Goal: Task Accomplishment & Management: Complete application form

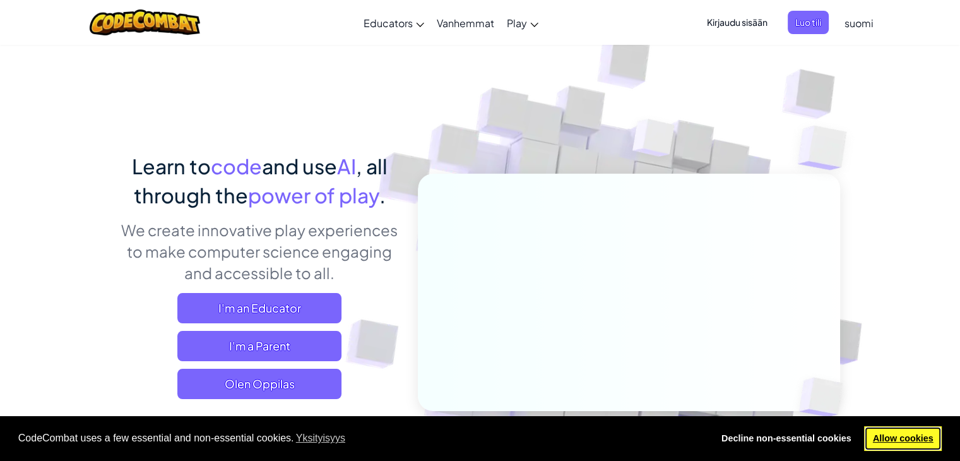
click at [895, 437] on link "Allow cookies" at bounding box center [903, 438] width 78 height 25
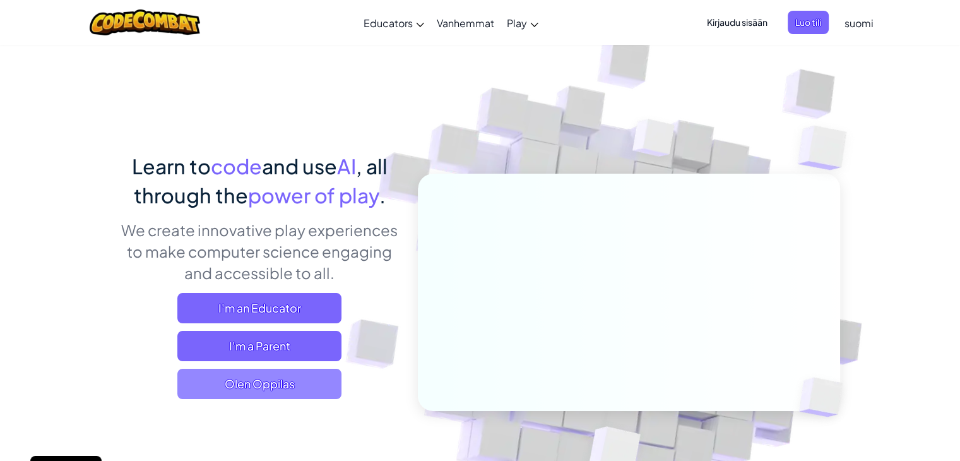
click at [276, 388] on span "Olen Oppilas" at bounding box center [259, 384] width 164 height 30
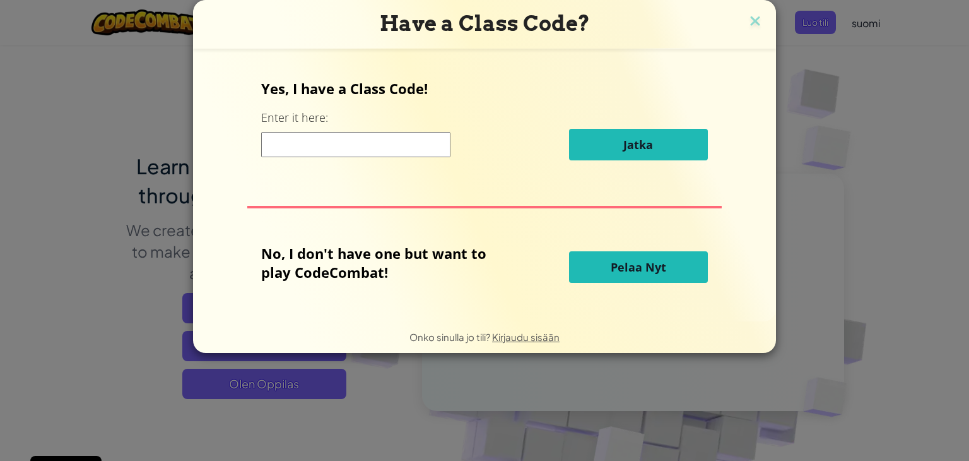
click at [338, 137] on input at bounding box center [355, 144] width 189 height 25
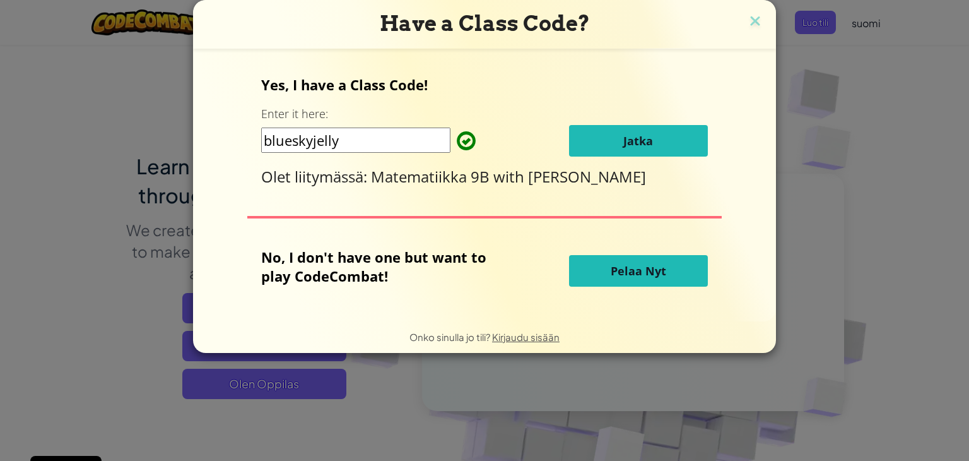
type input "blueskyjelly"
click at [672, 139] on button "Jatka" at bounding box center [638, 141] width 139 height 32
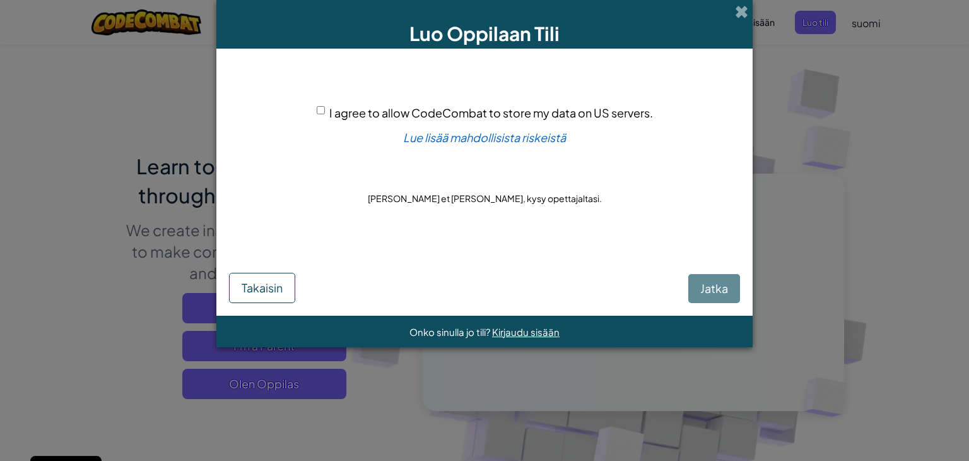
click at [321, 110] on input "I agree to allow CodeCombat to store my data on US servers." at bounding box center [321, 110] width 8 height 8
checkbox input "true"
click at [706, 293] on span "Jatka" at bounding box center [715, 288] width 28 height 15
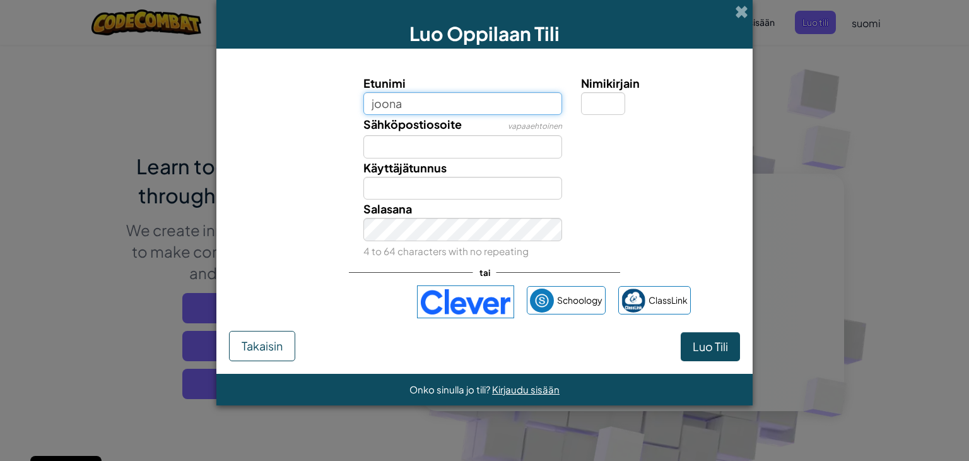
type input "joona"
type input "Joona"
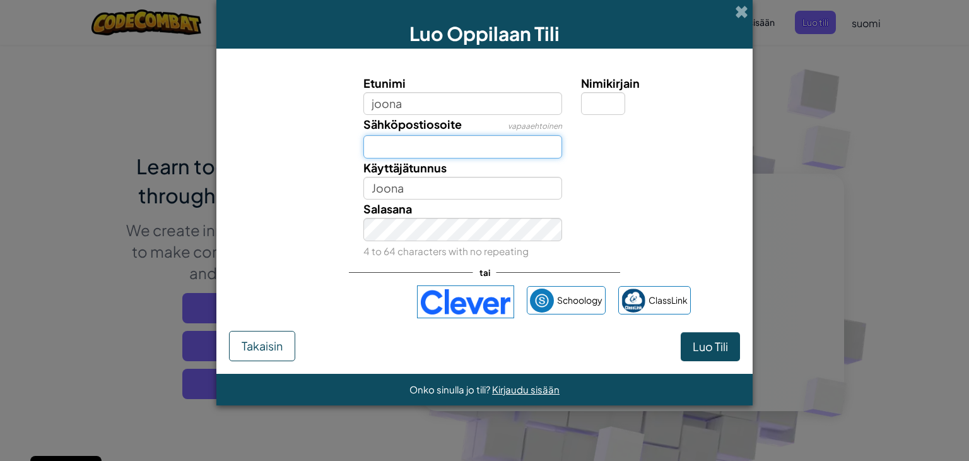
click at [422, 148] on input "Sähköpostiosoite" at bounding box center [463, 146] width 199 height 23
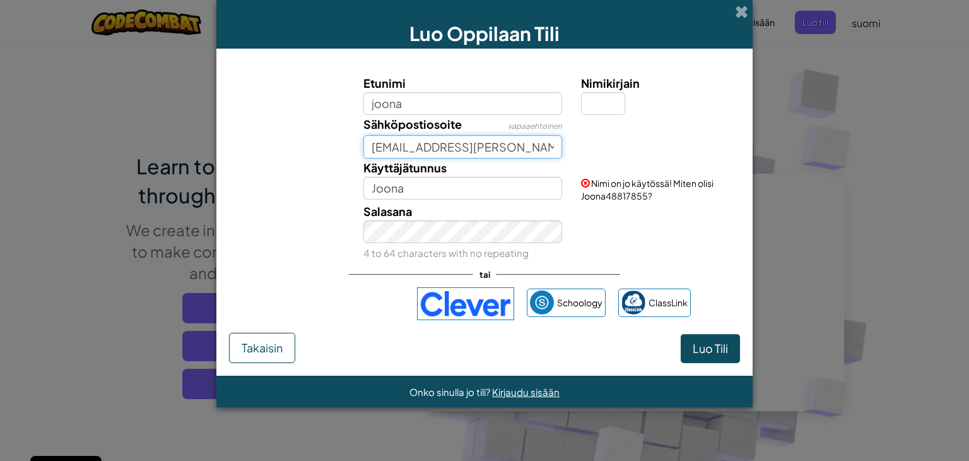
type input "joona.lehto@edu.lapinlahti.fi"
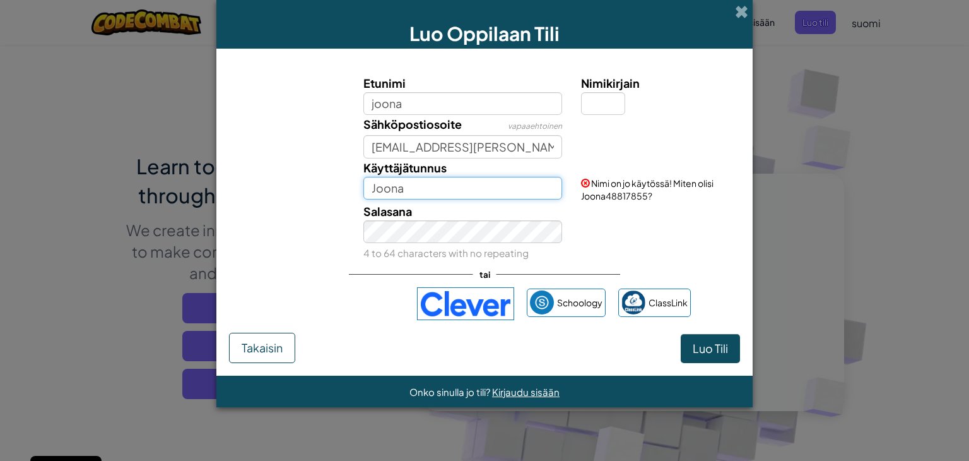
click at [416, 182] on input "Joona" at bounding box center [463, 188] width 199 height 23
type input "J"
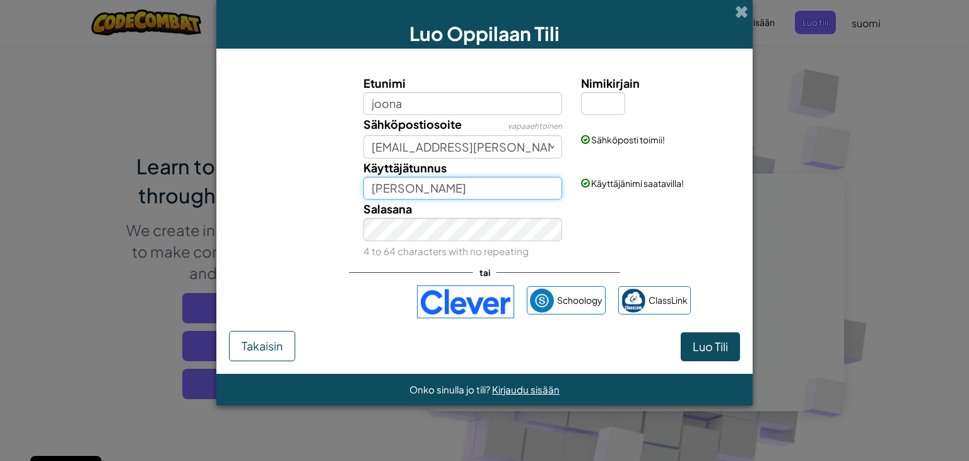
click at [417, 179] on input "joonu" at bounding box center [463, 188] width 199 height 23
type input "joonu"
click at [712, 351] on span "Luo Tili" at bounding box center [710, 346] width 35 height 15
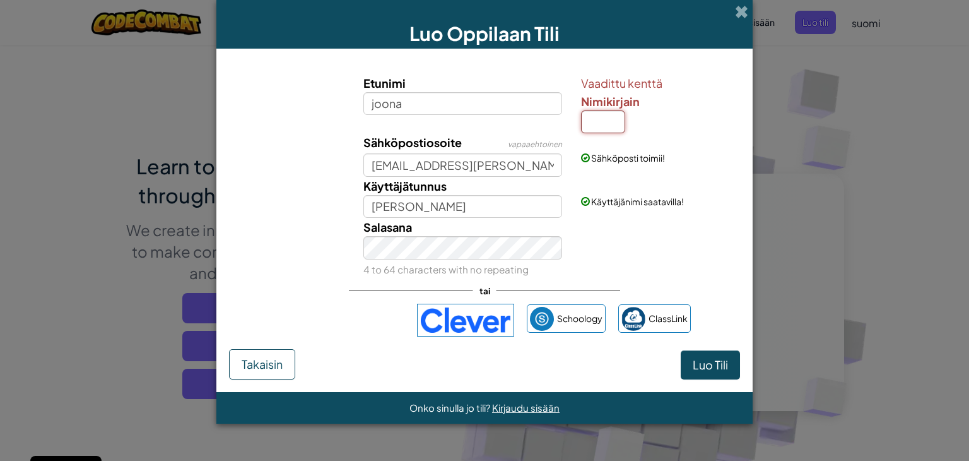
click at [606, 127] on input "Nimikirjain" at bounding box center [603, 121] width 44 height 23
type input "j"
click at [706, 362] on span "Luo Tili" at bounding box center [710, 364] width 35 height 15
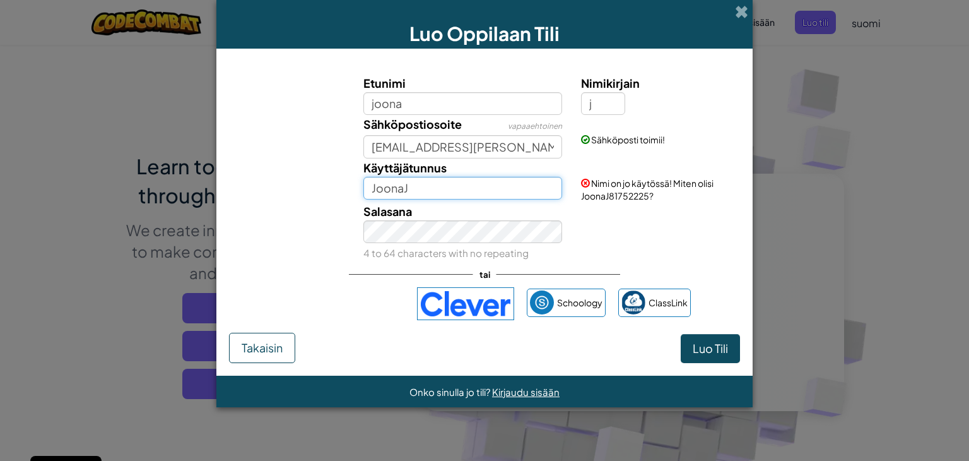
click at [437, 194] on input "JoonaJ" at bounding box center [463, 188] width 199 height 23
type input "Joonu"
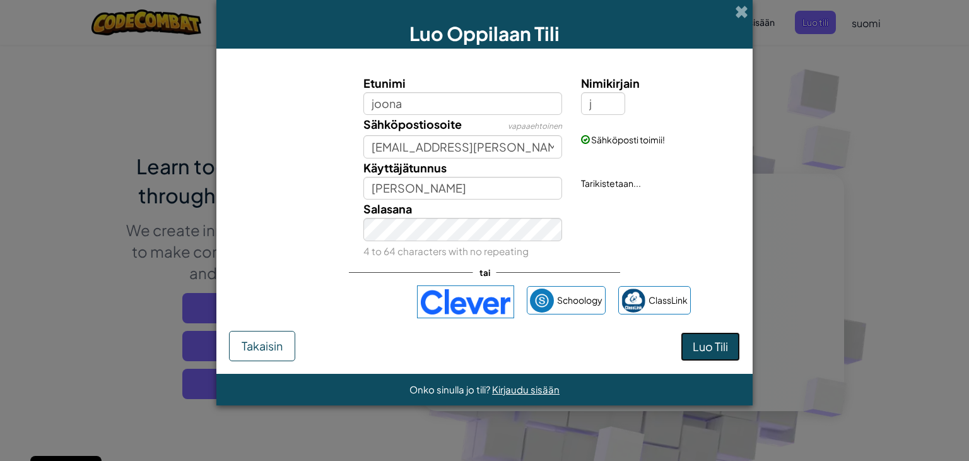
click at [709, 343] on button "Luo Tili" at bounding box center [710, 346] width 59 height 29
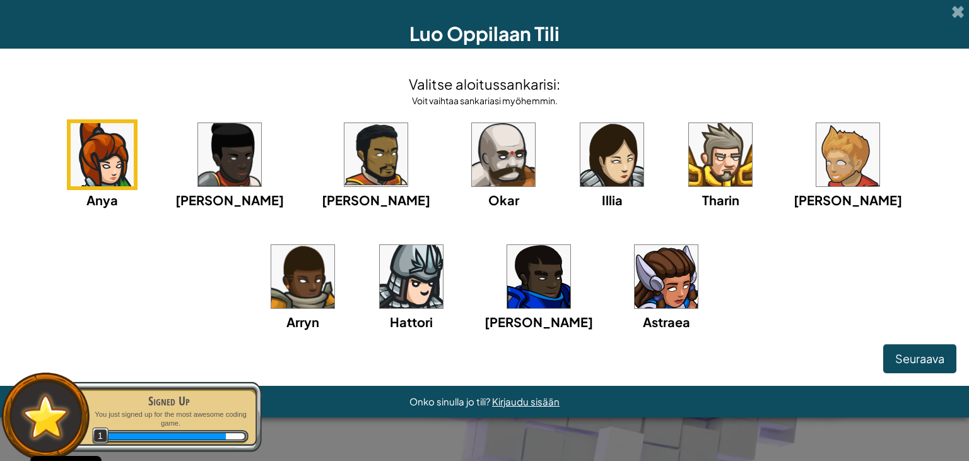
click at [380, 291] on img at bounding box center [411, 276] width 63 height 63
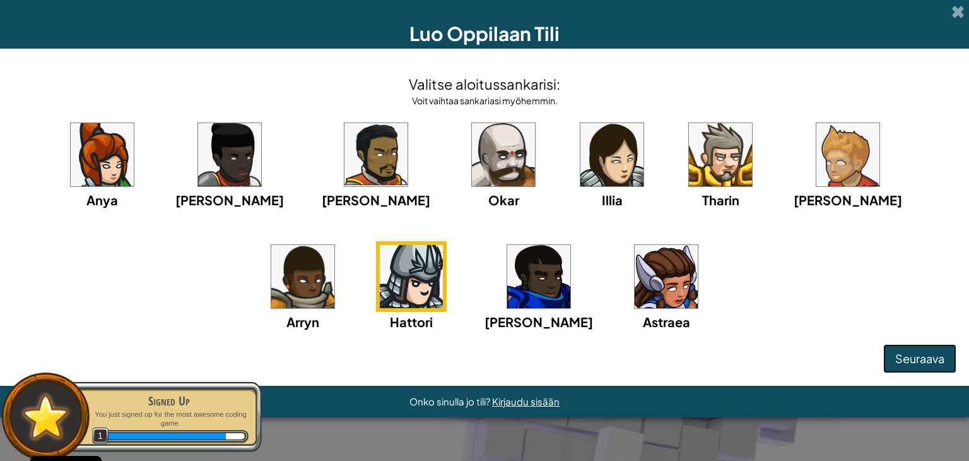
click at [905, 363] on span "Seuraava" at bounding box center [920, 358] width 49 height 15
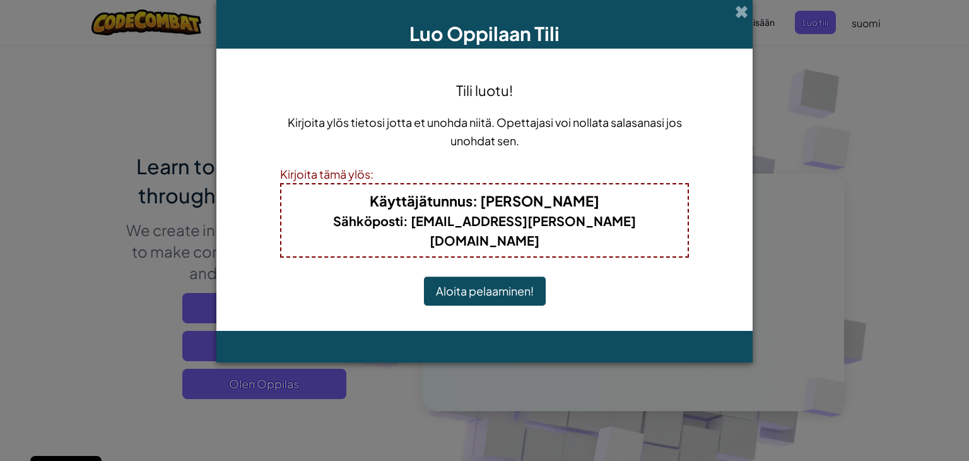
click at [530, 279] on button "Aloita pelaaminen!" at bounding box center [485, 290] width 122 height 29
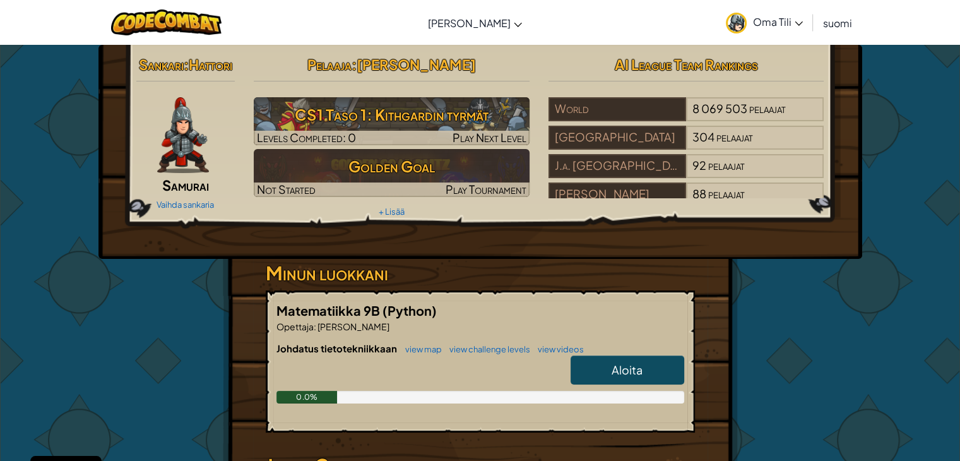
click at [192, 197] on div "Vaihda sankaria" at bounding box center [185, 204] width 99 height 20
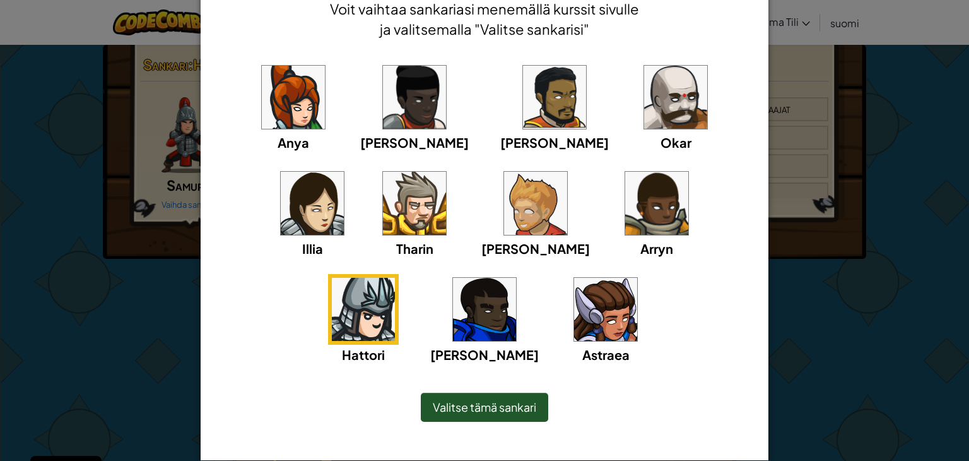
scroll to position [66, 0]
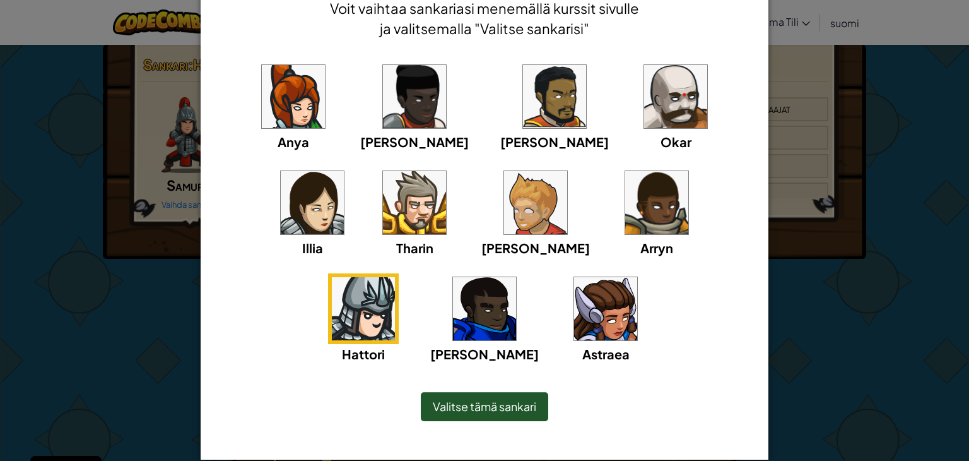
click at [461, 397] on div "Valitse tämä sankari" at bounding box center [484, 406] width 127 height 29
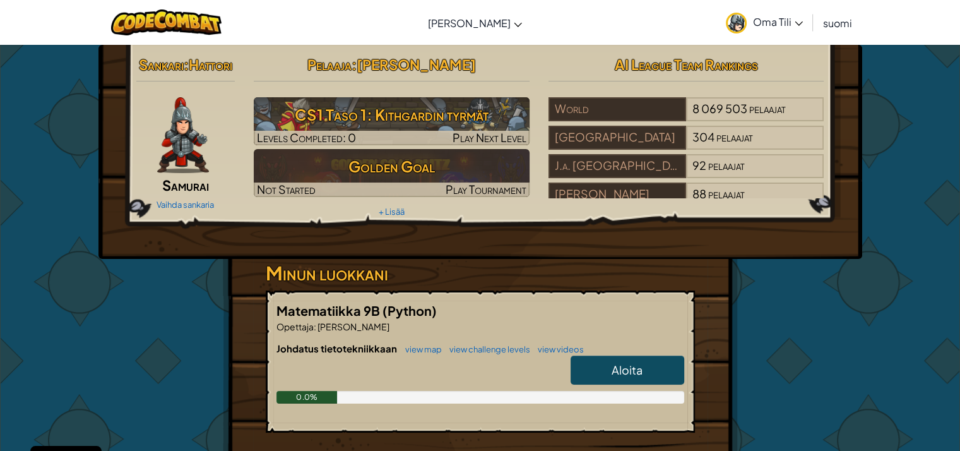
click at [606, 369] on link "Aloita" at bounding box center [628, 369] width 114 height 29
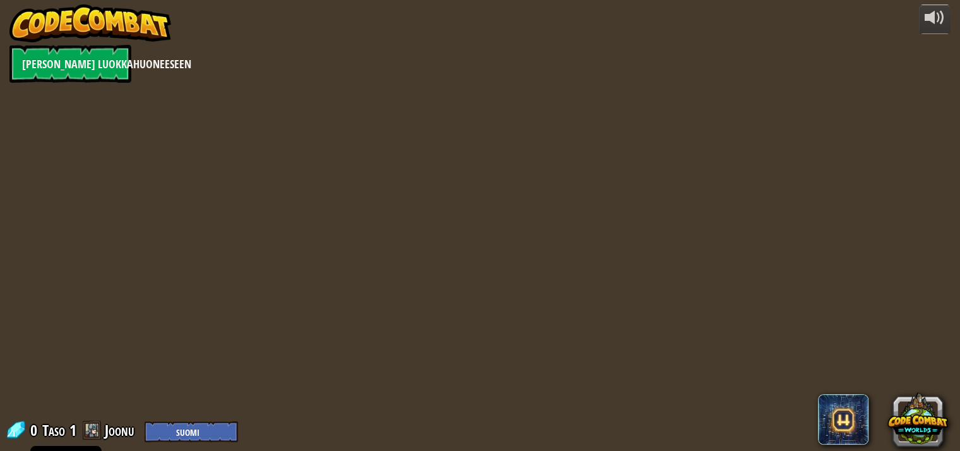
select select "fi"
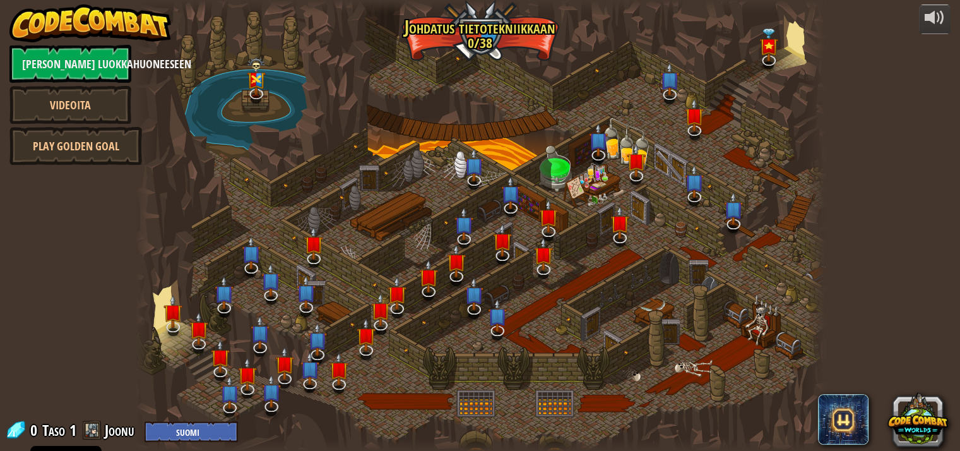
select select "fi"
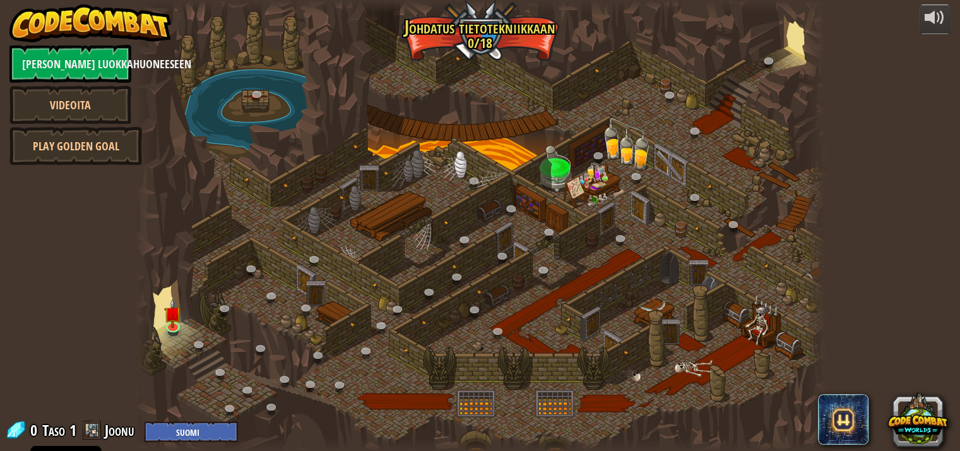
select select "fi"
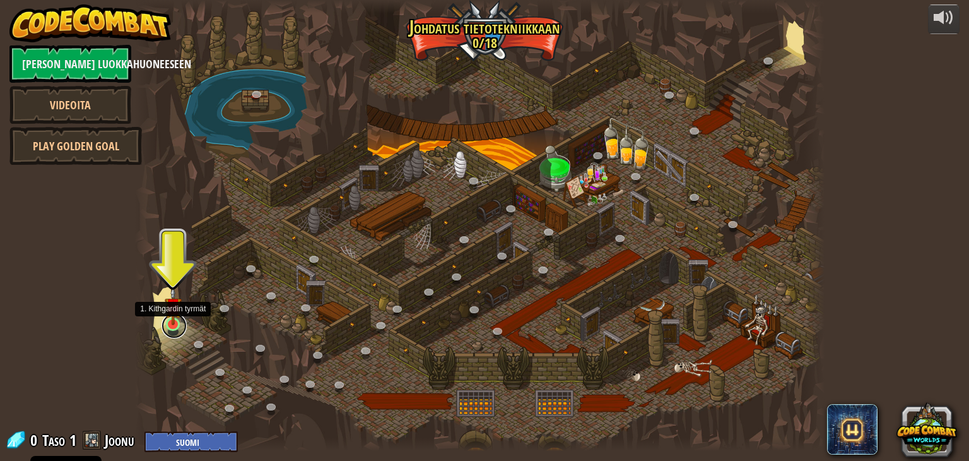
click at [169, 329] on link at bounding box center [174, 325] width 25 height 25
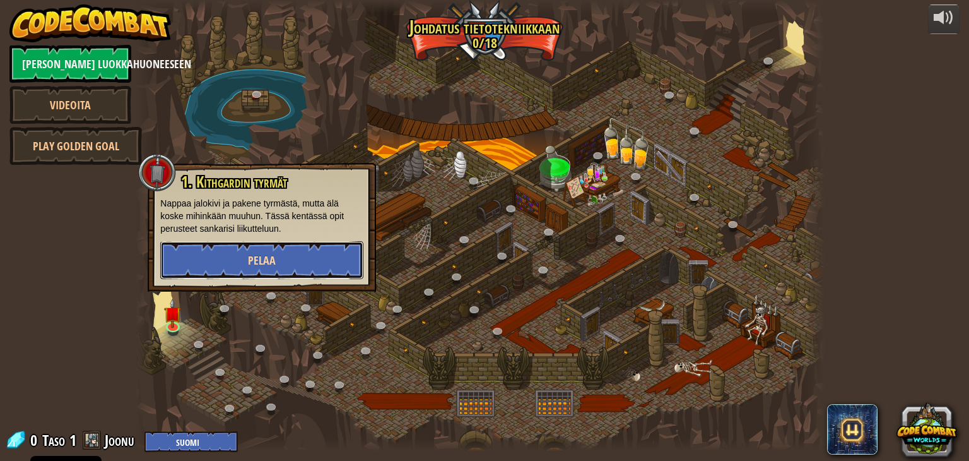
click at [236, 263] on button "Pelaa" at bounding box center [261, 260] width 203 height 38
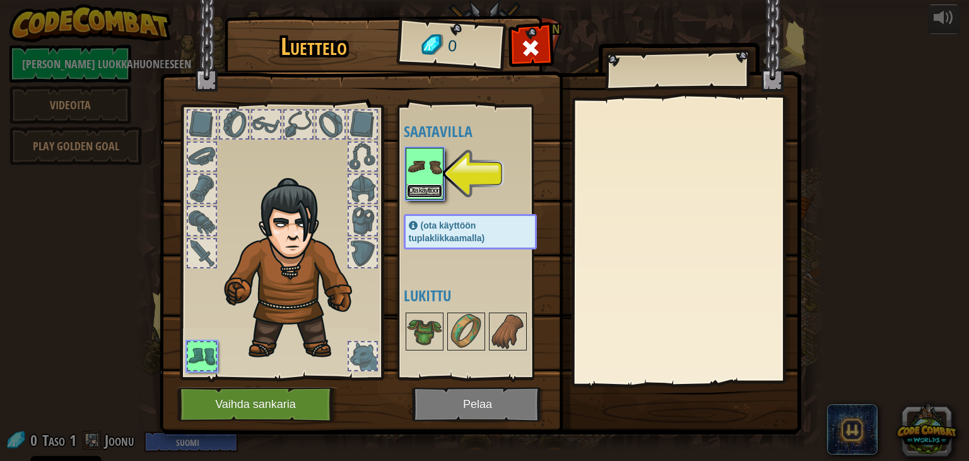
click at [413, 186] on button "Ota käyttöön" at bounding box center [424, 190] width 35 height 13
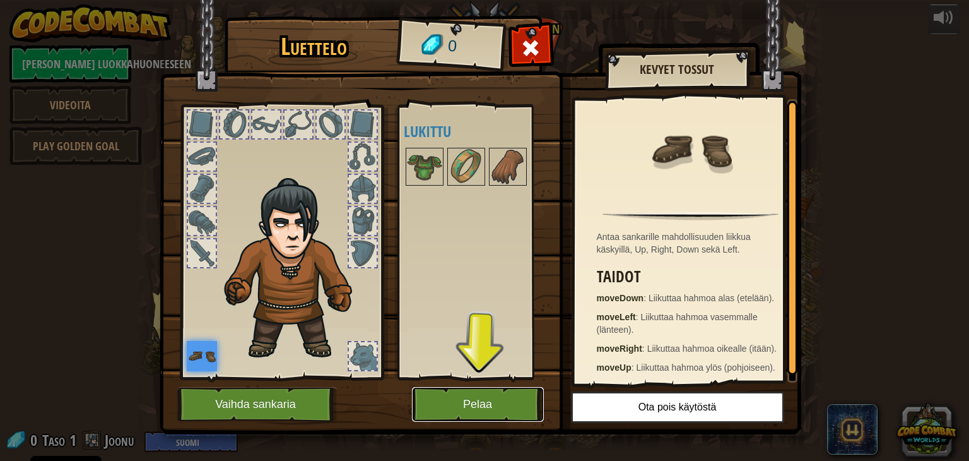
click at [486, 398] on button "Pelaa" at bounding box center [478, 404] width 132 height 35
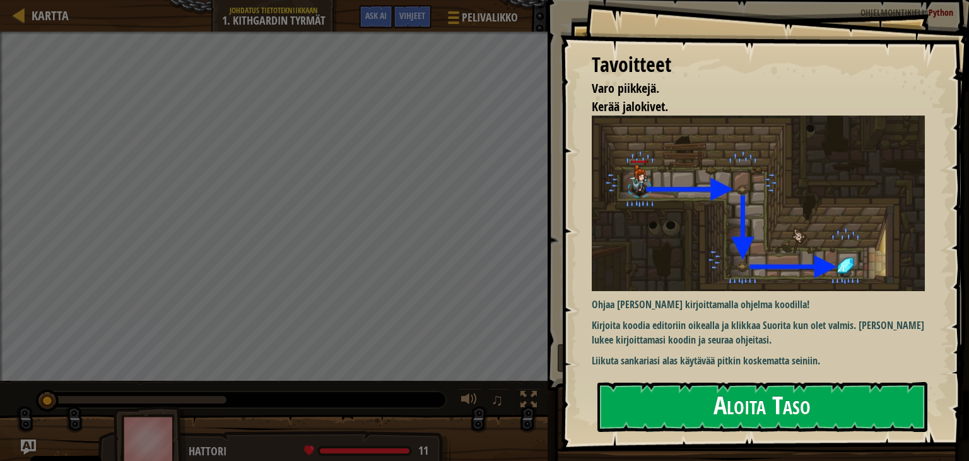
click at [781, 406] on button "Aloita Taso" at bounding box center [763, 407] width 330 height 50
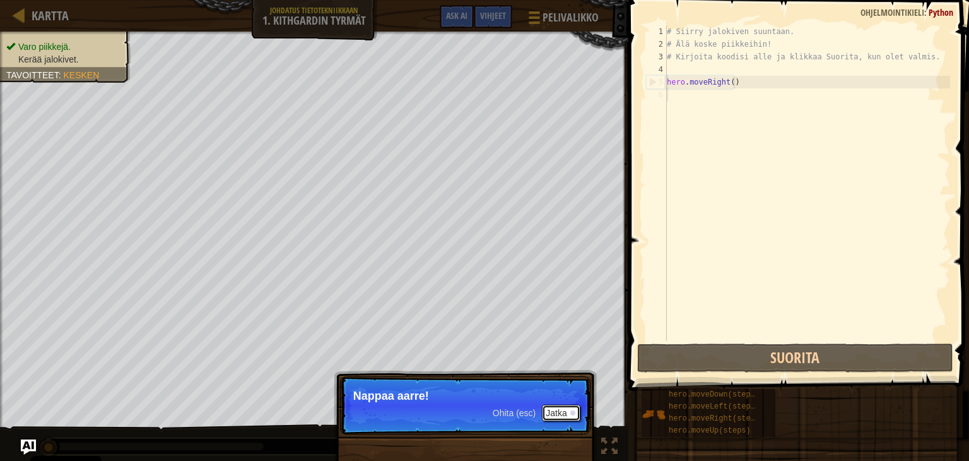
click at [568, 415] on button "Jatka" at bounding box center [561, 413] width 38 height 16
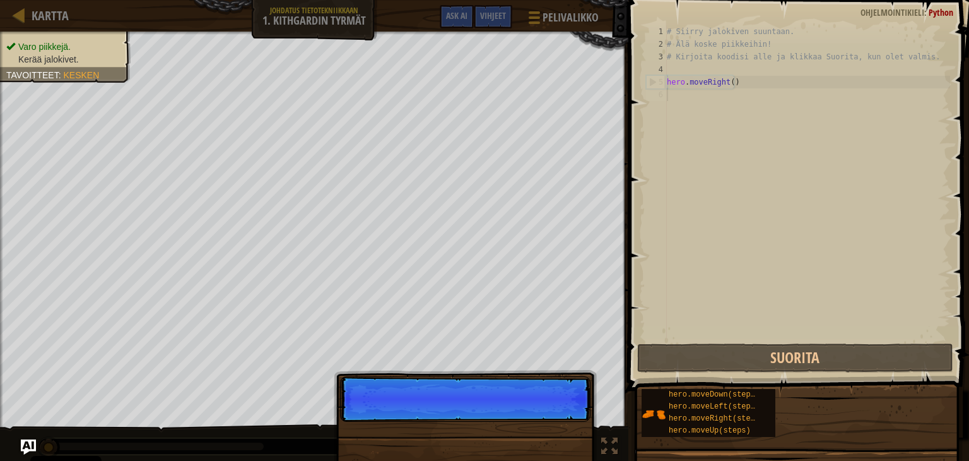
scroll to position [6, 0]
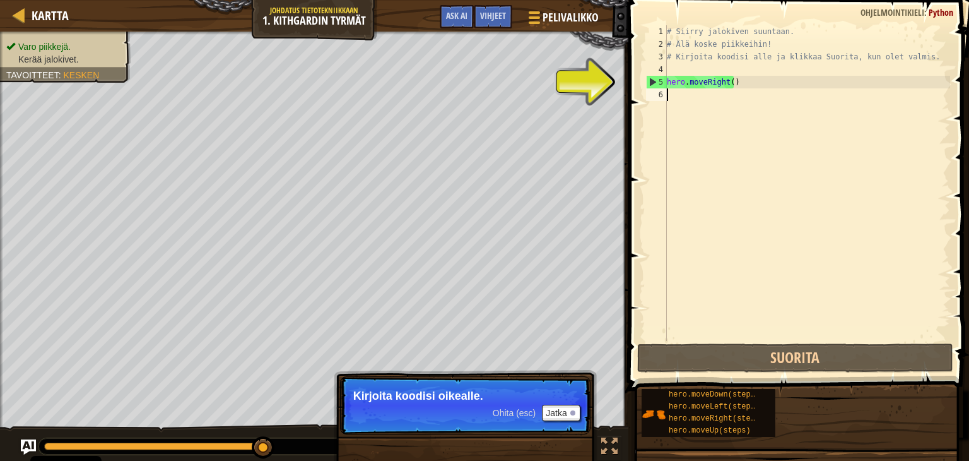
click at [699, 88] on div "# Siirry jalokiven suuntaan. # Älä koske piikkeihin! # Kirjoita koodisi alle ja…" at bounding box center [808, 195] width 286 height 341
click at [750, 88] on div "# Siirry jalokiven suuntaan. # Älä koske piikkeihin! # Kirjoita koodisi alle ja…" at bounding box center [808, 195] width 286 height 341
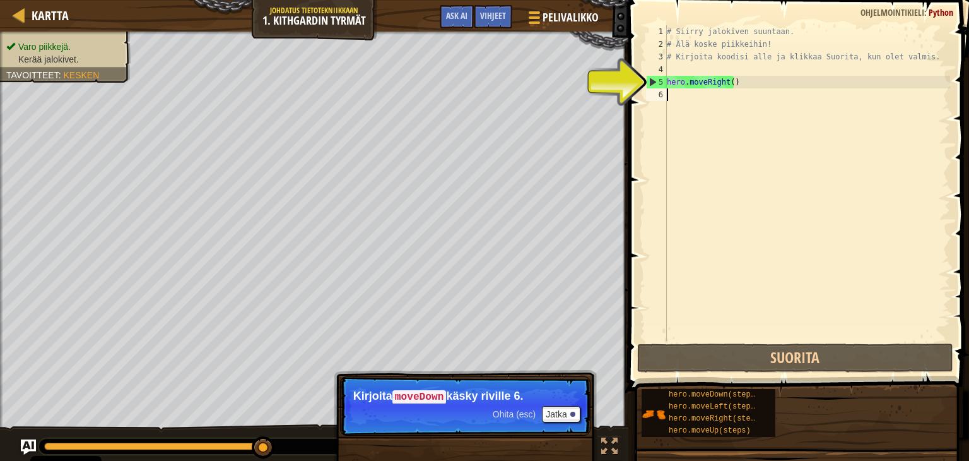
click at [655, 83] on div "5" at bounding box center [657, 82] width 20 height 13
click at [651, 81] on div "5" at bounding box center [657, 82] width 20 height 13
click at [761, 79] on div "# Siirry jalokiven suuntaan. # Älä koske piikkeihin! # Kirjoita koodisi alle ja…" at bounding box center [808, 195] width 286 height 341
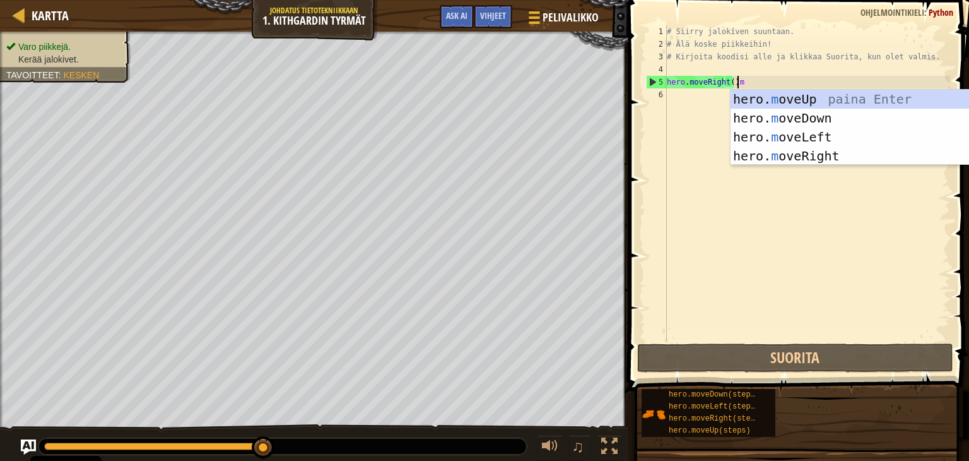
scroll to position [6, 5]
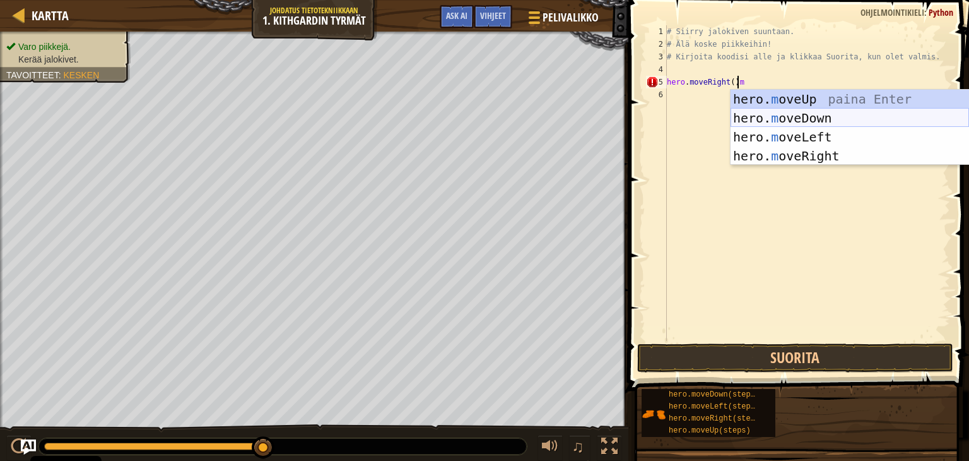
click at [793, 119] on div "hero. m oveUp paina Enter hero. m oveDown paina Enter hero. m oveLeft paina Ent…" at bounding box center [850, 147] width 239 height 114
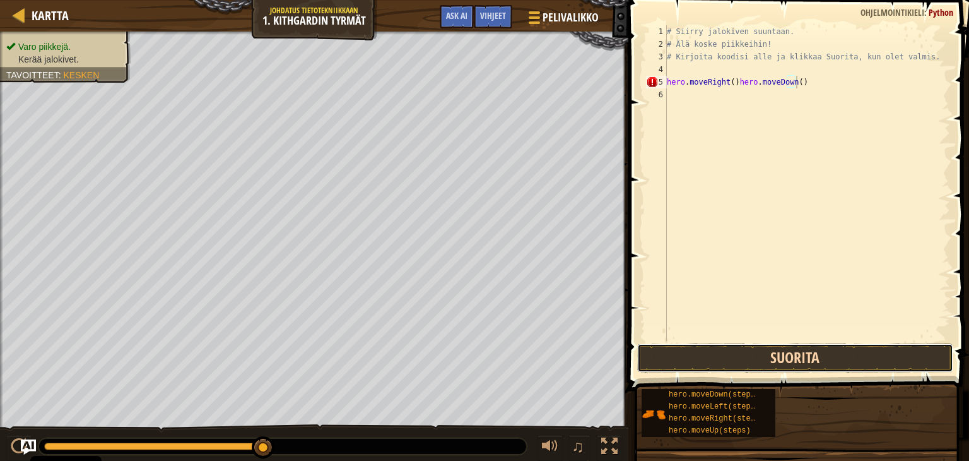
click at [752, 352] on button "Suorita" at bounding box center [795, 357] width 316 height 29
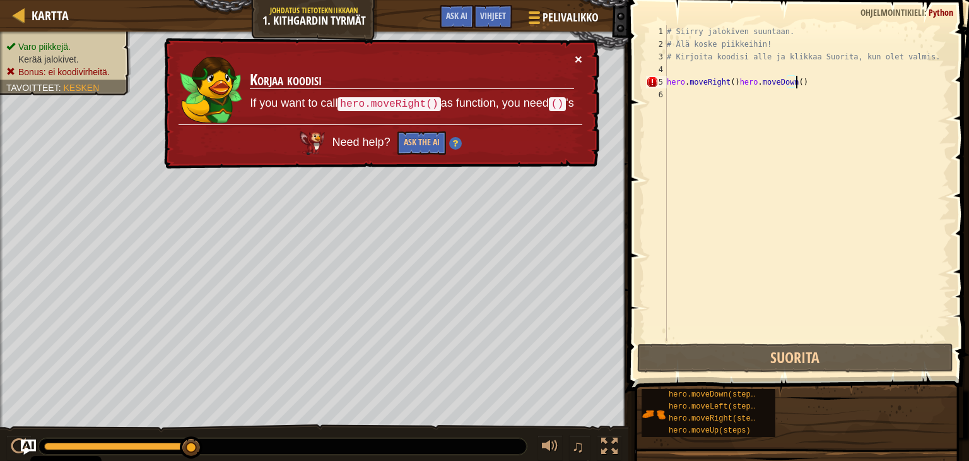
click at [579, 61] on button "×" at bounding box center [579, 58] width 8 height 13
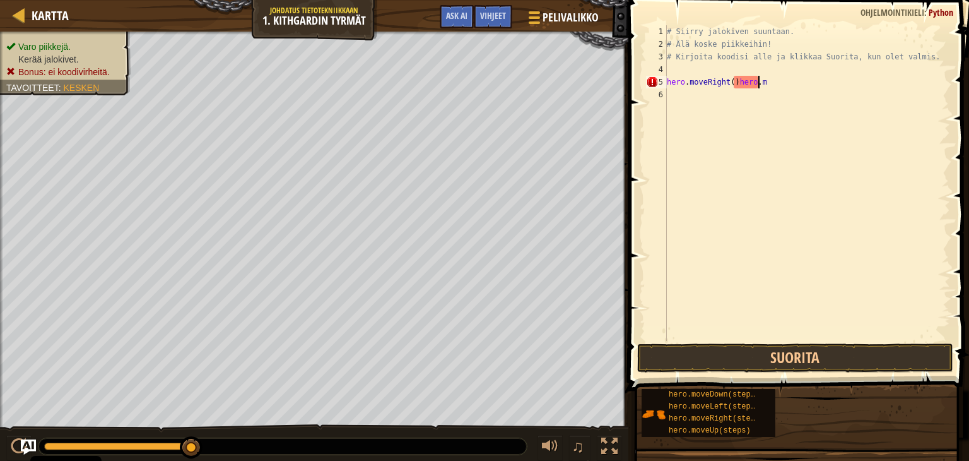
type textarea "hero.moveRight()hero."
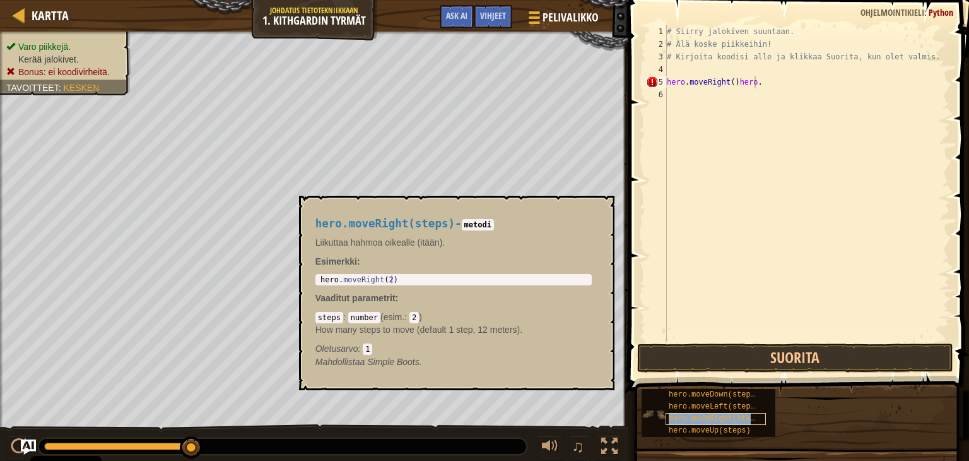
click at [736, 415] on span "hero.moveRight(steps)" at bounding box center [716, 418] width 95 height 9
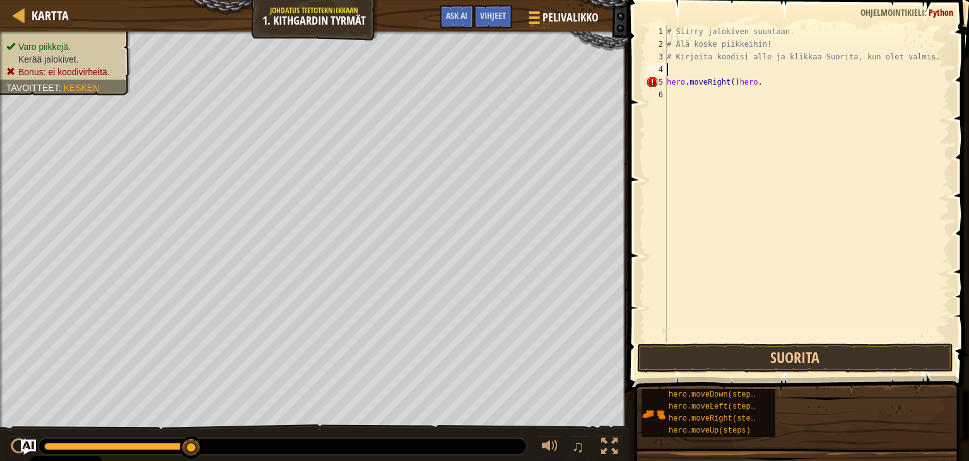
click at [675, 65] on div "# Siirry jalokiven suuntaan. # Älä koske piikkeihin! # Kirjoita koodisi alle ja…" at bounding box center [808, 195] width 286 height 341
click at [760, 361] on button "Suorita" at bounding box center [795, 357] width 316 height 29
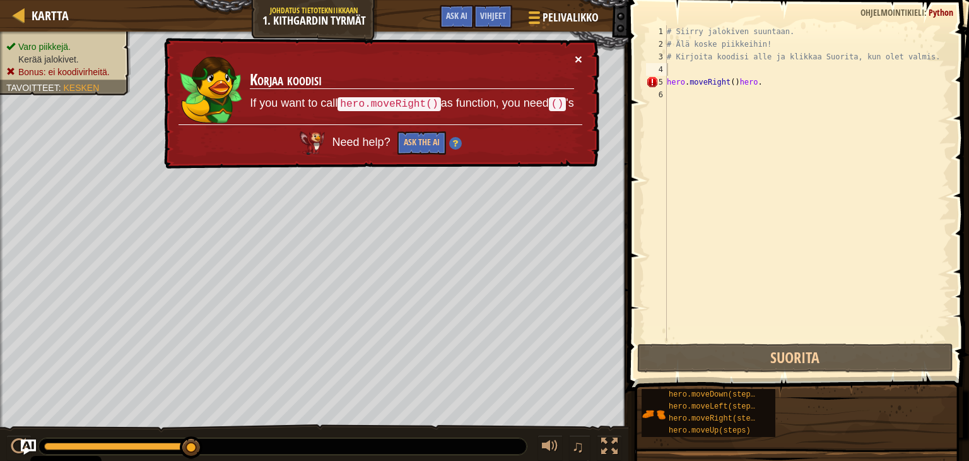
click at [576, 59] on button "×" at bounding box center [579, 58] width 8 height 13
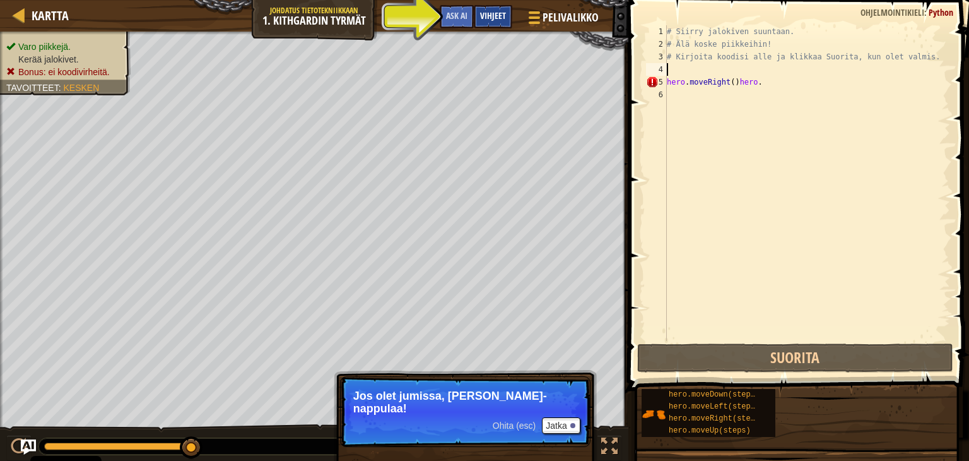
click at [495, 11] on span "Vihjeet" at bounding box center [493, 15] width 26 height 12
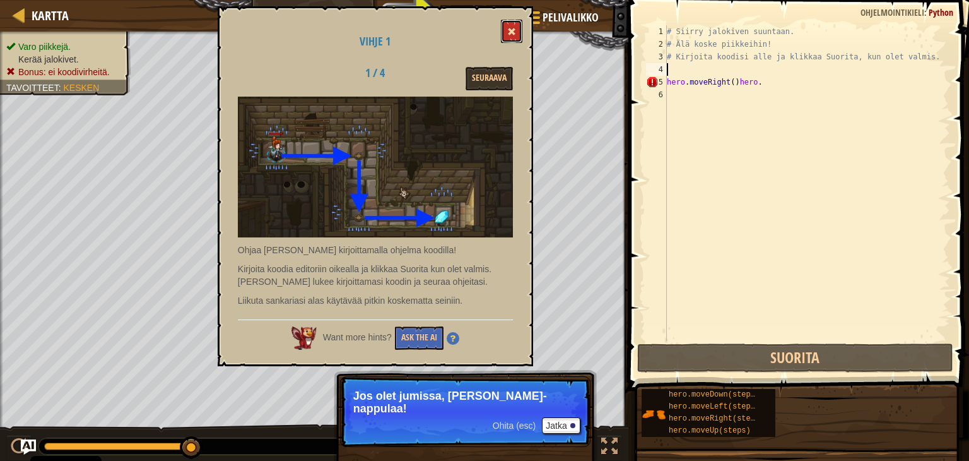
click at [519, 37] on button at bounding box center [511, 31] width 21 height 23
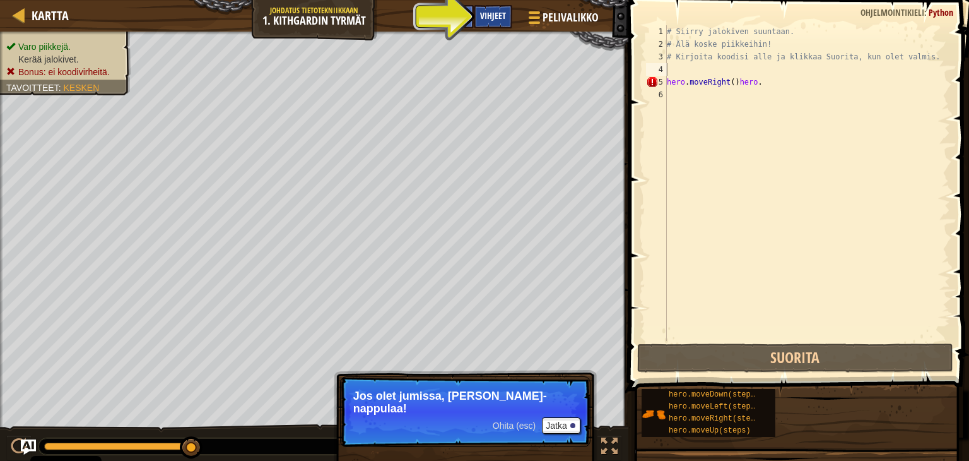
click at [500, 10] on span "Vihjeet" at bounding box center [493, 15] width 26 height 12
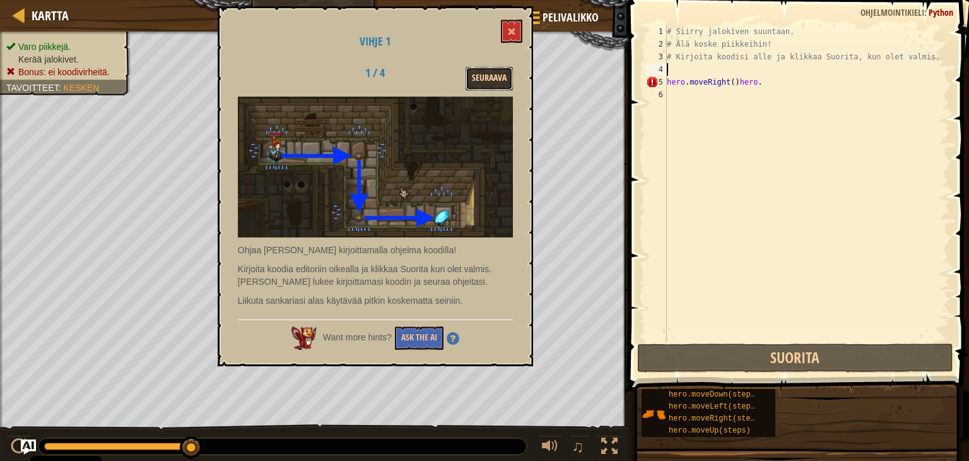
click at [505, 68] on button "Seuraava" at bounding box center [489, 78] width 47 height 23
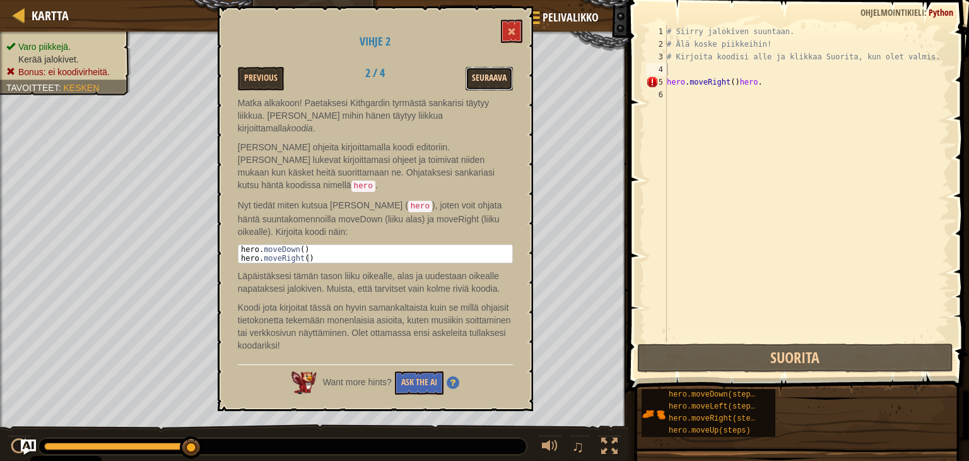
click at [505, 71] on button "Seuraava" at bounding box center [489, 78] width 47 height 23
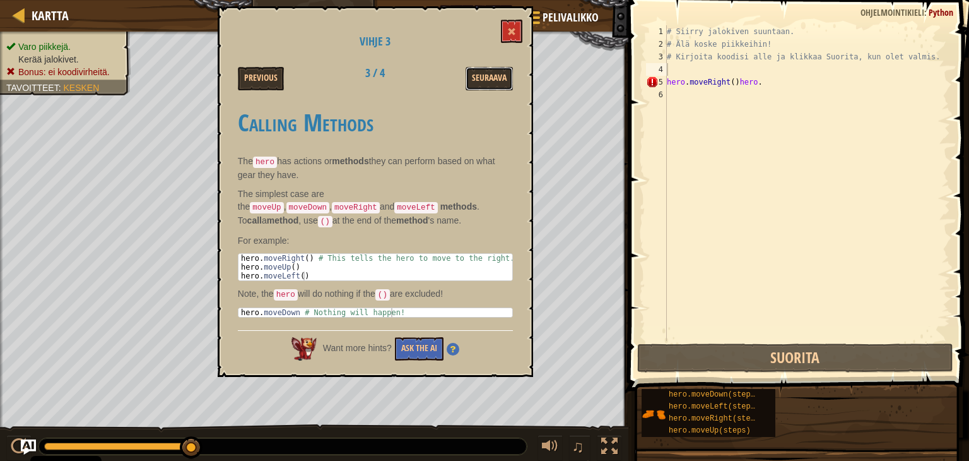
click at [505, 71] on button "Seuraava" at bounding box center [489, 78] width 47 height 23
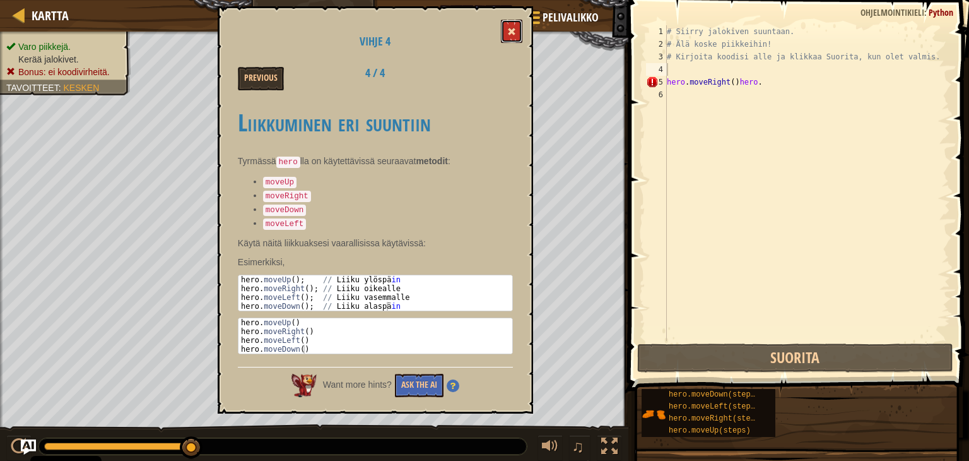
click at [518, 34] on button at bounding box center [511, 31] width 21 height 23
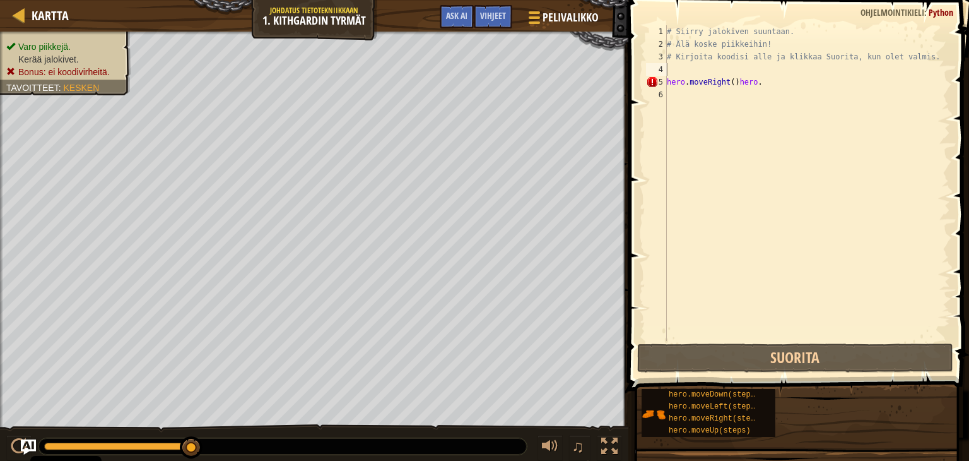
click at [672, 68] on div "# Siirry jalokiven suuntaan. # Älä koske piikkeihin! # Kirjoita koodisi alle ja…" at bounding box center [808, 195] width 286 height 341
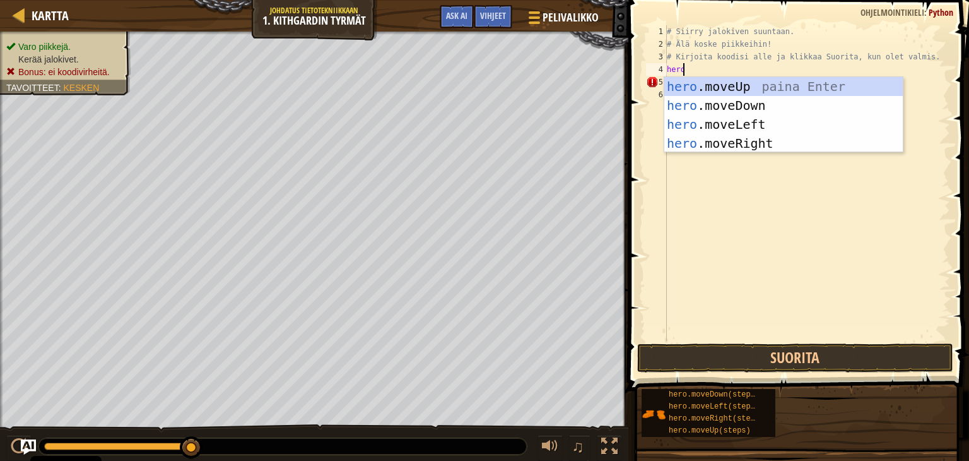
type textarea "hero."
click at [732, 86] on div "hero. moveUp paina Enter hero. moveDown paina Enter hero. moveLeft paina Enter …" at bounding box center [784, 134] width 239 height 114
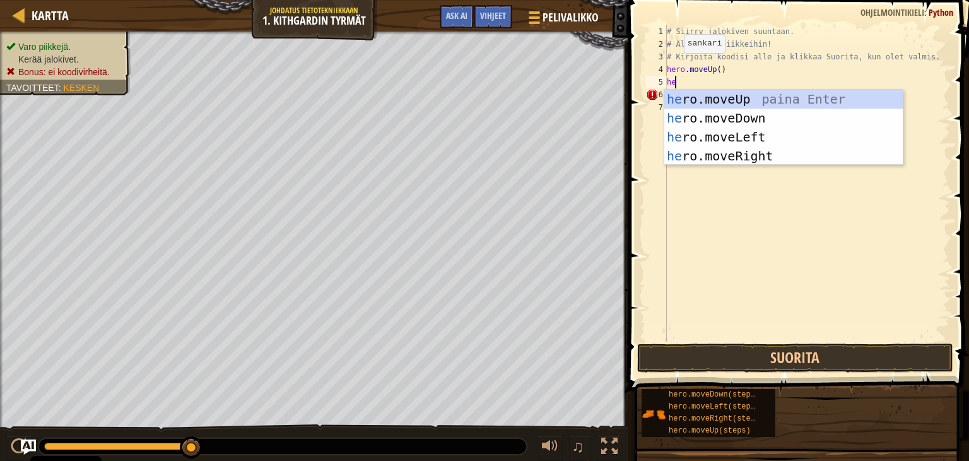
type textarea "her"
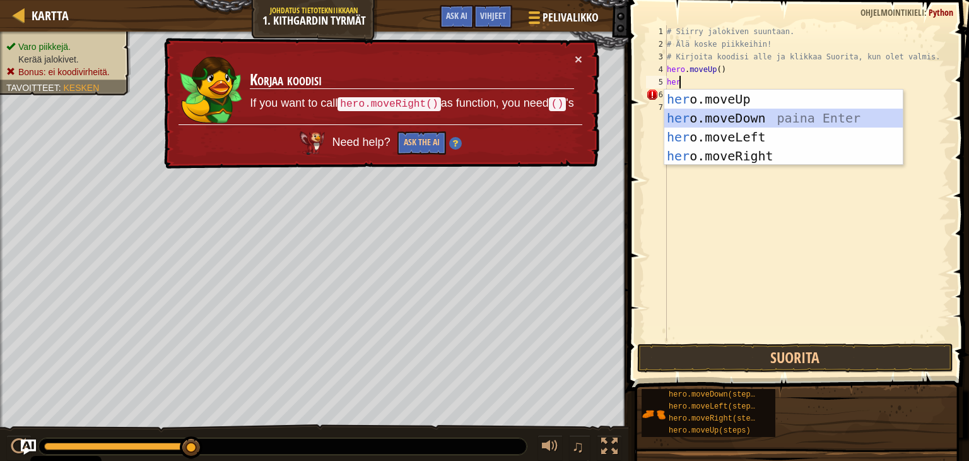
click at [707, 111] on div "her o.moveUp paina Enter her o.moveDown paina Enter her o.moveLeft paina Enter …" at bounding box center [784, 147] width 239 height 114
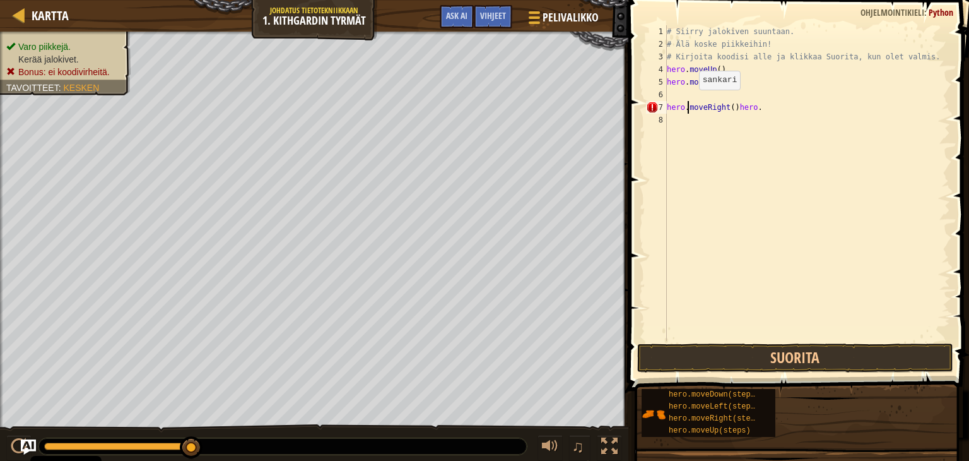
click at [688, 102] on div "# Siirry jalokiven suuntaan. # Älä koske piikkeihin! # Kirjoita koodisi alle ja…" at bounding box center [808, 195] width 286 height 341
type textarea "hero.moveRight()hero."
click at [683, 98] on div "# Siirry jalokiven suuntaan. # Älä koske piikkeihin! # Kirjoita koodisi alle ja…" at bounding box center [808, 195] width 286 height 341
click at [770, 98] on div "# Siirry jalokiven suuntaan. # Älä koske piikkeihin! # Kirjoita koodisi alle ja…" at bounding box center [808, 195] width 286 height 341
type textarea "hero.moveRight()hero."
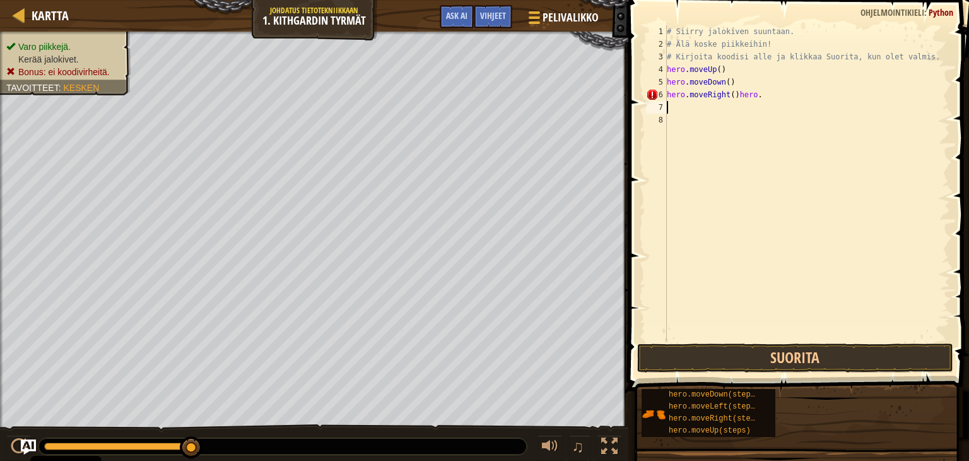
type textarea "hero.moveRight()hero."
click at [675, 105] on div "# Siirry jalokiven suuntaan. # Älä koske piikkeihin! # Kirjoita koodisi alle ja…" at bounding box center [808, 195] width 286 height 341
click at [765, 98] on div "# Siirry jalokiven suuntaan. # Älä koske piikkeihin! # Kirjoita koodisi alle ja…" at bounding box center [808, 195] width 286 height 341
type textarea "hero.moveRight()"
click at [683, 98] on div "# Siirry jalokiven suuntaan. # Älä koske piikkeihin! # Kirjoita koodisi alle ja…" at bounding box center [808, 195] width 286 height 341
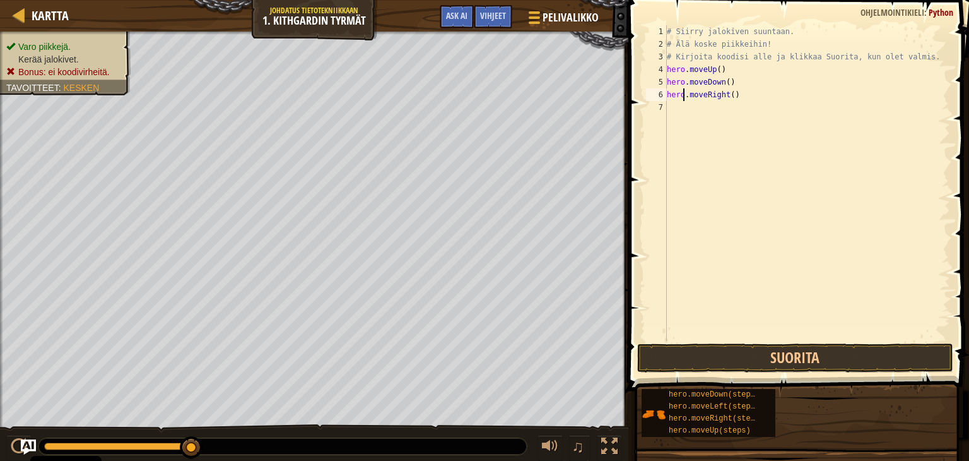
click at [679, 107] on div "# Siirry jalokiven suuntaan. # Älä koske piikkeihin! # Kirjoita koodisi alle ja…" at bounding box center [808, 195] width 286 height 341
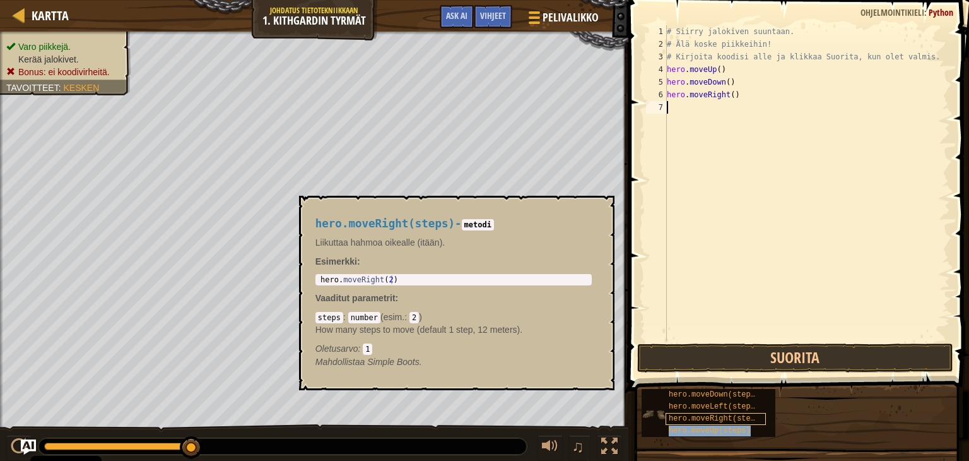
type textarea "hero.moveUp(steps)"
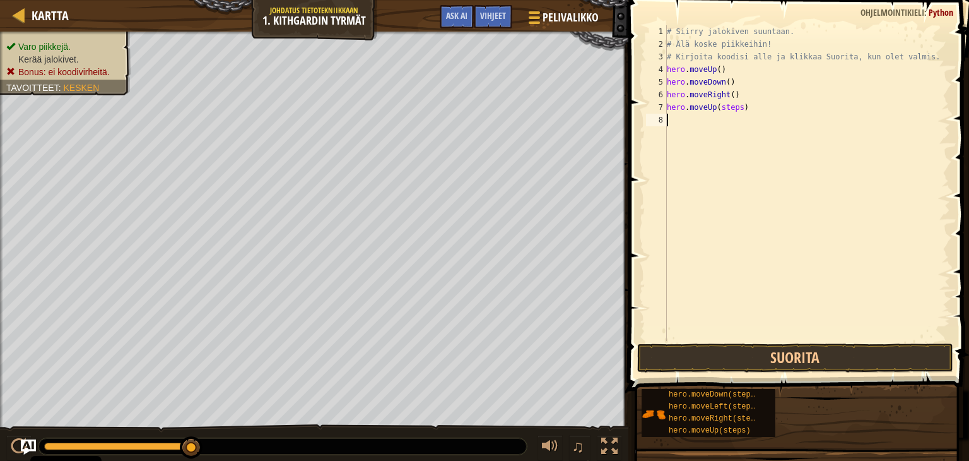
click at [719, 227] on div "# Siirry jalokiven suuntaan. # Älä koske piikkeihin! # Kirjoita koodisi alle ja…" at bounding box center [808, 195] width 286 height 341
click at [752, 356] on button "Suorita" at bounding box center [795, 357] width 316 height 29
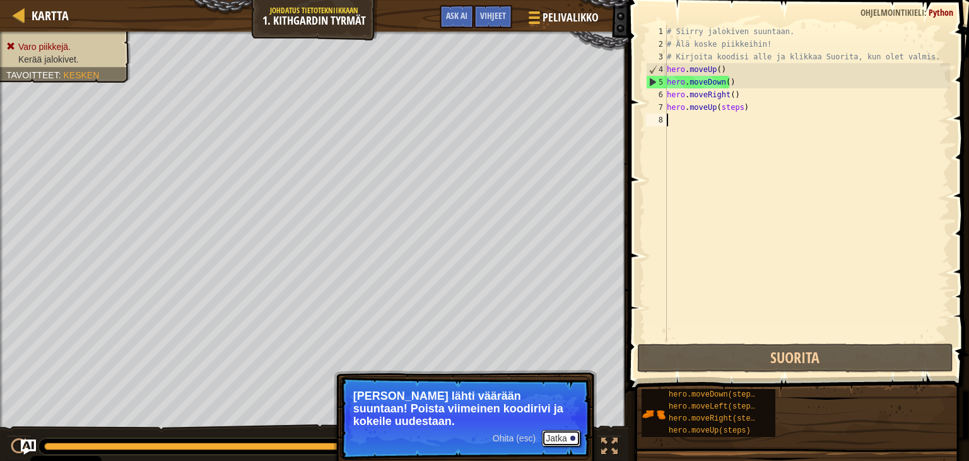
click at [560, 430] on button "Jatka" at bounding box center [561, 438] width 38 height 16
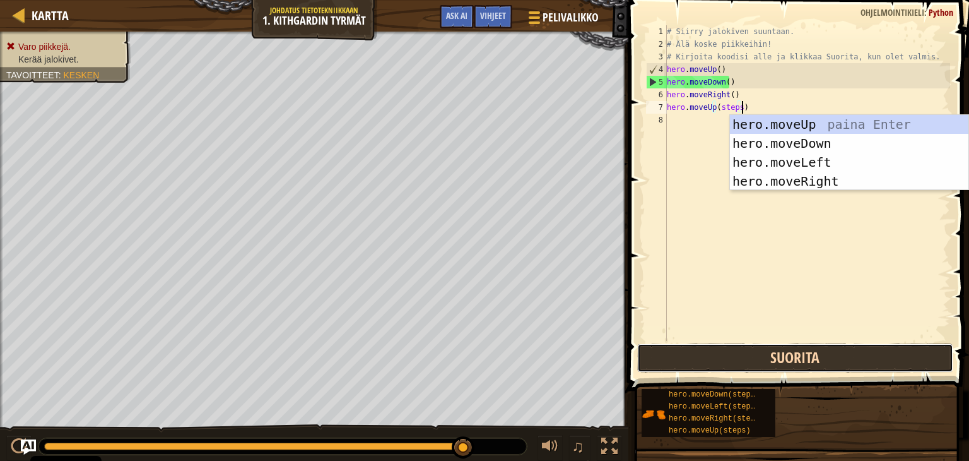
click at [727, 354] on button "Suorita" at bounding box center [795, 357] width 316 height 29
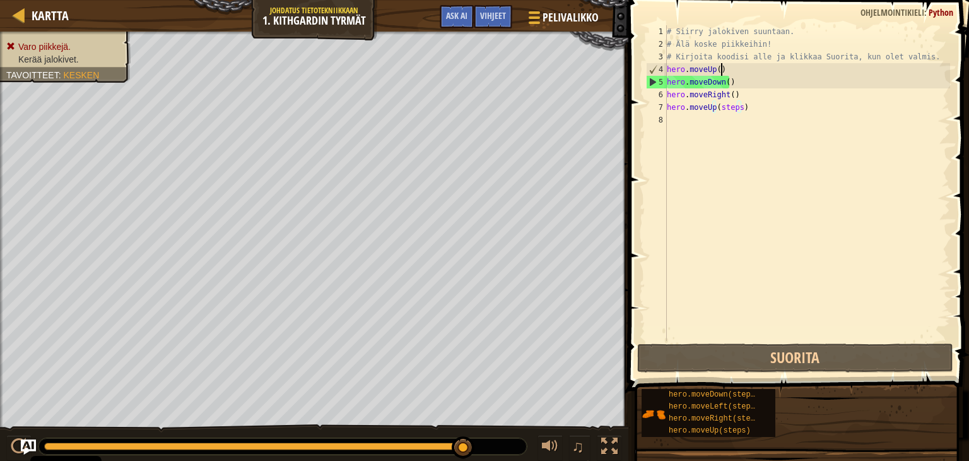
click at [729, 69] on div "# Siirry jalokiven suuntaan. # Älä koske piikkeihin! # Kirjoita koodisi alle ja…" at bounding box center [808, 195] width 286 height 341
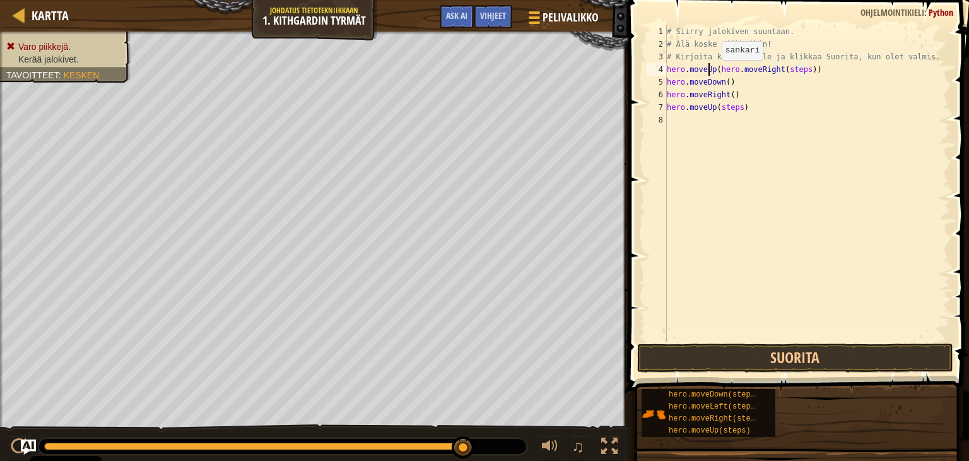
click at [711, 71] on div "# Siirry jalokiven suuntaan. # Älä koske piikkeihin! # Kirjoita koodisi alle ja…" at bounding box center [808, 195] width 286 height 341
click at [714, 69] on div "# Siirry jalokiven suuntaan. # Älä koske piikkeihin! # Kirjoita koodisi alle ja…" at bounding box center [808, 195] width 286 height 341
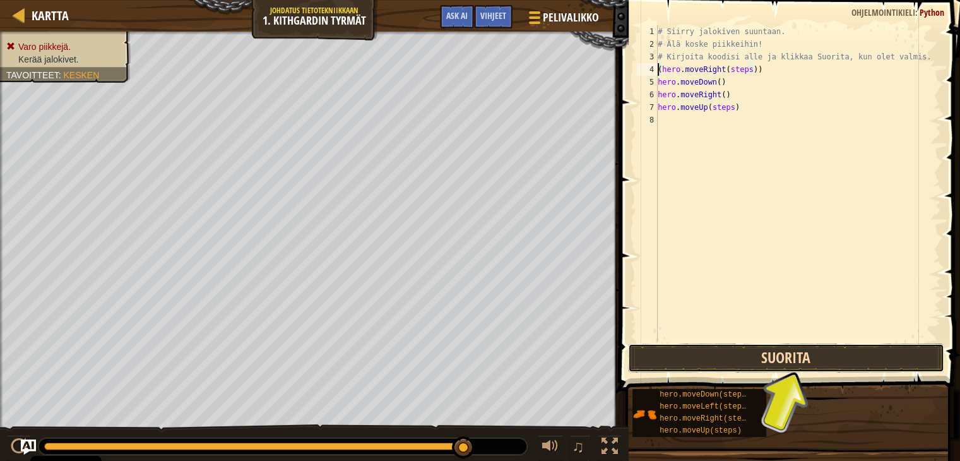
click at [783, 357] on button "Suorita" at bounding box center [786, 357] width 316 height 29
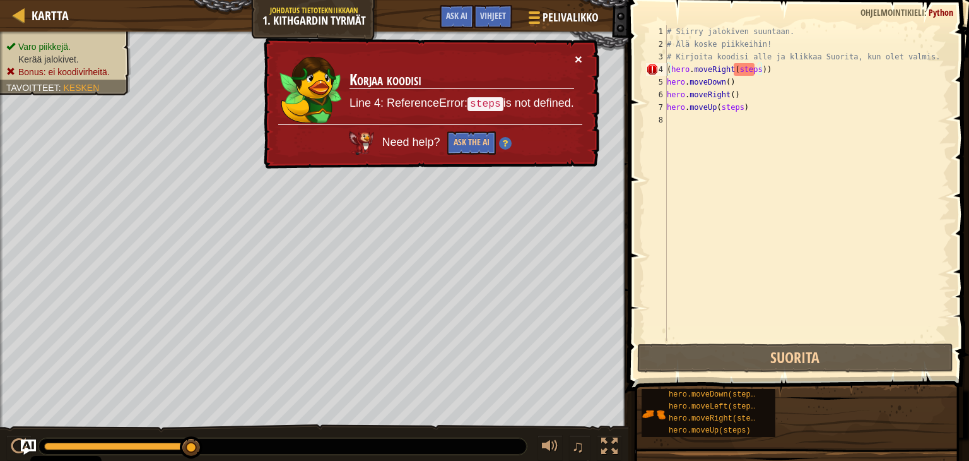
click at [576, 59] on button "×" at bounding box center [579, 58] width 8 height 13
click at [775, 72] on div "# Siirry jalokiven suuntaan. # Älä koske piikkeihin! # Kirjoita koodisi alle ja…" at bounding box center [808, 195] width 286 height 341
type textarea "(hero.moveRight(steps)"
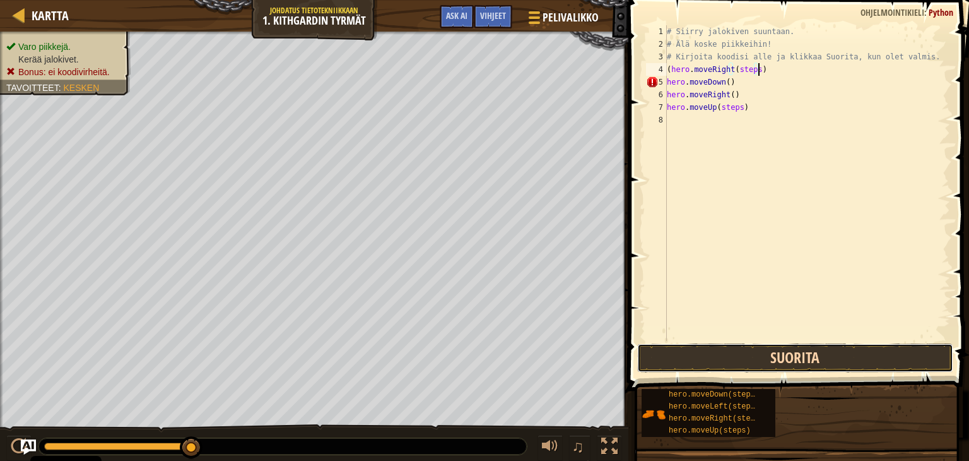
click at [725, 354] on button "Suorita" at bounding box center [795, 357] width 316 height 29
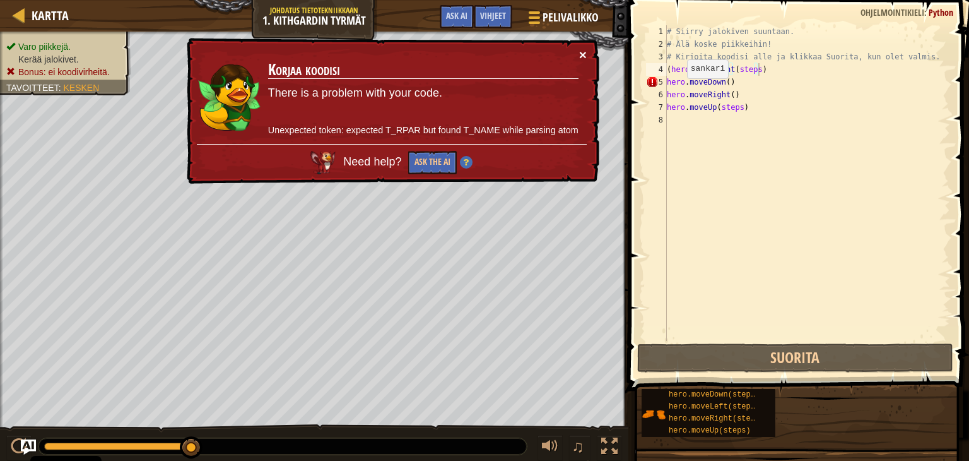
click at [581, 55] on button "×" at bounding box center [583, 54] width 8 height 13
click at [708, 167] on div "# Siirry jalokiven suuntaan. # Älä koske piikkeihin! # Kirjoita koodisi alle ja…" at bounding box center [808, 195] width 286 height 341
click at [727, 83] on div "# Siirry jalokiven suuntaan. # Älä koske piikkeihin! # Kirjoita koodisi alle ja…" at bounding box center [808, 195] width 286 height 341
click at [735, 83] on div "# Siirry jalokiven suuntaan. # Älä koske piikkeihin! # Kirjoita koodisi alle ja…" at bounding box center [808, 195] width 286 height 341
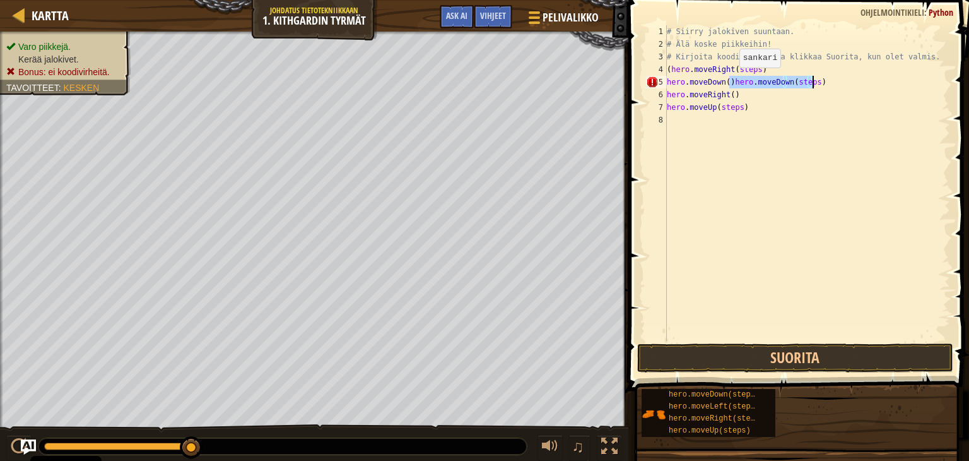
click at [729, 80] on div "# Siirry jalokiven suuntaan. # Älä koske piikkeihin! # Kirjoita koodisi alle ja…" at bounding box center [808, 183] width 286 height 316
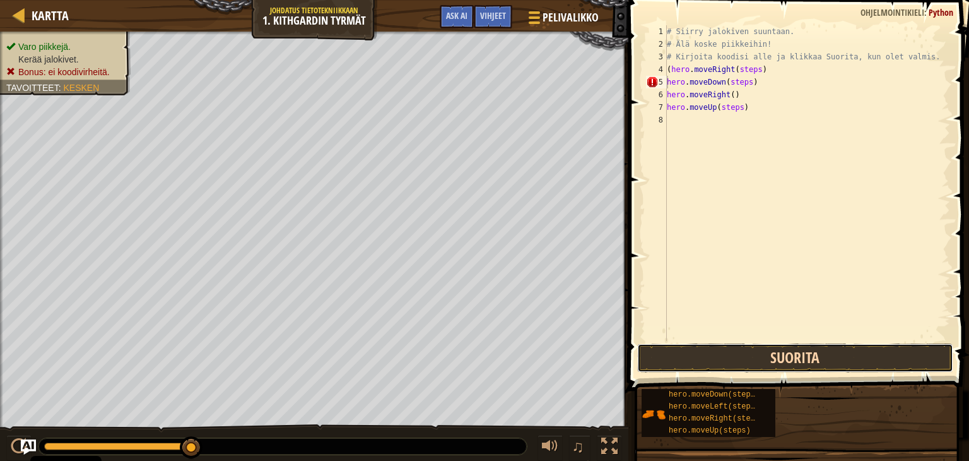
click at [722, 362] on button "Suorita" at bounding box center [795, 357] width 316 height 29
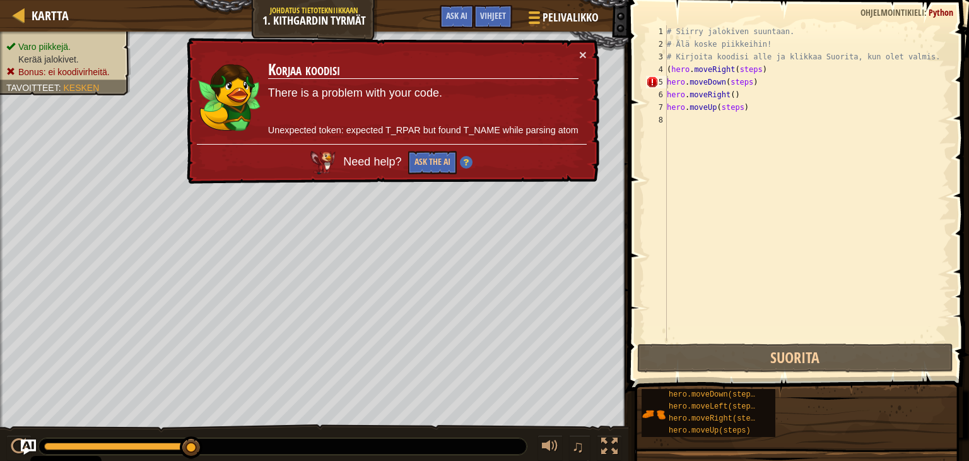
click at [577, 49] on td "[PERSON_NAME] There is a problem with your code. Unexpected token: expected T_R…" at bounding box center [424, 96] width 312 height 96
click at [581, 50] on button "×" at bounding box center [583, 54] width 8 height 13
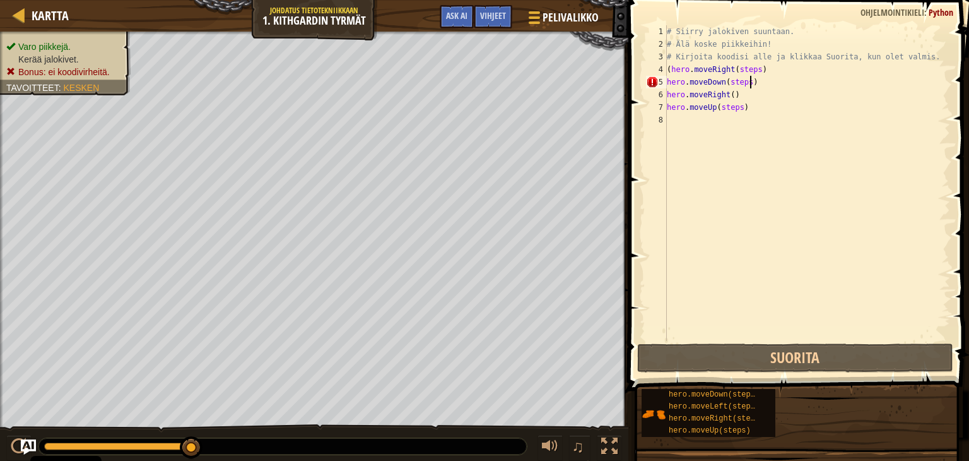
click at [754, 81] on div "# Siirry jalokiven suuntaan. # Älä koske piikkeihin! # Kirjoita koodisi alle ja…" at bounding box center [808, 195] width 286 height 341
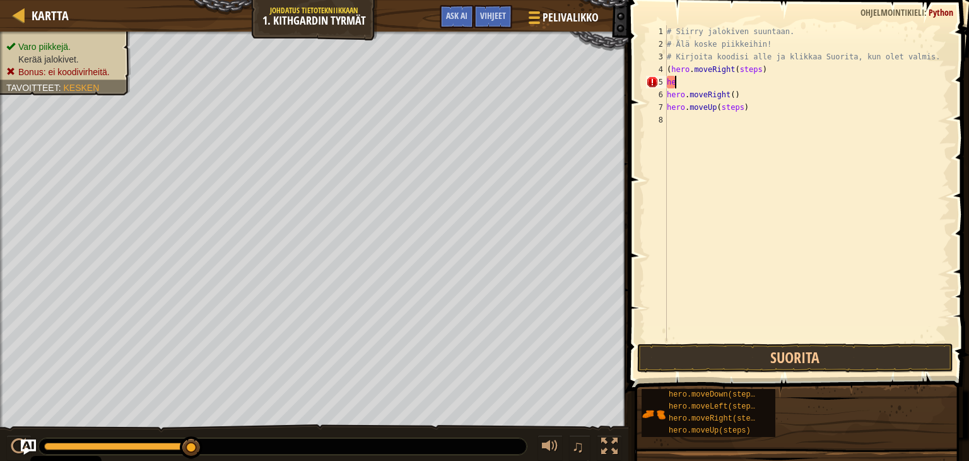
type textarea "h"
click at [755, 114] on div "# Siirry jalokiven suuntaan. # Älä koske piikkeihin! # Kirjoita koodisi alle ja…" at bounding box center [808, 195] width 286 height 341
type textarea "h"
type textarea "("
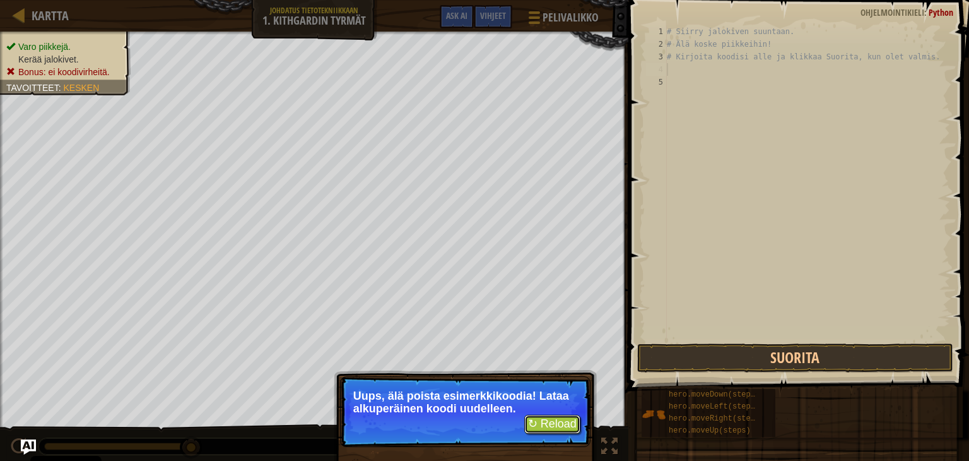
click at [559, 422] on button "↻ Reload" at bounding box center [552, 424] width 56 height 19
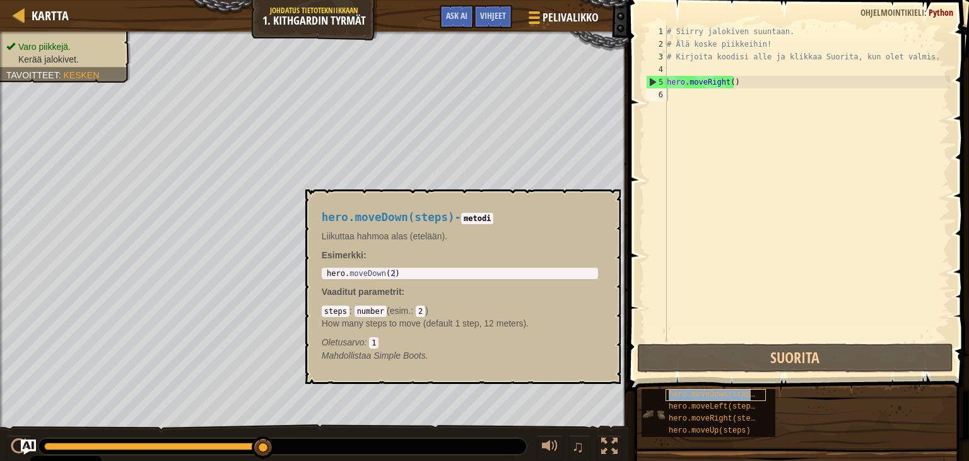
type textarea "hero.moveDown(steps)"
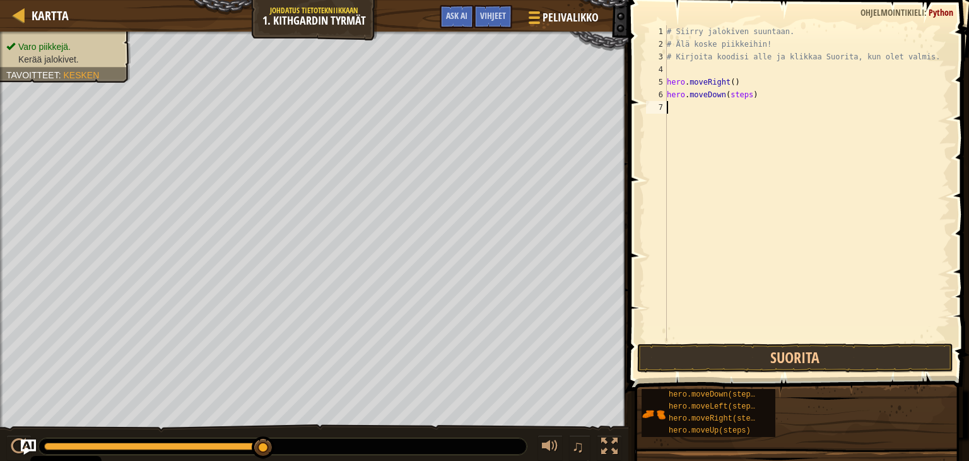
click at [725, 251] on div "# Siirry jalokiven suuntaan. # Älä koske piikkeihin! # Kirjoita koodisi alle ja…" at bounding box center [808, 195] width 286 height 341
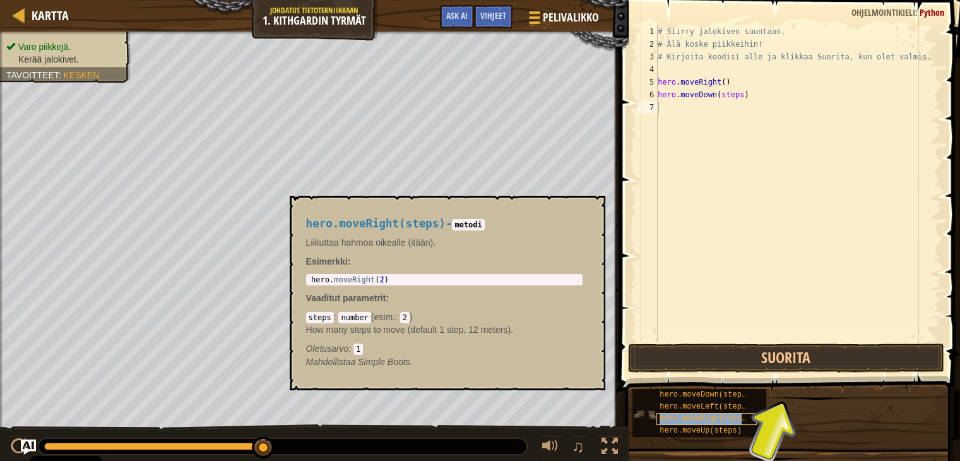
type textarea "hero.moveRight(steps)"
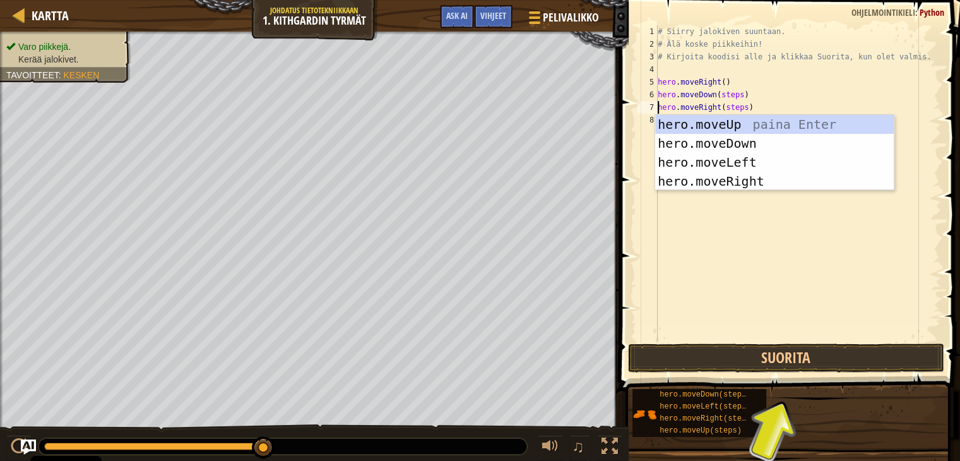
click at [705, 228] on div "# Siirry jalokiven suuntaan. # Älä koske piikkeihin! # Kirjoita koodisi alle ja…" at bounding box center [798, 195] width 286 height 341
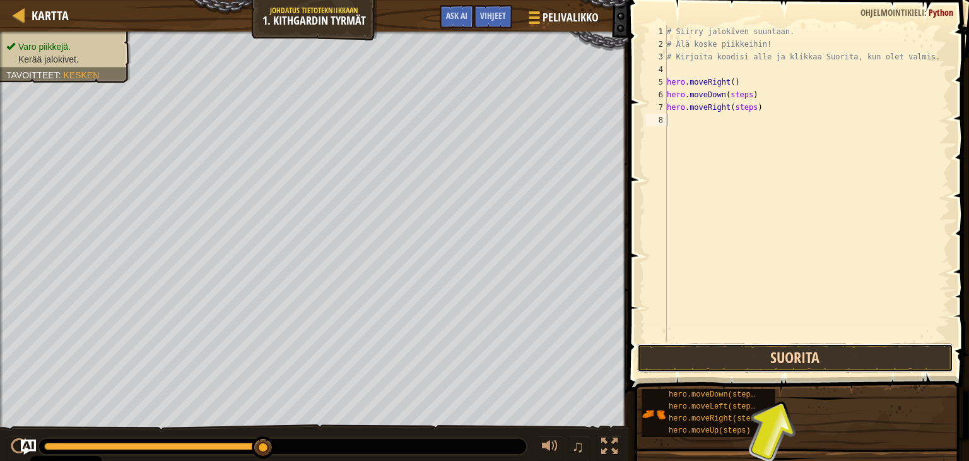
click at [770, 350] on button "Suorita" at bounding box center [795, 357] width 316 height 29
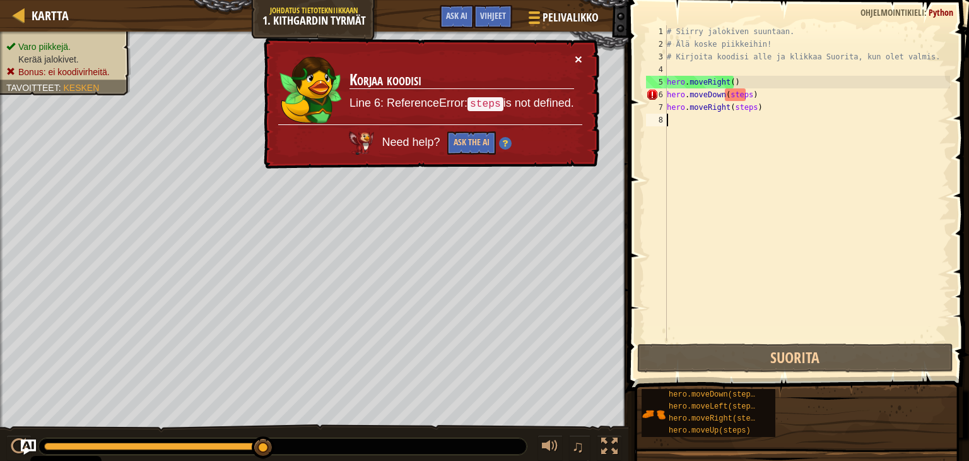
click at [580, 60] on button "×" at bounding box center [579, 58] width 8 height 13
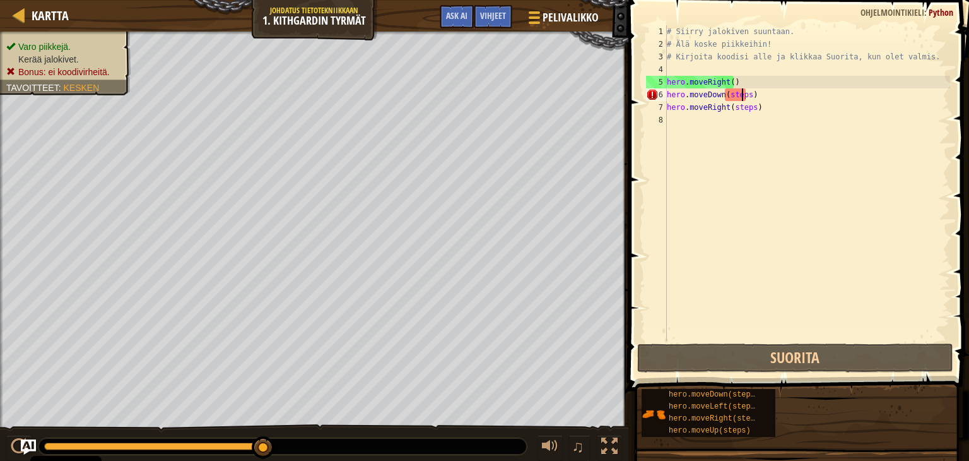
click at [742, 97] on div "# Siirry jalokiven suuntaan. # Älä koske piikkeihin! # Kirjoita koodisi alle ja…" at bounding box center [808, 195] width 286 height 341
click at [744, 99] on div "# Siirry jalokiven suuntaan. # Älä koske piikkeihin! # Kirjoita koodisi alle ja…" at bounding box center [808, 195] width 286 height 341
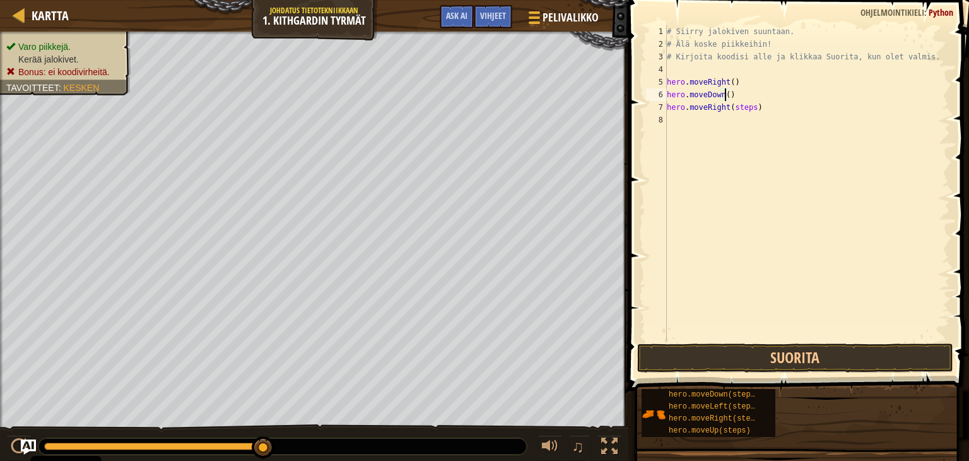
click at [748, 104] on div "# Siirry jalokiven suuntaan. # Älä koske piikkeihin! # Kirjoita koodisi alle ja…" at bounding box center [808, 195] width 286 height 341
click at [750, 107] on div "# Siirry jalokiven suuntaan. # Älä koske piikkeihin! # Kirjoita koodisi alle ja…" at bounding box center [808, 195] width 286 height 341
type textarea "hero.moveRight()"
click at [742, 346] on button "Suorita" at bounding box center [795, 357] width 316 height 29
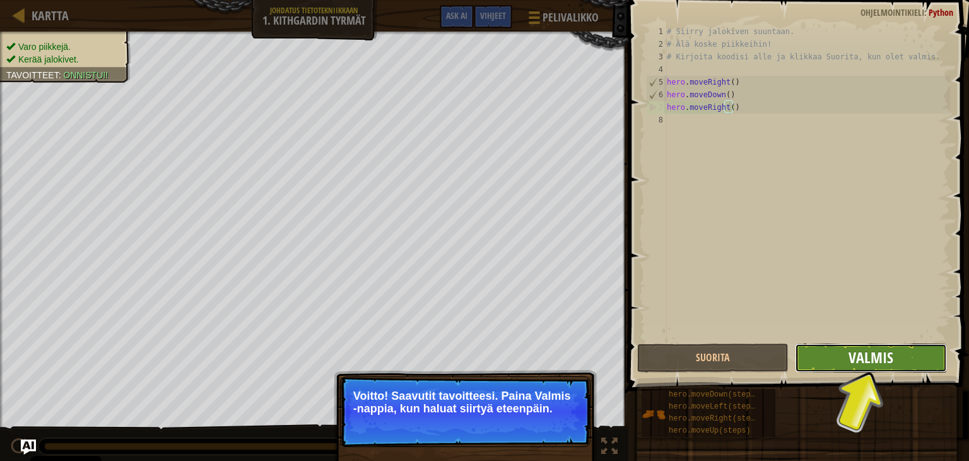
click at [868, 364] on span "Valmis" at bounding box center [871, 357] width 45 height 20
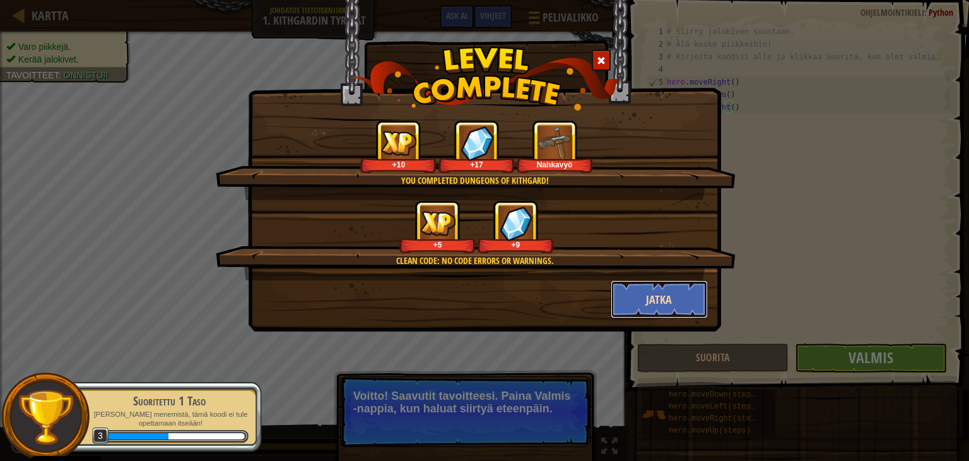
click at [689, 305] on button "Jatka" at bounding box center [660, 299] width 98 height 38
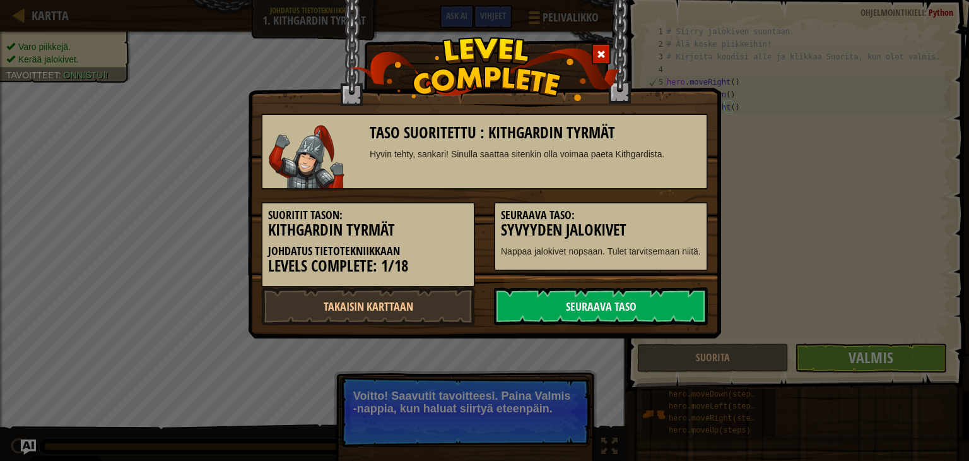
click at [689, 305] on link "Seuraava taso" at bounding box center [601, 306] width 214 height 38
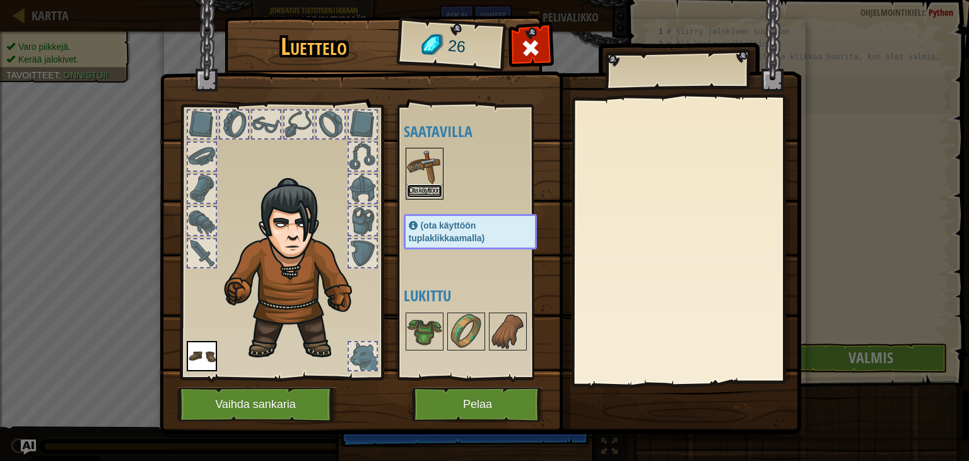
click at [410, 192] on button "Ota käyttöön" at bounding box center [424, 190] width 35 height 13
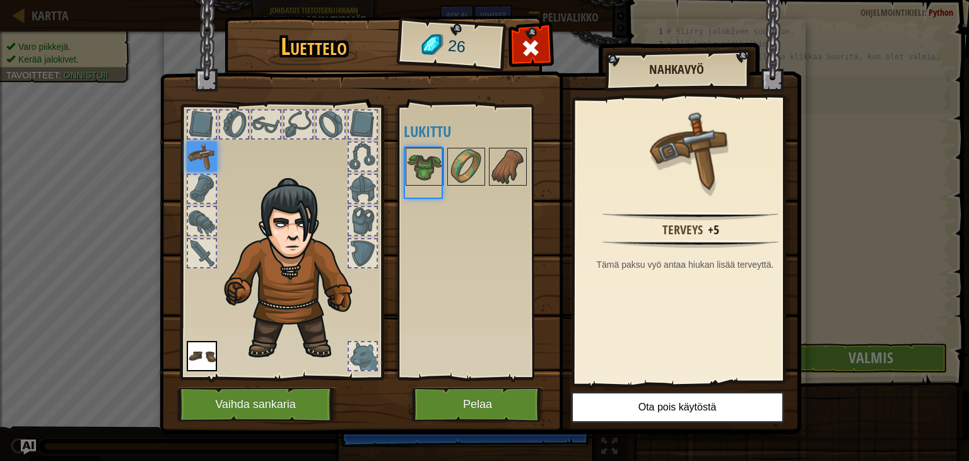
click at [410, 192] on div "Saatavilla Ota käyttöön Ota käyttöön (ota käyttöön tuplaklikkaamalla) Lukittu" at bounding box center [483, 241] width 158 height 263
click at [517, 400] on button "Pelaa" at bounding box center [478, 404] width 132 height 35
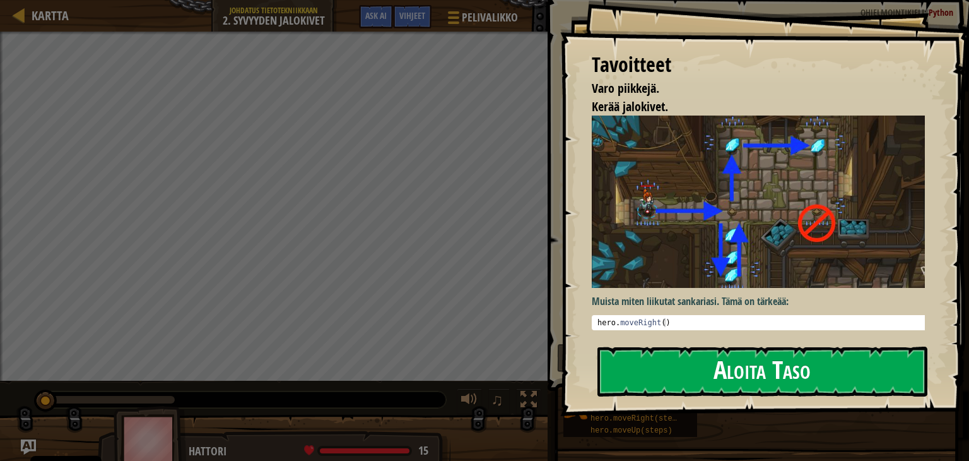
click at [673, 364] on button "Aloita Taso" at bounding box center [763, 371] width 330 height 50
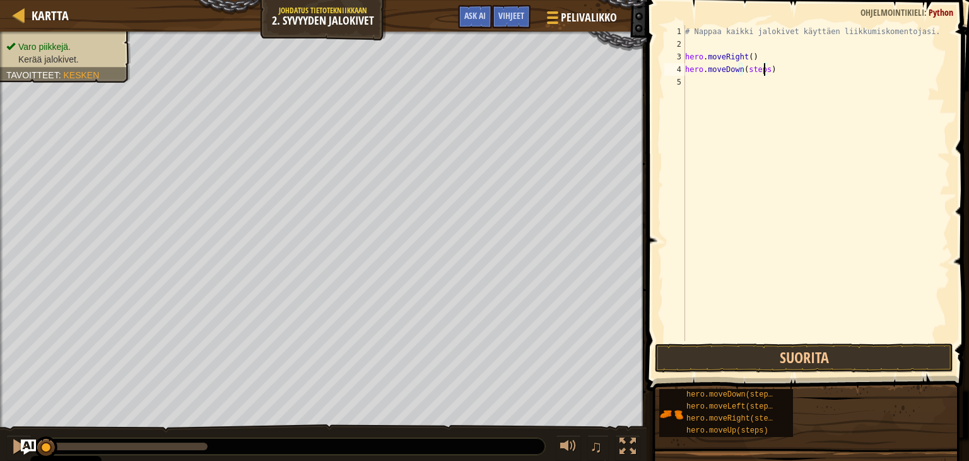
click at [762, 70] on div "# Nappaa kaikki jalokivet käyttäen liikkumiskomentojasi. hero . moveRight ( ) h…" at bounding box center [817, 195] width 268 height 341
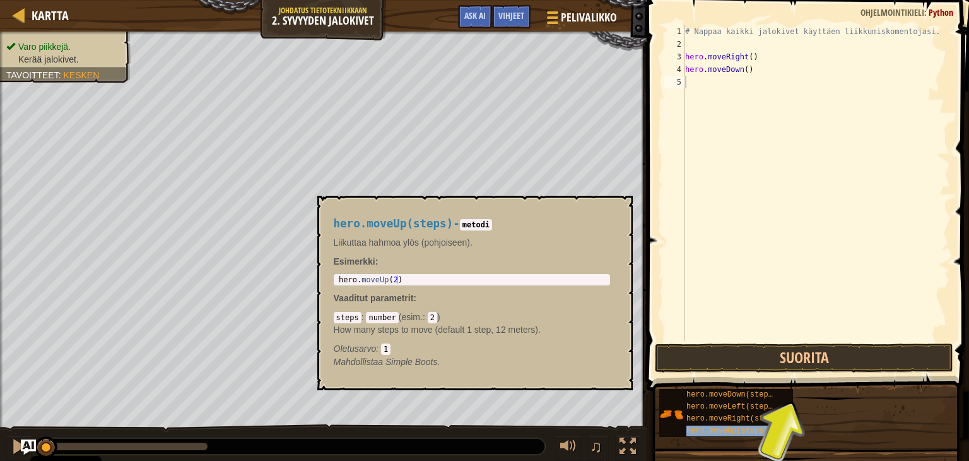
type textarea "hero.moveUp(steps)"
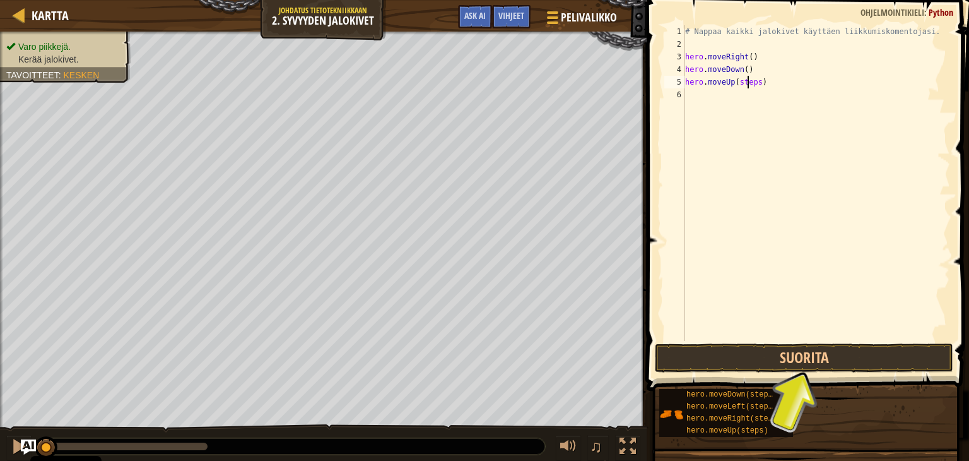
click at [749, 83] on div "# Nappaa kaikki jalokivet käyttäen liikkumiskomentojasi. hero . moveRight ( ) h…" at bounding box center [817, 195] width 268 height 341
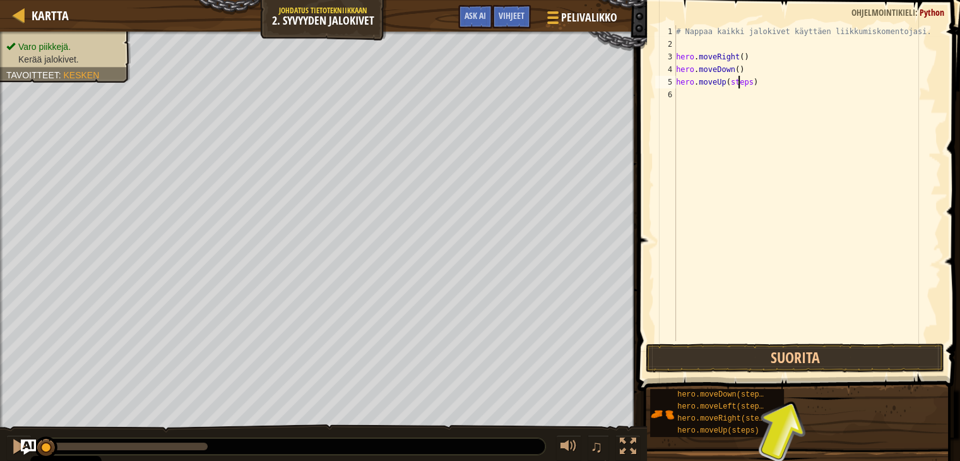
click at [749, 81] on div "# Nappaa kaikki jalokivet käyttäen liikkumiskomentojasi. hero . moveRight ( ) h…" at bounding box center [807, 195] width 268 height 341
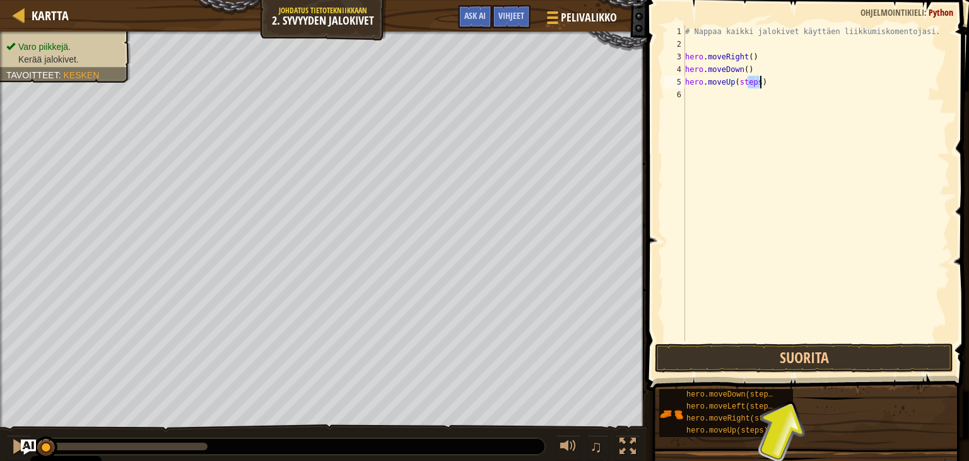
click at [745, 139] on div "# Nappaa kaikki jalokivet käyttäen liikkumiskomentojasi. hero . moveRight ( ) h…" at bounding box center [817, 195] width 268 height 341
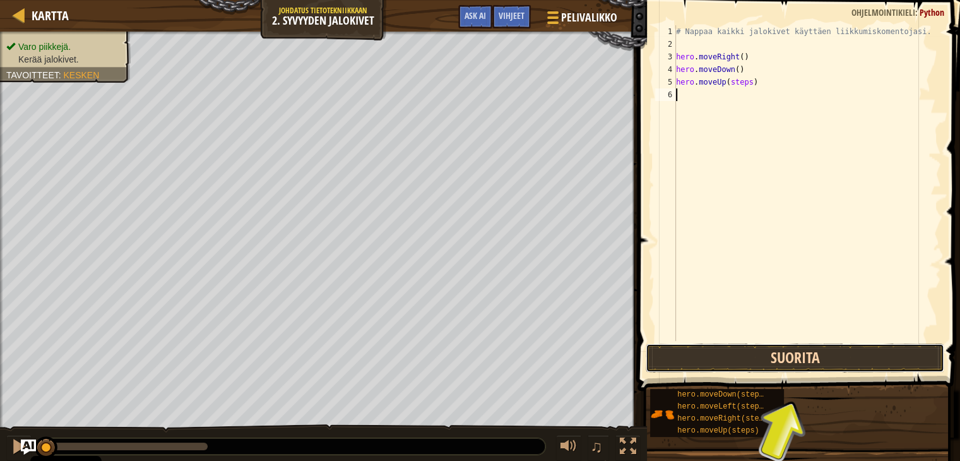
click at [754, 346] on button "Suorita" at bounding box center [795, 357] width 299 height 29
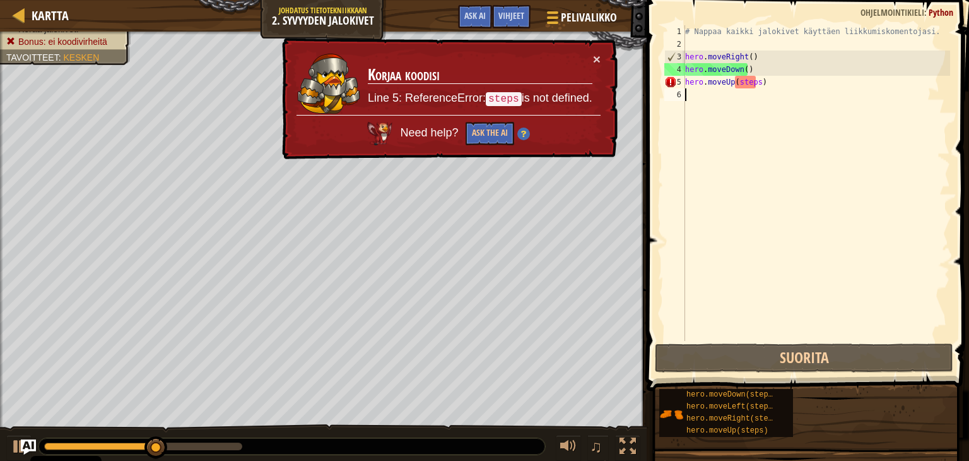
click at [590, 61] on td "Korjaa koodisi Line 5: ReferenceError: steps is not defined." at bounding box center [480, 83] width 226 height 62
click at [596, 60] on button "×" at bounding box center [597, 58] width 8 height 13
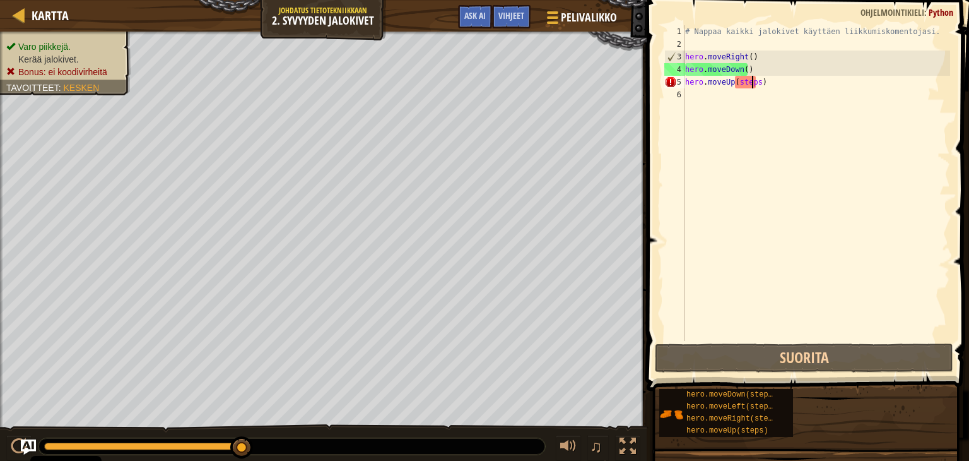
click at [753, 85] on div "# Nappaa kaikki jalokivet käyttäen liikkumiskomentojasi. hero . moveRight ( ) h…" at bounding box center [817, 195] width 268 height 341
click at [755, 81] on div "# Nappaa kaikki jalokivet käyttäen liikkumiskomentojasi. hero . moveRight ( ) h…" at bounding box center [817, 195] width 268 height 341
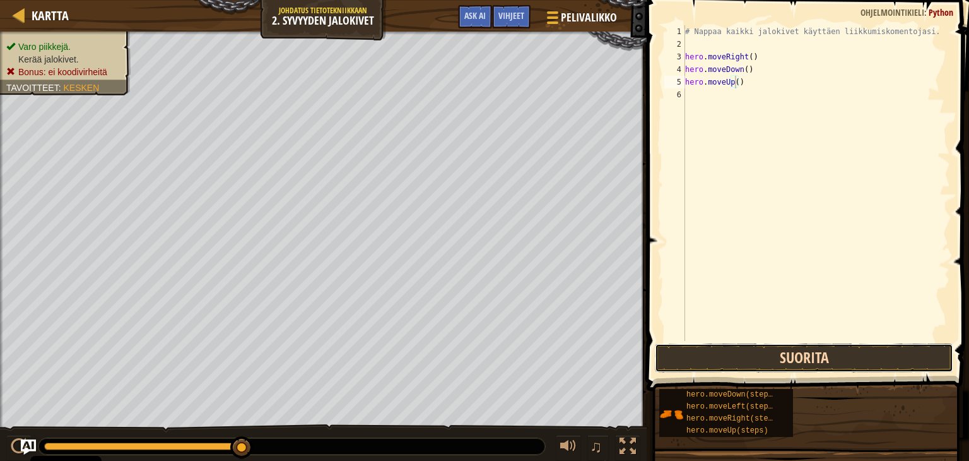
click at [762, 365] on button "Suorita" at bounding box center [804, 357] width 299 height 29
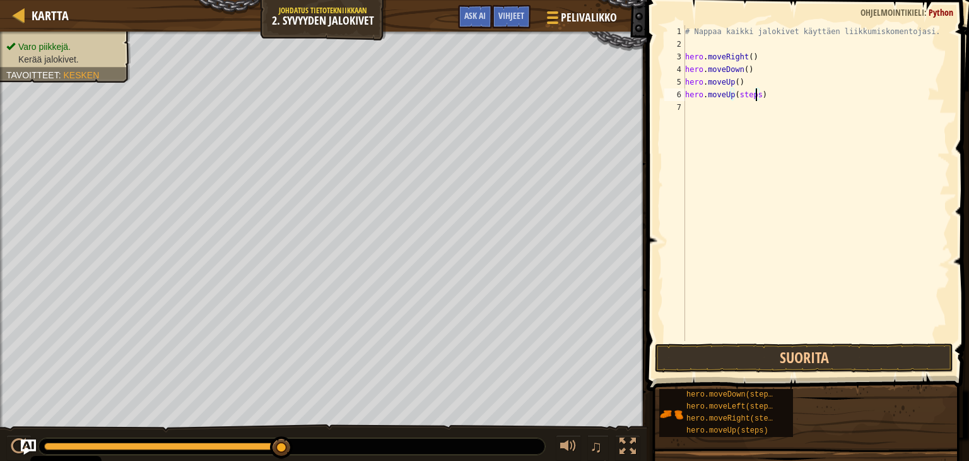
click at [755, 93] on div "# Nappaa kaikki jalokivet käyttäen liikkumiskomentojasi. hero . moveRight ( ) h…" at bounding box center [817, 195] width 268 height 341
click at [766, 107] on div "# Nappaa kaikki jalokivet käyttäen liikkumiskomentojasi. hero . moveRight ( ) h…" at bounding box center [817, 195] width 268 height 341
click at [768, 107] on div "# Nappaa kaikki jalokivet käyttäen liikkumiskomentojasi. hero . moveRight ( ) h…" at bounding box center [817, 195] width 268 height 341
type textarea "hero.moveRight()"
click at [781, 365] on button "Suorita" at bounding box center [804, 357] width 299 height 29
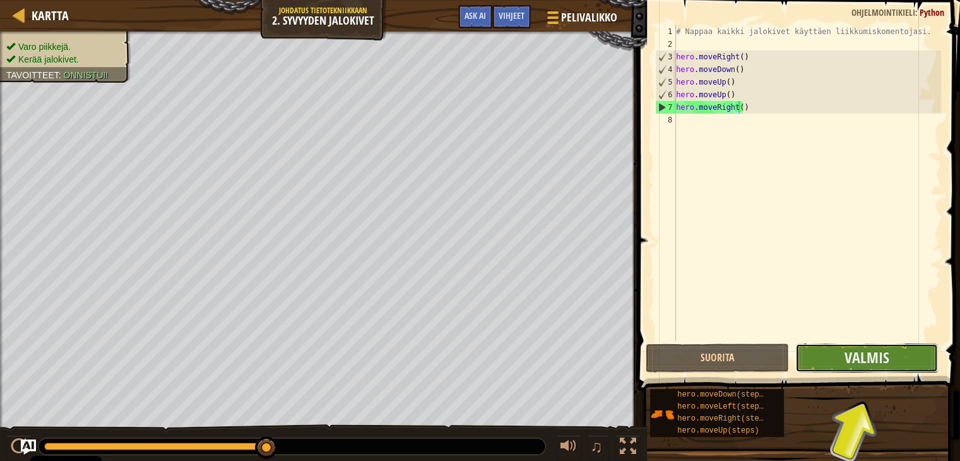
click at [821, 353] on button "Valmis" at bounding box center [866, 357] width 143 height 29
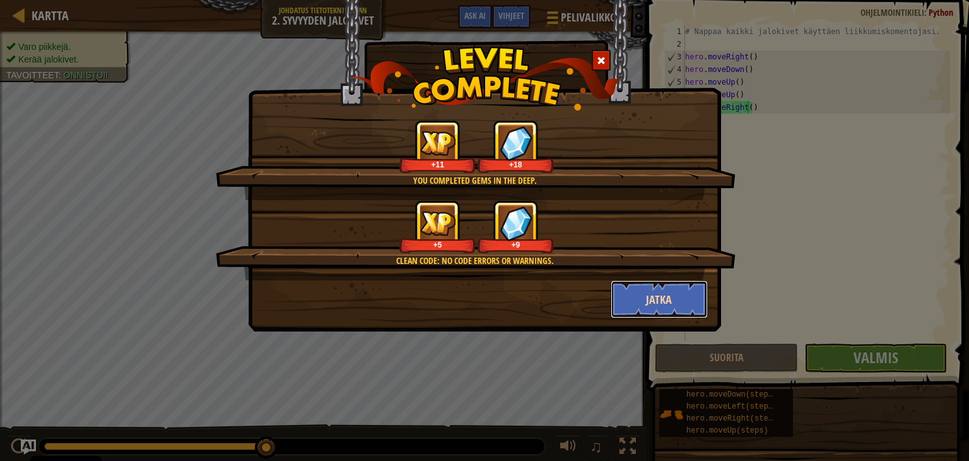
click at [665, 296] on button "Jatka" at bounding box center [660, 299] width 98 height 38
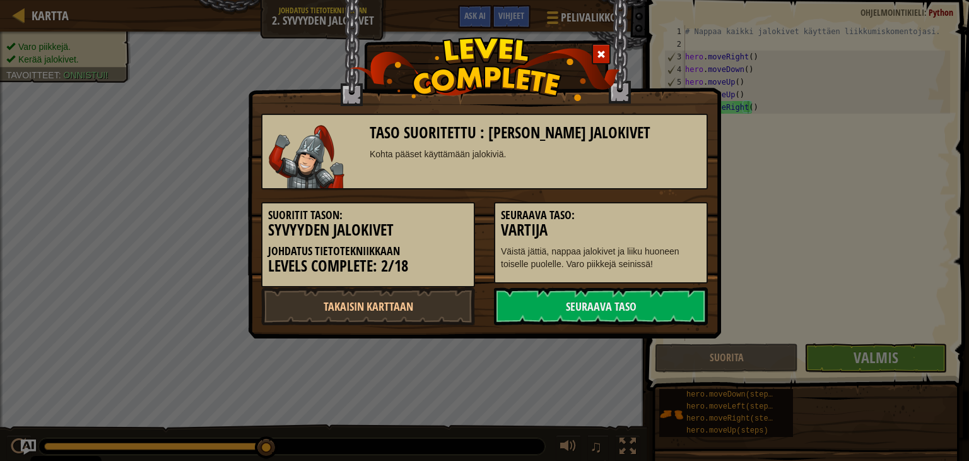
click at [665, 296] on link "Seuraava taso" at bounding box center [601, 306] width 214 height 38
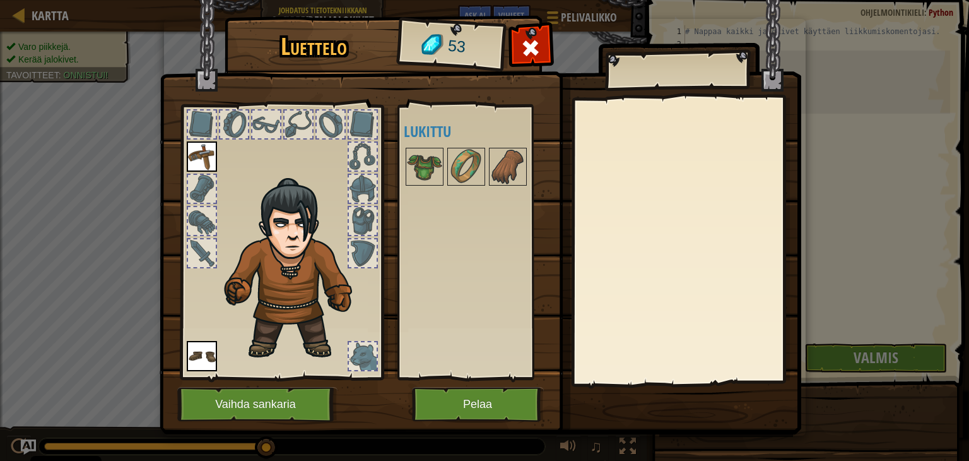
click at [204, 154] on img at bounding box center [202, 156] width 30 height 30
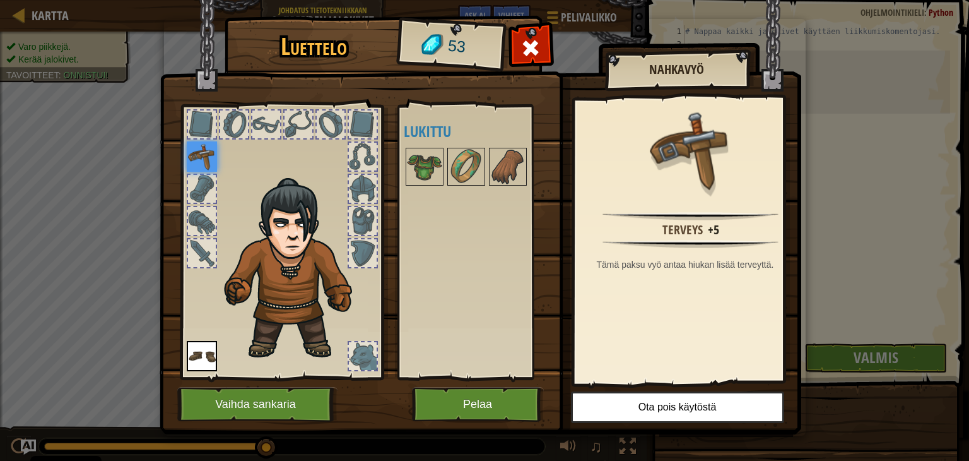
click at [196, 357] on img at bounding box center [202, 356] width 30 height 30
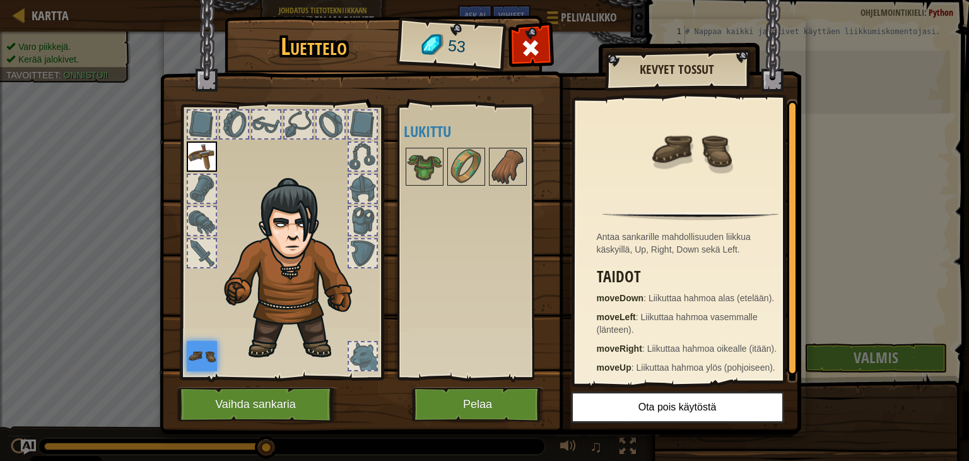
click at [198, 160] on img at bounding box center [202, 156] width 30 height 30
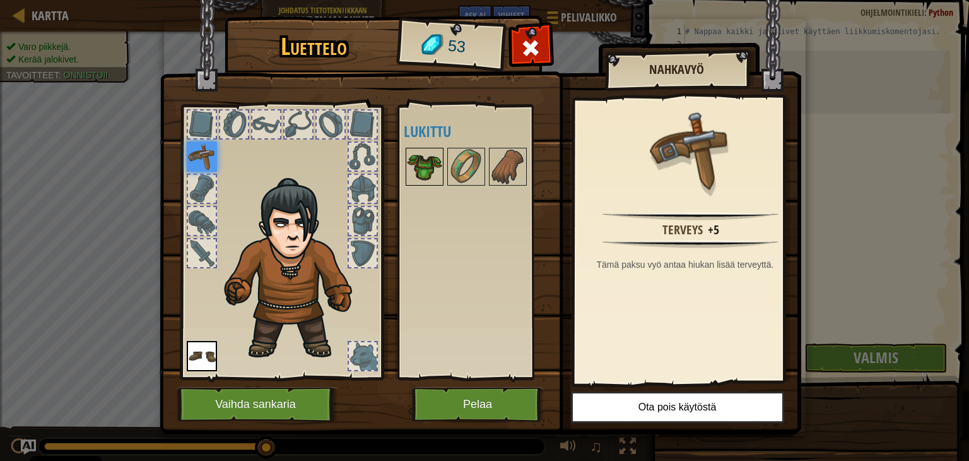
click at [420, 169] on img at bounding box center [424, 166] width 35 height 35
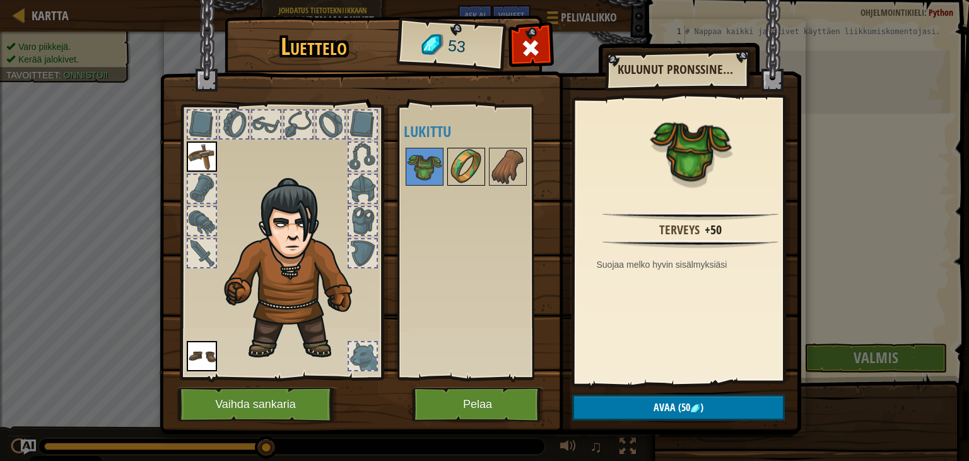
click at [465, 167] on img at bounding box center [466, 166] width 35 height 35
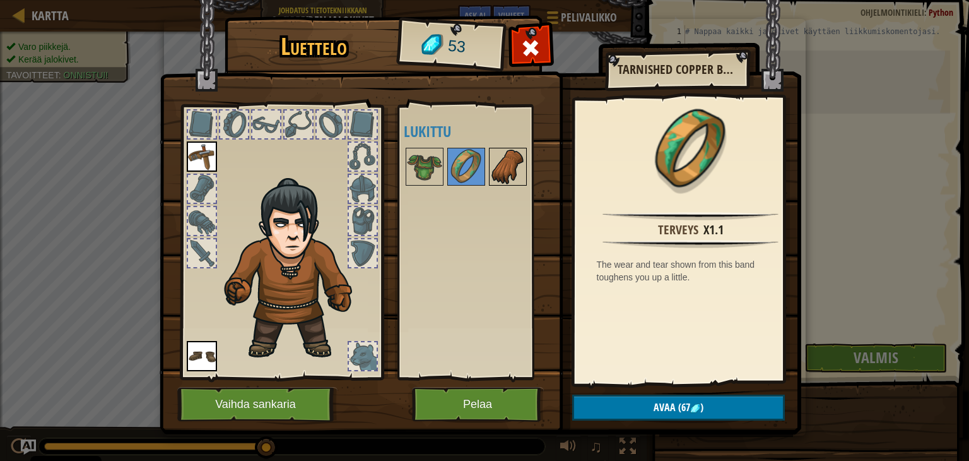
click at [518, 172] on img at bounding box center [507, 166] width 35 height 35
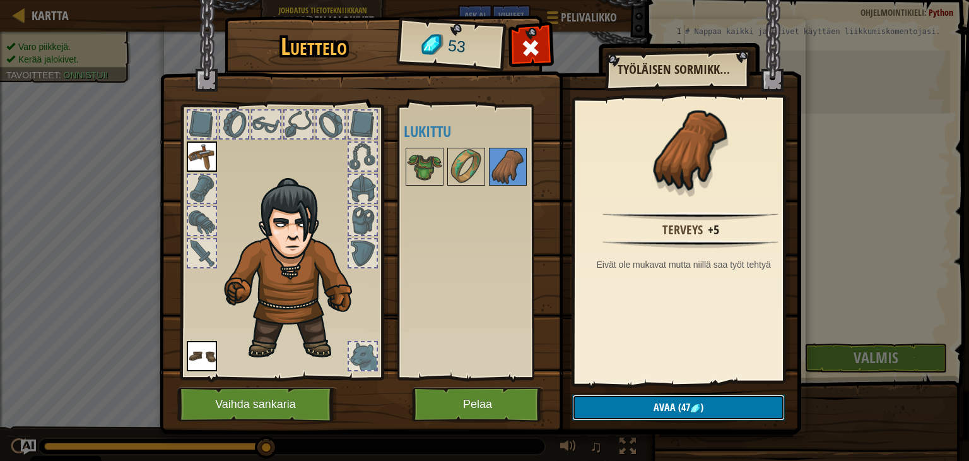
click at [667, 407] on span "Avaa" at bounding box center [665, 407] width 22 height 14
click at [667, 407] on button "Varmista" at bounding box center [678, 407] width 213 height 26
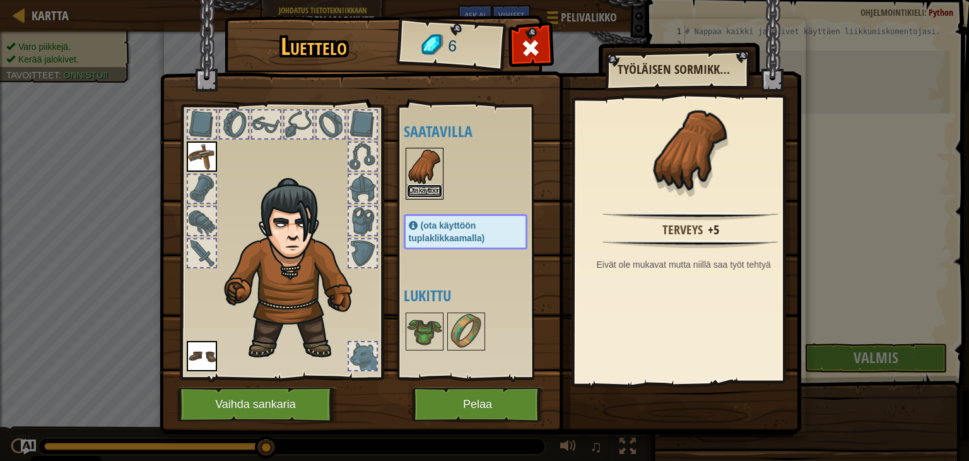
click at [424, 189] on button "Ota käyttöön" at bounding box center [424, 190] width 35 height 13
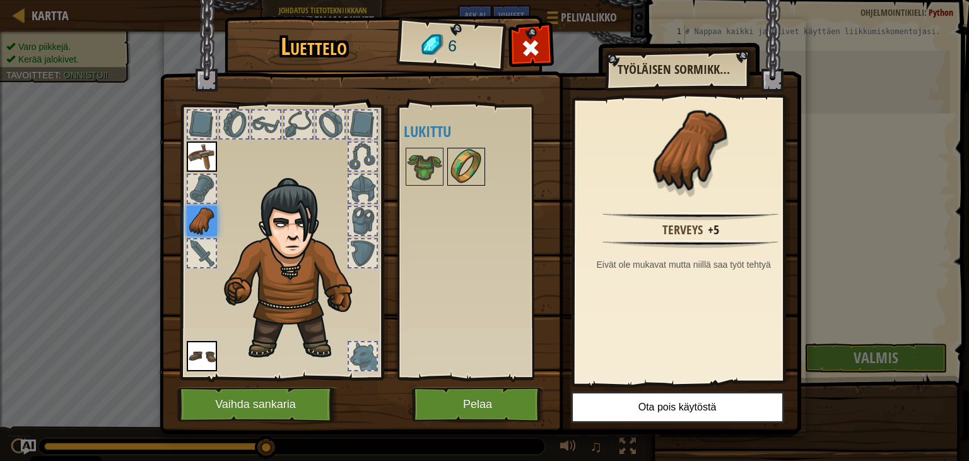
click at [459, 169] on img at bounding box center [466, 166] width 35 height 35
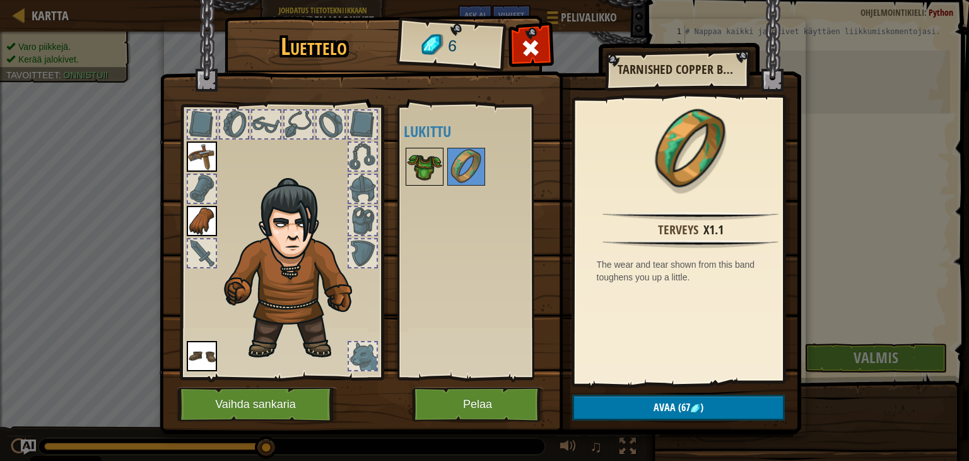
click at [418, 162] on img at bounding box center [424, 166] width 35 height 35
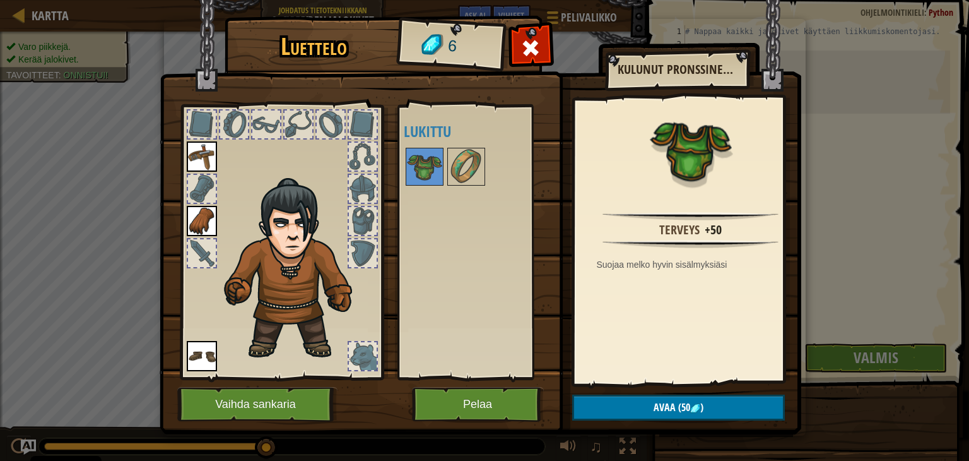
click at [200, 218] on img at bounding box center [202, 221] width 30 height 30
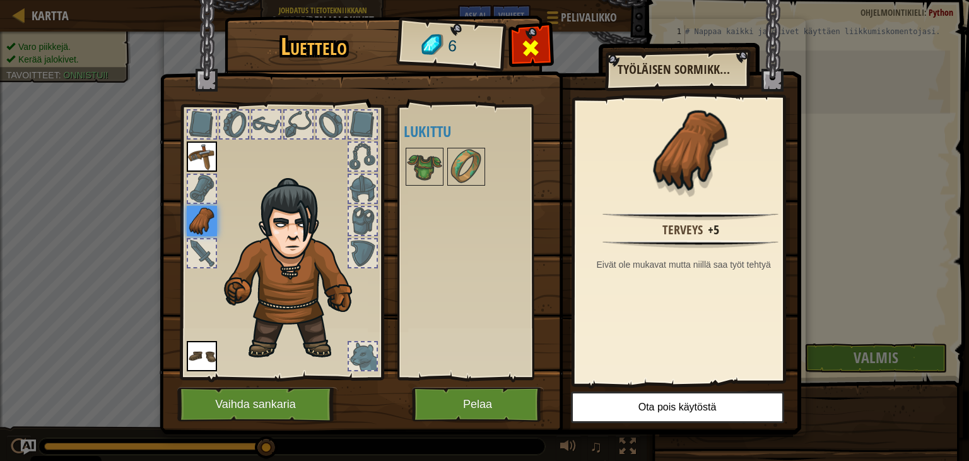
click at [526, 56] on span at bounding box center [531, 48] width 20 height 20
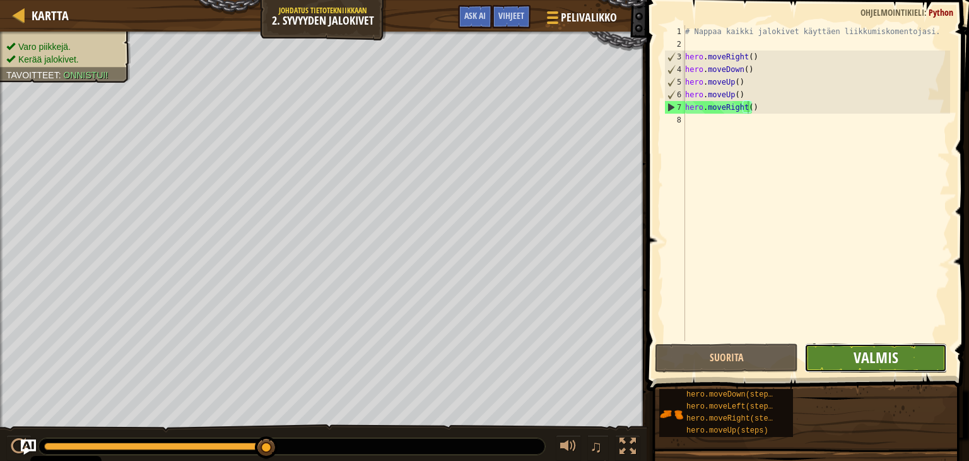
click at [879, 361] on span "Valmis" at bounding box center [876, 357] width 45 height 20
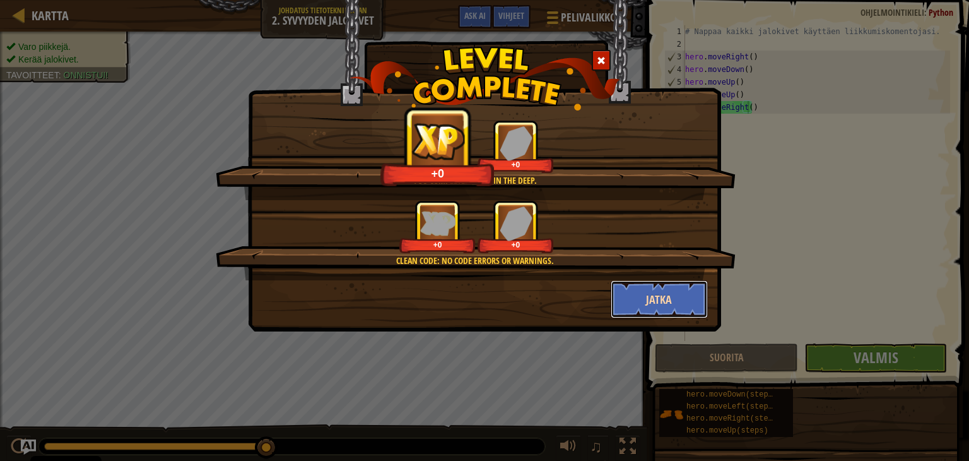
click at [653, 301] on button "Jatka" at bounding box center [660, 299] width 98 height 38
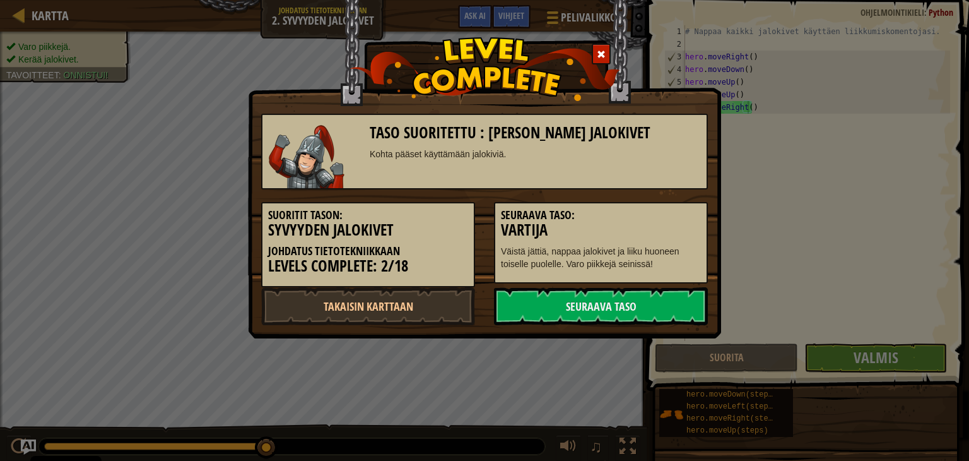
click at [653, 301] on link "Seuraava taso" at bounding box center [601, 306] width 214 height 38
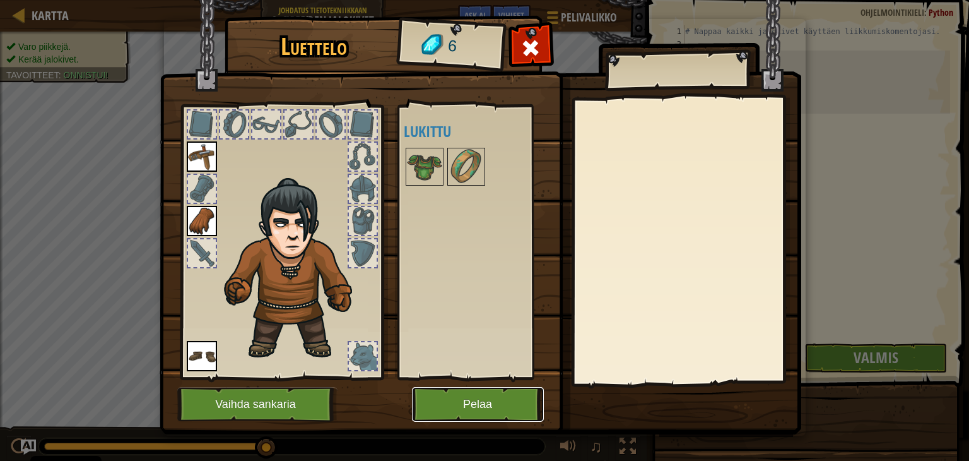
click at [495, 403] on button "Pelaa" at bounding box center [478, 404] width 132 height 35
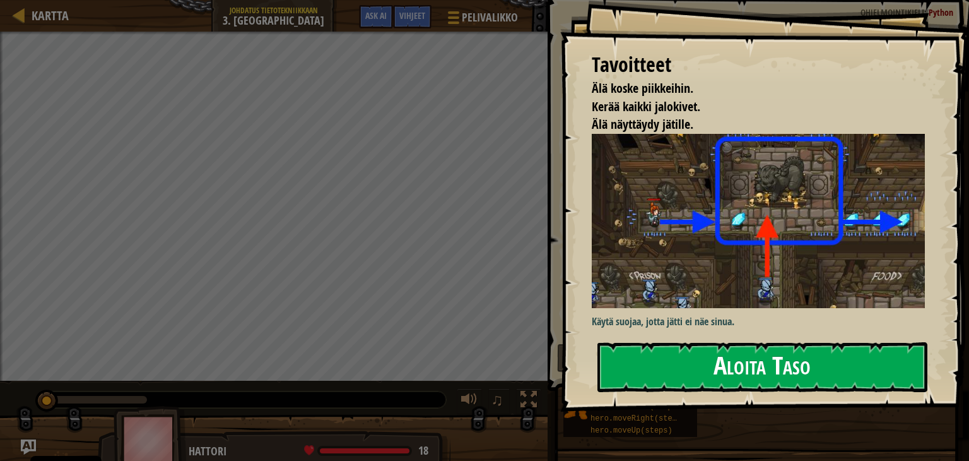
click at [747, 364] on button "Aloita Taso" at bounding box center [763, 367] width 330 height 50
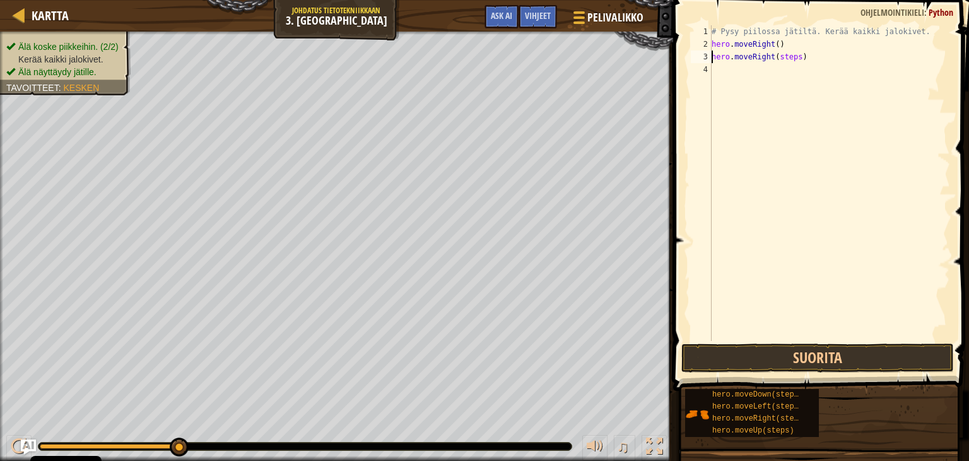
click at [798, 57] on div "# Pysy piilossa jätiltä. Kerää kaikki jalokivet. hero . moveRight ( ) hero . mo…" at bounding box center [829, 195] width 241 height 341
click at [797, 57] on div "# Pysy piilossa jätiltä. Kerää kaikki jalokivet. hero . moveRight ( ) hero . mo…" at bounding box center [829, 195] width 241 height 341
click at [797, 358] on button "Suorita" at bounding box center [818, 357] width 273 height 29
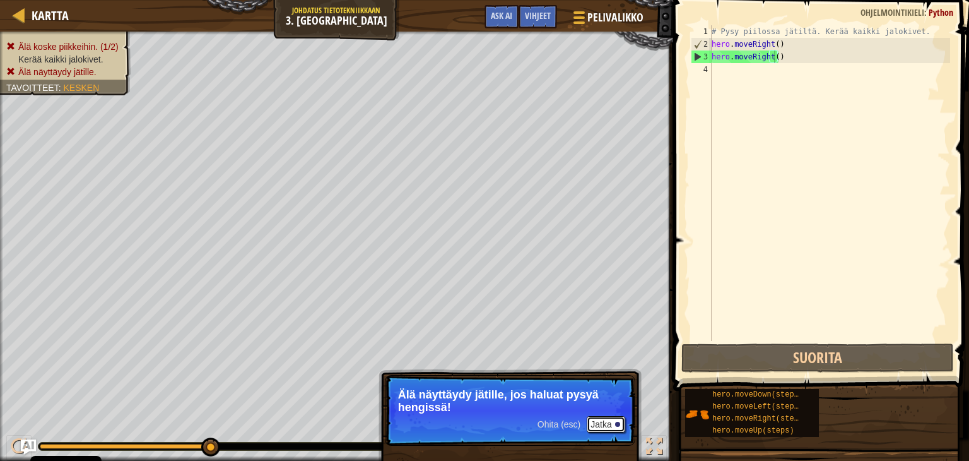
click at [613, 427] on button "Jatka" at bounding box center [606, 424] width 38 height 16
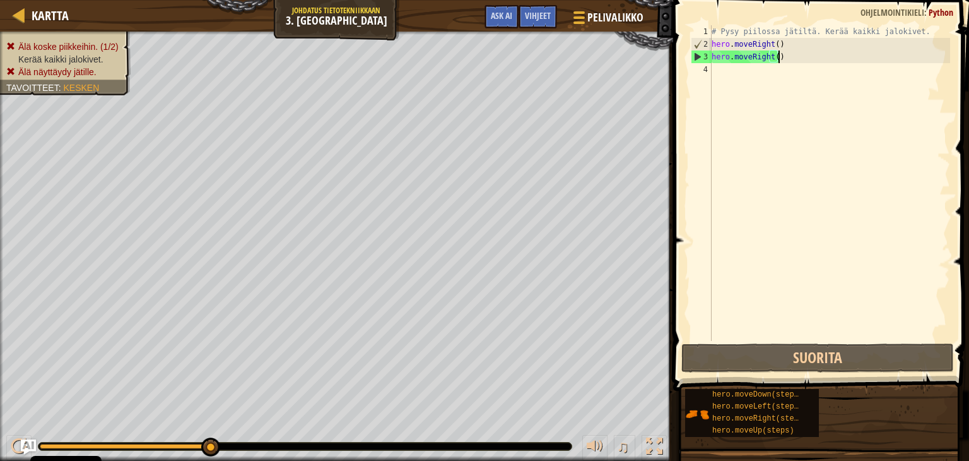
click at [786, 56] on div "# Pysy piilossa jätiltä. Kerää kaikki jalokivet. hero . moveRight ( ) hero . mo…" at bounding box center [829, 195] width 241 height 341
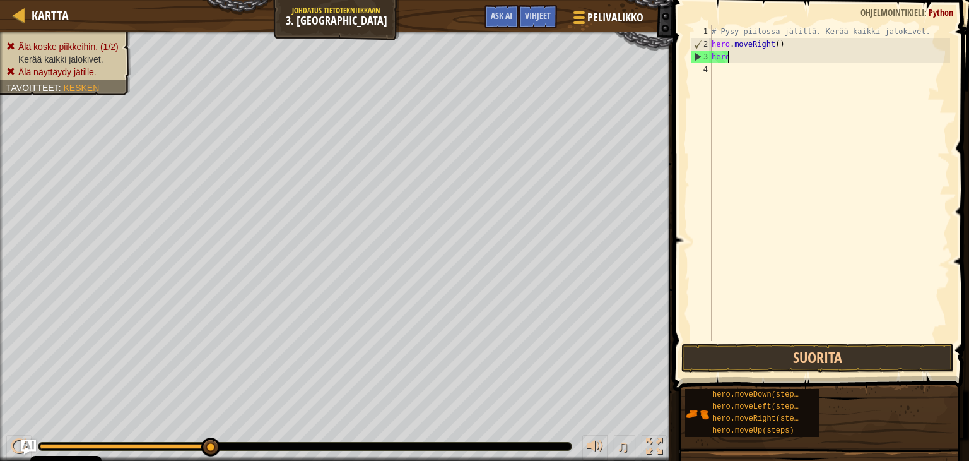
type textarea "h"
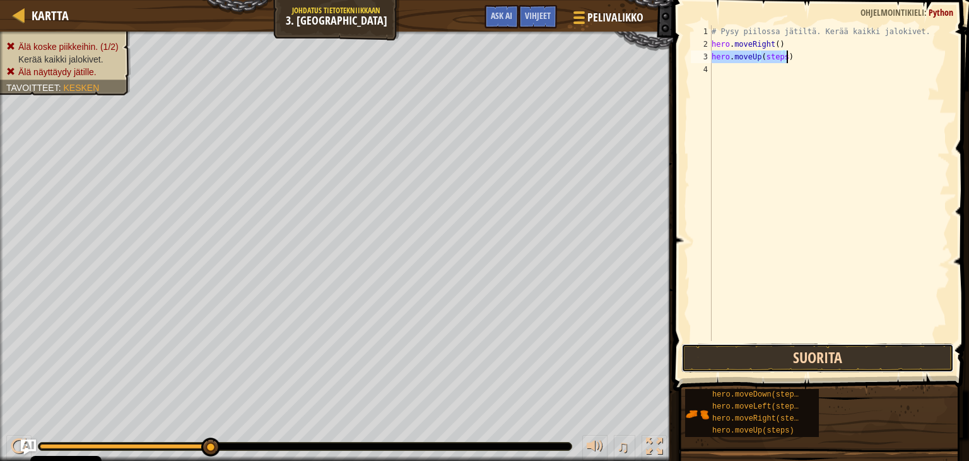
click at [816, 364] on button "Suorita" at bounding box center [818, 357] width 273 height 29
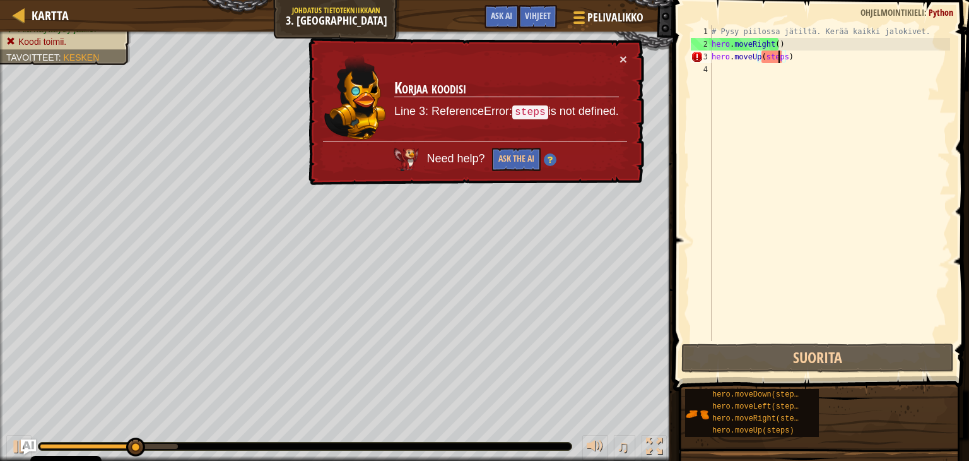
click at [780, 55] on div "# Pysy piilossa jätiltä. Kerää kaikki jalokivet. hero . moveRight ( ) hero . mo…" at bounding box center [829, 195] width 241 height 341
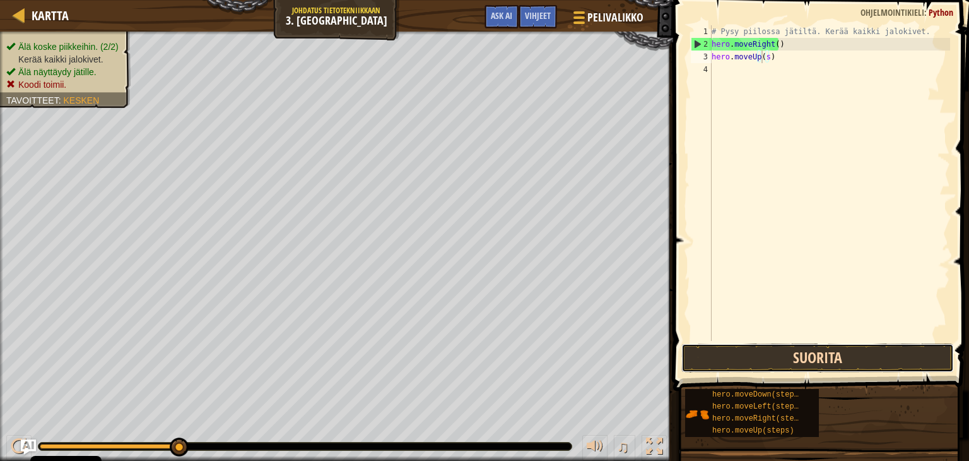
click at [742, 360] on button "Suorita" at bounding box center [818, 357] width 273 height 29
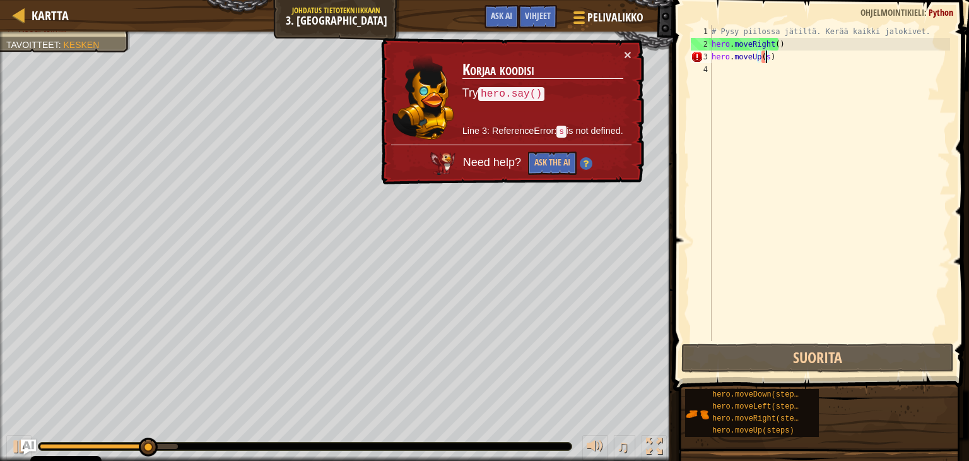
click at [767, 60] on div "# Pysy piilossa jätiltä. Kerää kaikki jalokivet. hero . moveRight ( ) hero . mo…" at bounding box center [829, 195] width 241 height 341
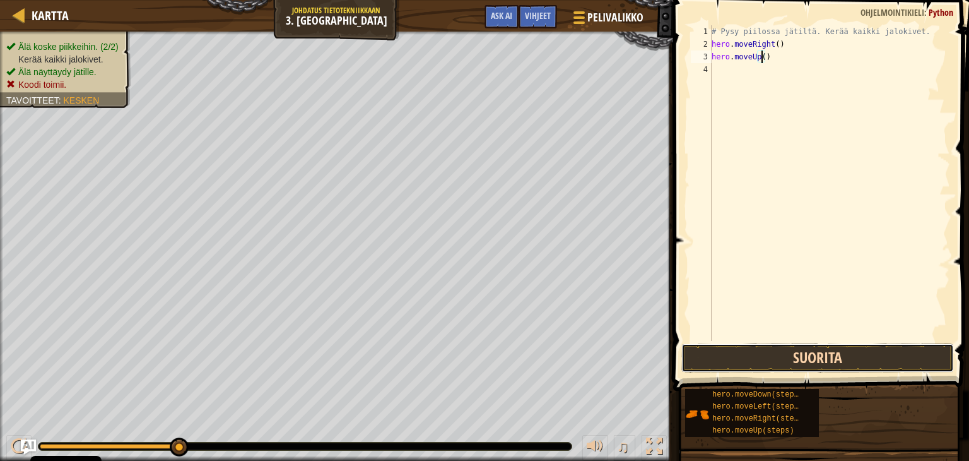
click at [762, 352] on button "Suorita" at bounding box center [818, 357] width 273 height 29
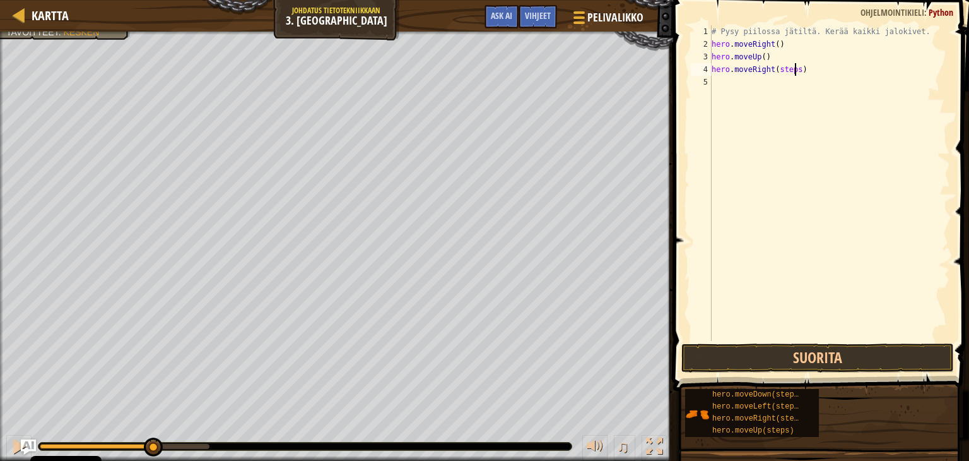
click at [795, 69] on div "# Pysy piilossa jätiltä. Kerää kaikki jalokivet. hero . moveRight ( ) hero . mo…" at bounding box center [829, 195] width 241 height 341
click at [791, 86] on div "# Pysy piilossa jätiltä. Kerää kaikki jalokivet. hero . moveRight ( ) hero . mo…" at bounding box center [829, 195] width 241 height 341
click at [790, 97] on div "# Pysy piilossa jätiltä. Kerää kaikki jalokivet. hero . moveRight ( ) hero . mo…" at bounding box center [829, 195] width 241 height 341
click at [793, 96] on div "# Pysy piilossa jätiltä. Kerää kaikki jalokivet. hero . moveRight ( ) hero . mo…" at bounding box center [829, 195] width 241 height 341
click at [795, 92] on div "# Pysy piilossa jätiltä. Kerää kaikki jalokivet. hero . moveRight ( ) hero . mo…" at bounding box center [829, 195] width 241 height 341
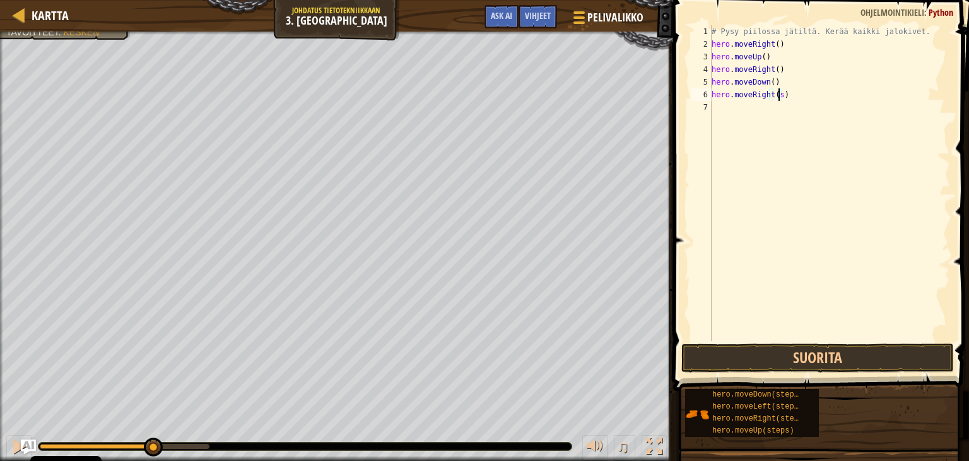
type textarea "hero.moveRight()"
click at [870, 359] on button "Suorita" at bounding box center [818, 357] width 273 height 29
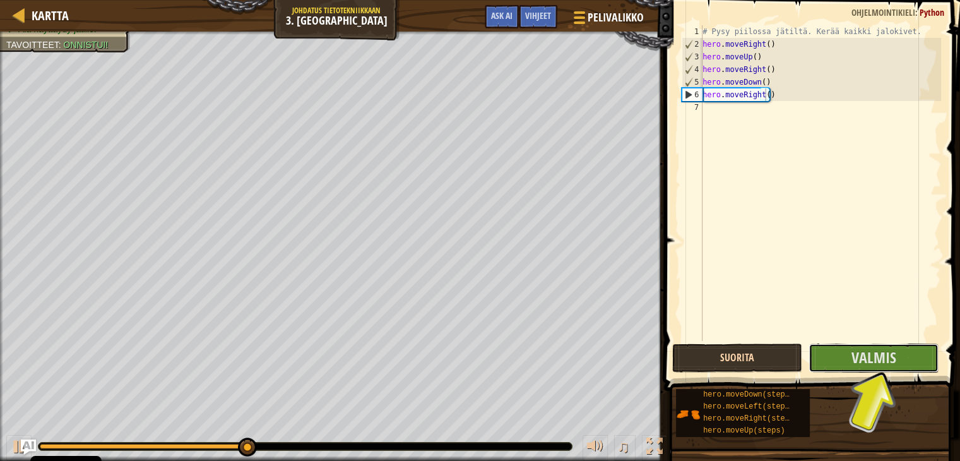
click at [870, 359] on span "Valmis" at bounding box center [873, 357] width 45 height 20
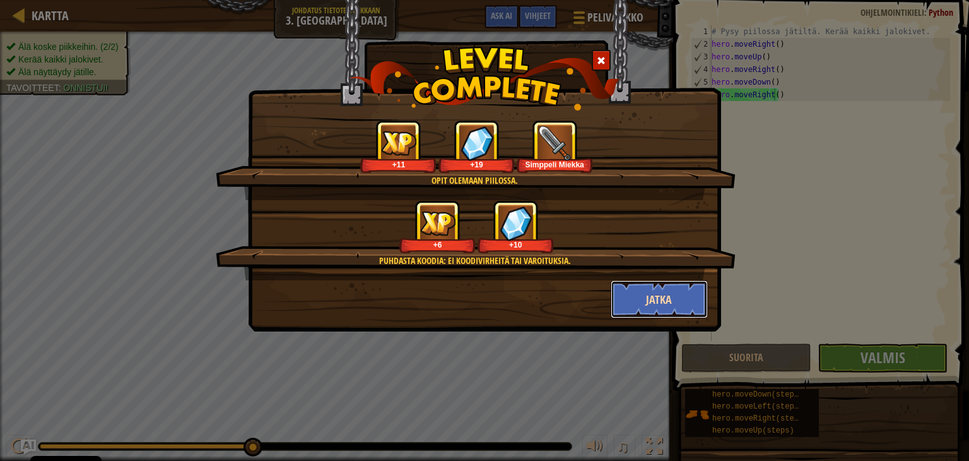
click at [660, 299] on button "Jatka" at bounding box center [660, 299] width 98 height 38
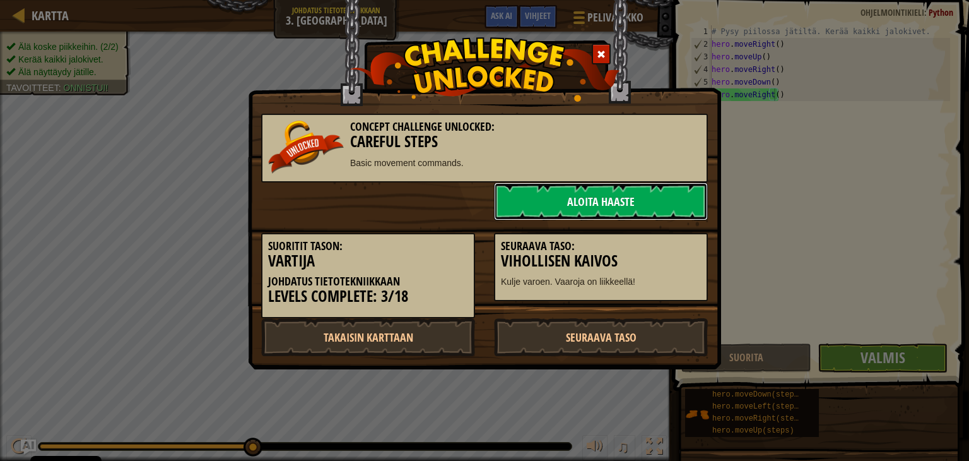
click at [593, 209] on link "Aloita haaste" at bounding box center [601, 201] width 214 height 38
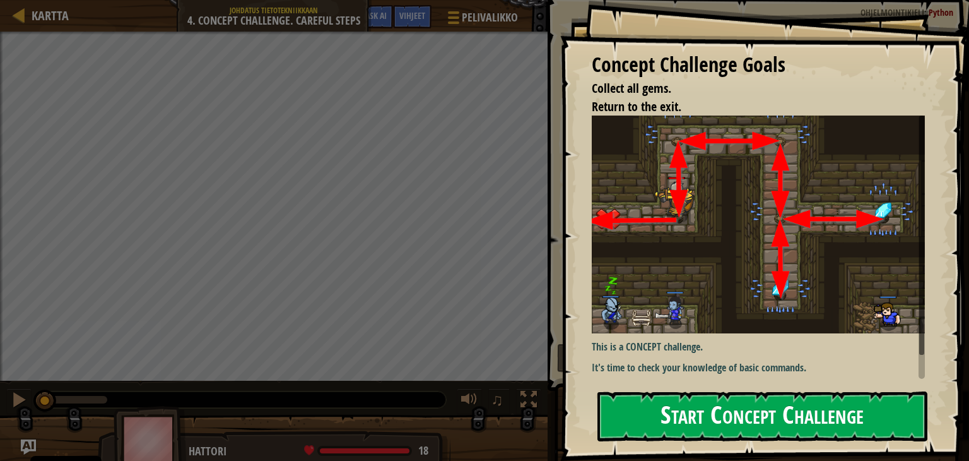
click at [697, 421] on button "Start Concept Challenge" at bounding box center [763, 416] width 330 height 50
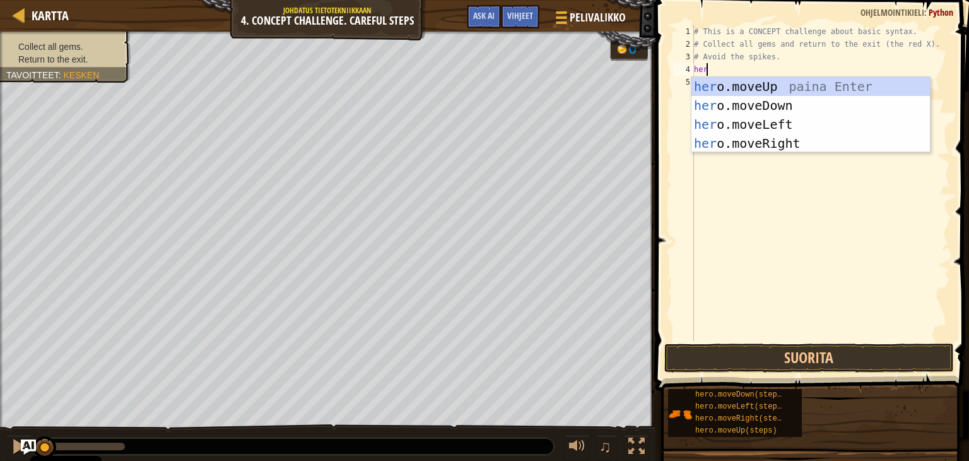
type textarea "hero"
click at [759, 88] on div "hero .moveUp paina Enter hero .moveDown paina Enter hero .moveLeft paina Enter …" at bounding box center [811, 134] width 239 height 114
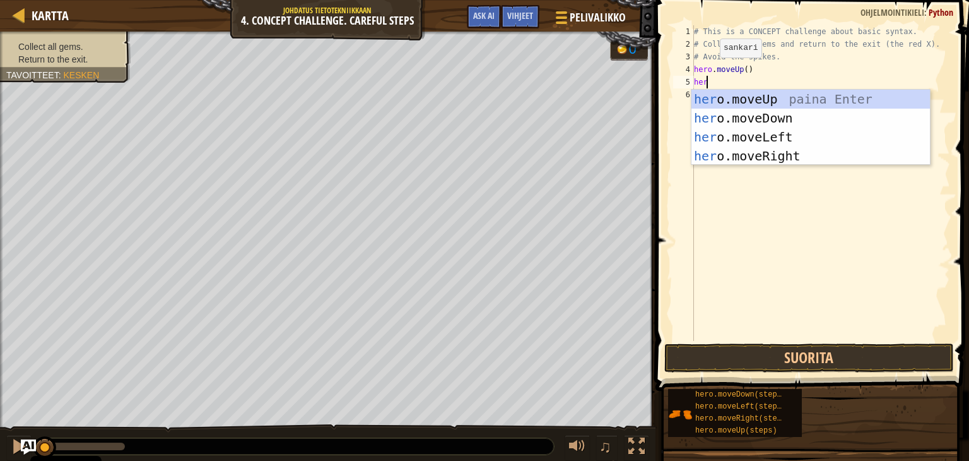
type textarea "hero"
click at [747, 156] on div "hero .moveUp paina Enter hero .moveDown paina Enter hero .moveLeft paina Enter …" at bounding box center [811, 147] width 239 height 114
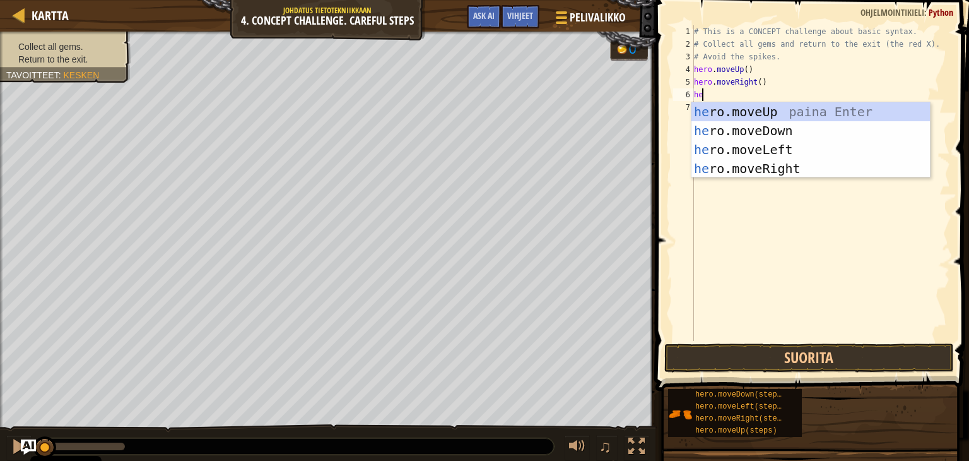
type textarea "her"
click at [769, 126] on div "her o.moveUp paina Enter her o.moveDown paina Enter her o.moveLeft paina Enter …" at bounding box center [811, 159] width 239 height 114
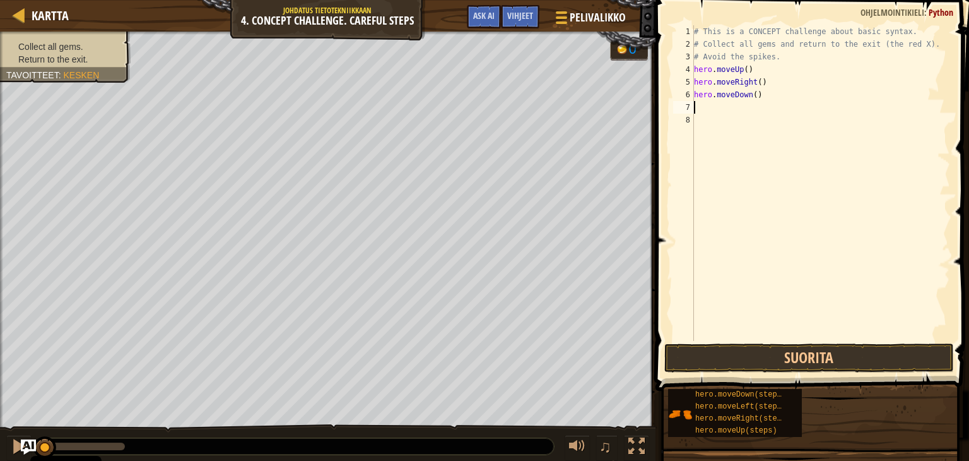
type textarea "h"
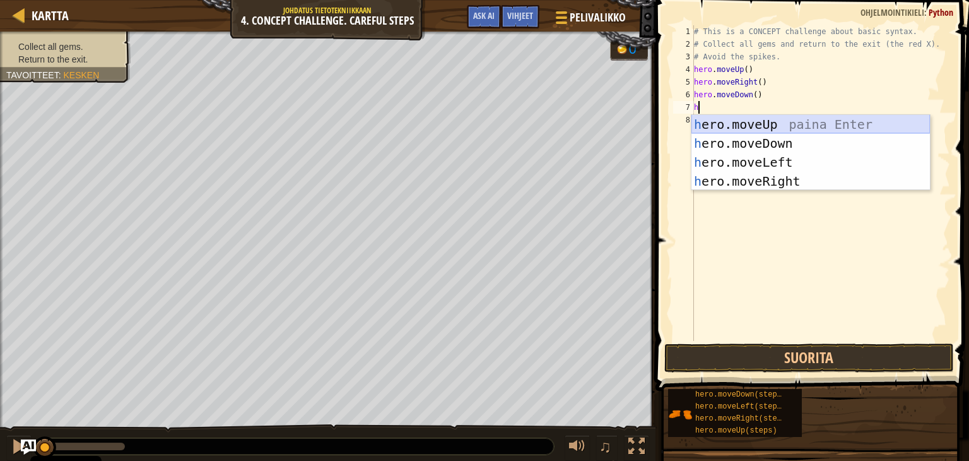
click at [767, 127] on div "h ero.moveUp paina Enter h ero.moveDown paina Enter h ero.moveLeft paina Enter …" at bounding box center [811, 172] width 239 height 114
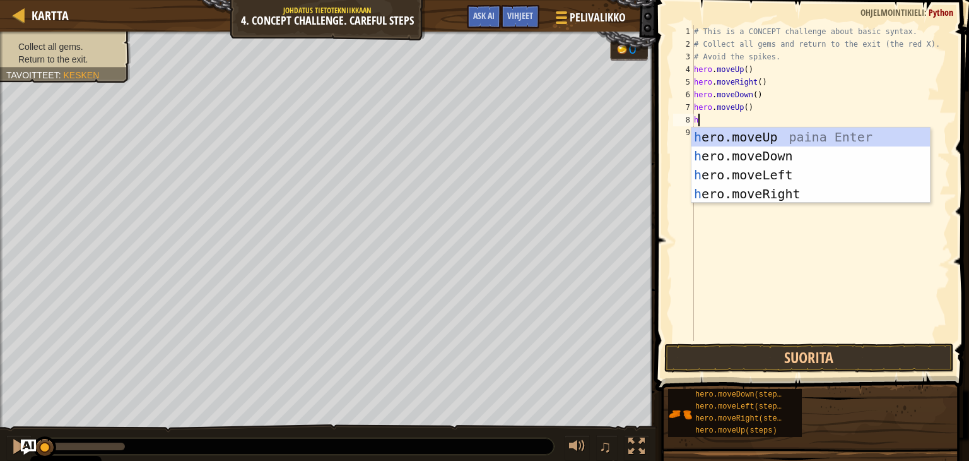
type textarea "he"
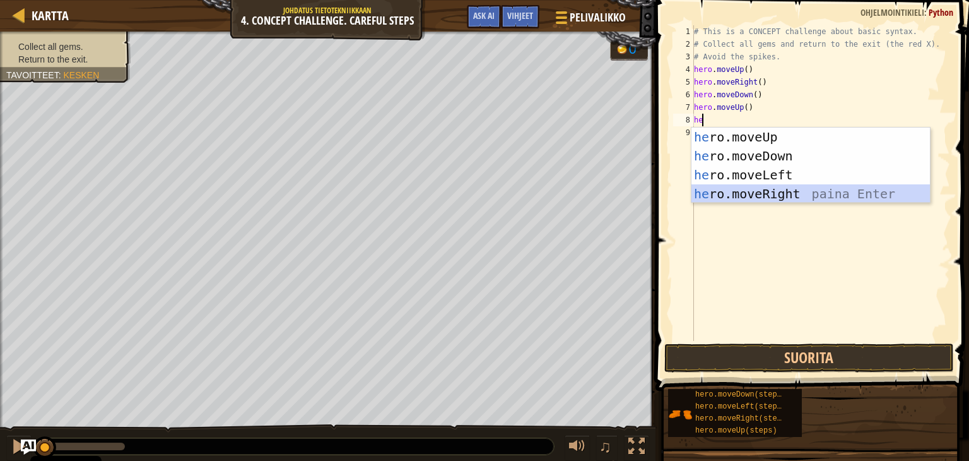
click at [788, 198] on div "he ro.moveUp paina Enter he ro.moveDown paina Enter he ro.moveLeft paina Enter …" at bounding box center [811, 184] width 239 height 114
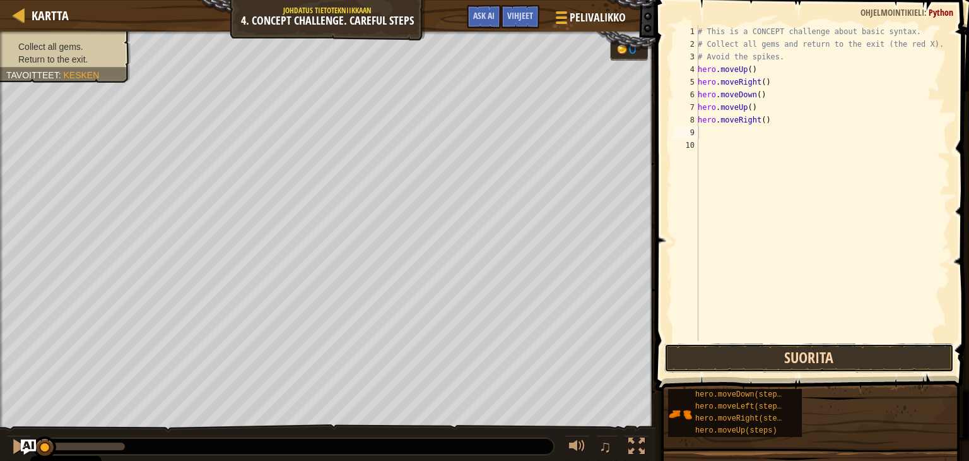
click at [743, 360] on button "Suorita" at bounding box center [810, 357] width 290 height 29
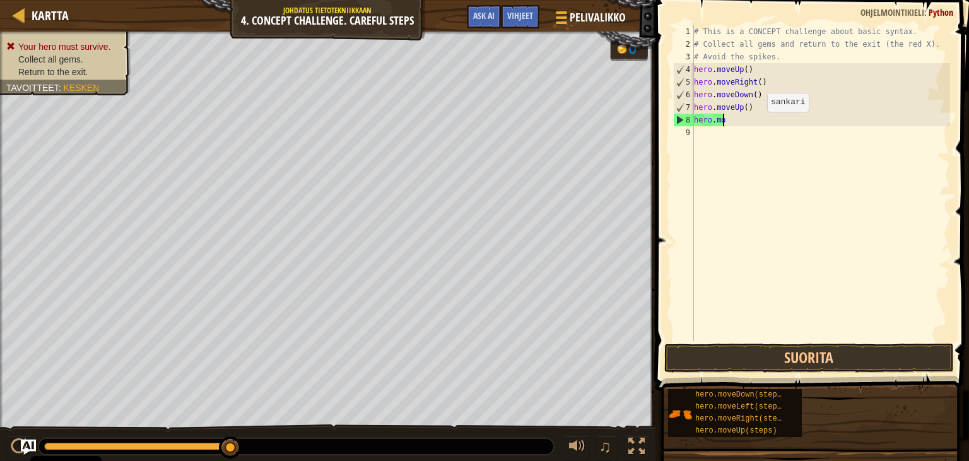
type textarea "h"
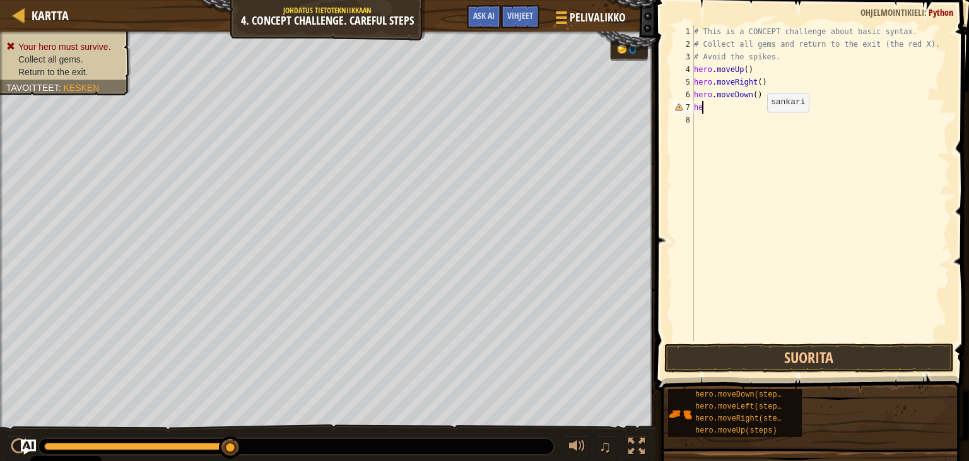
type textarea "h"
type textarea "hero.moveRight()"
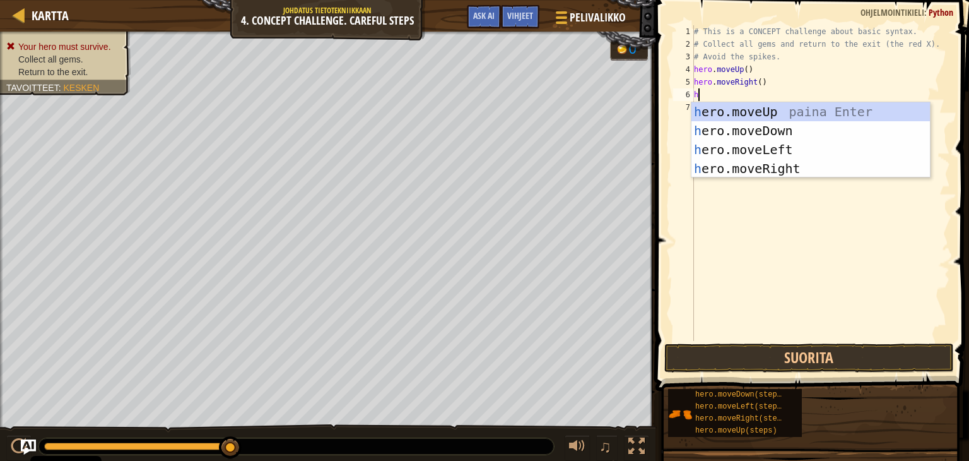
type textarea "he"
click at [756, 134] on div "he ro.moveUp paina Enter he ro.moveDown paina Enter he ro.moveLeft paina Enter …" at bounding box center [811, 159] width 239 height 114
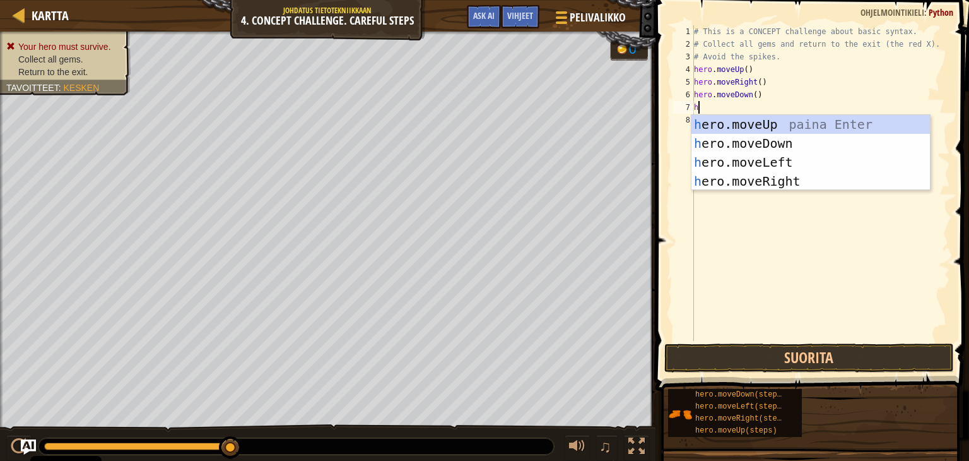
type textarea "he"
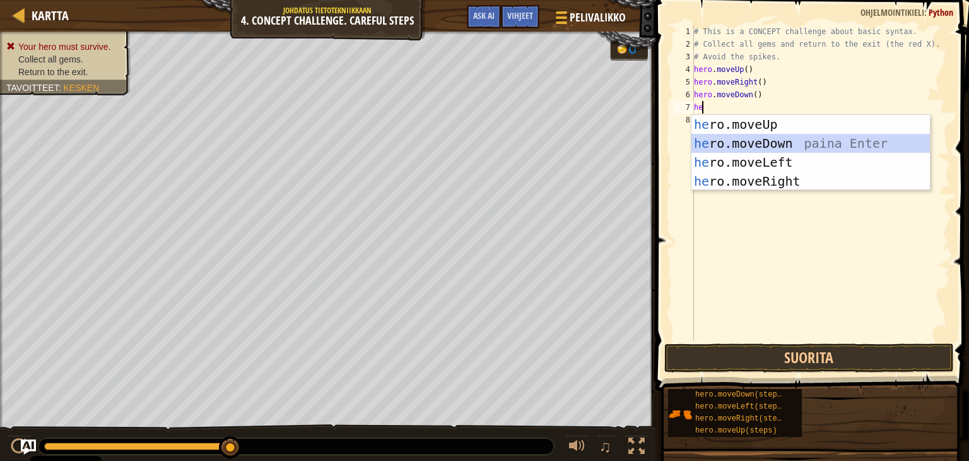
click at [756, 145] on div "he ro.moveUp paina Enter he ro.moveDown paina Enter he ro.moveLeft paina Enter …" at bounding box center [811, 172] width 239 height 114
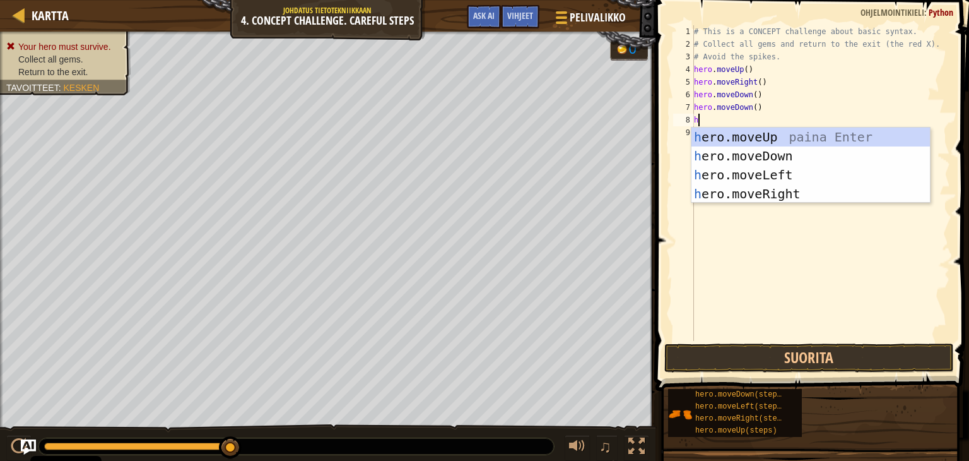
type textarea "he"
click at [776, 134] on div "he ro.moveUp paina Enter he ro.moveDown paina Enter he ro.moveLeft paina Enter …" at bounding box center [811, 184] width 239 height 114
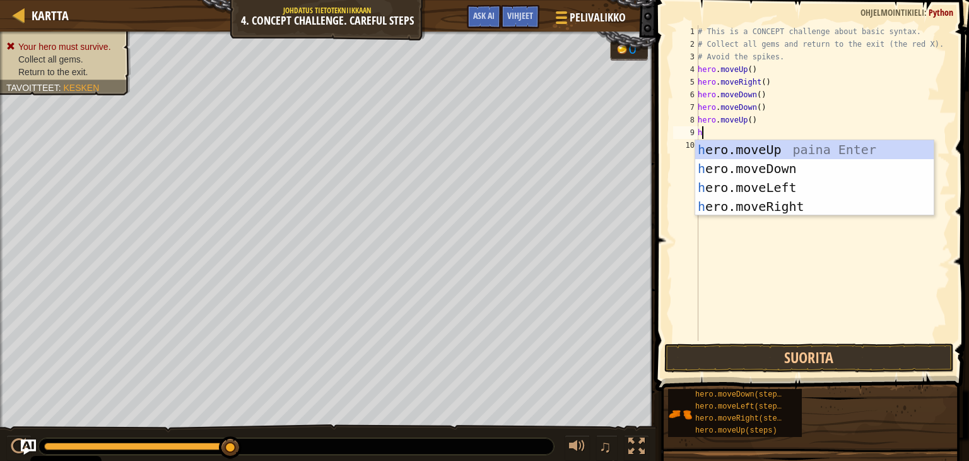
type textarea "he"
click at [803, 203] on div "he ro.moveUp paina Enter he ro.moveDown paina Enter he ro.moveLeft paina Enter …" at bounding box center [815, 197] width 239 height 114
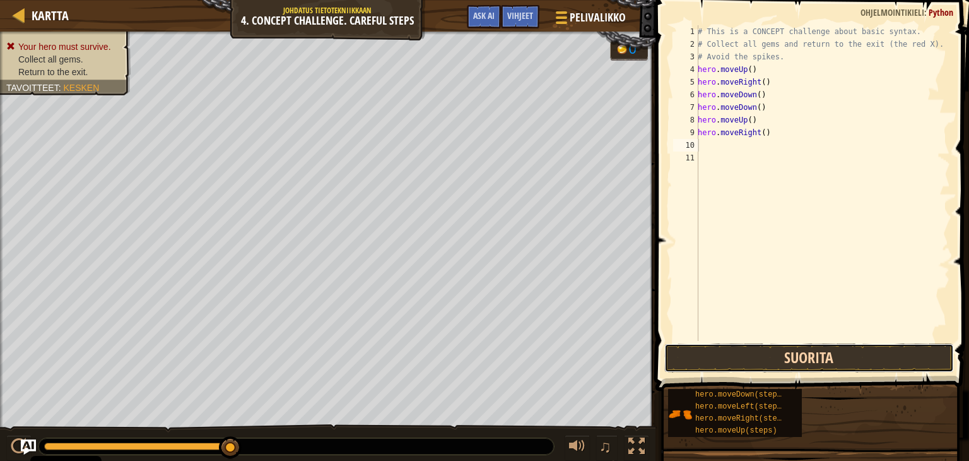
click at [755, 360] on button "Suorita" at bounding box center [810, 357] width 290 height 29
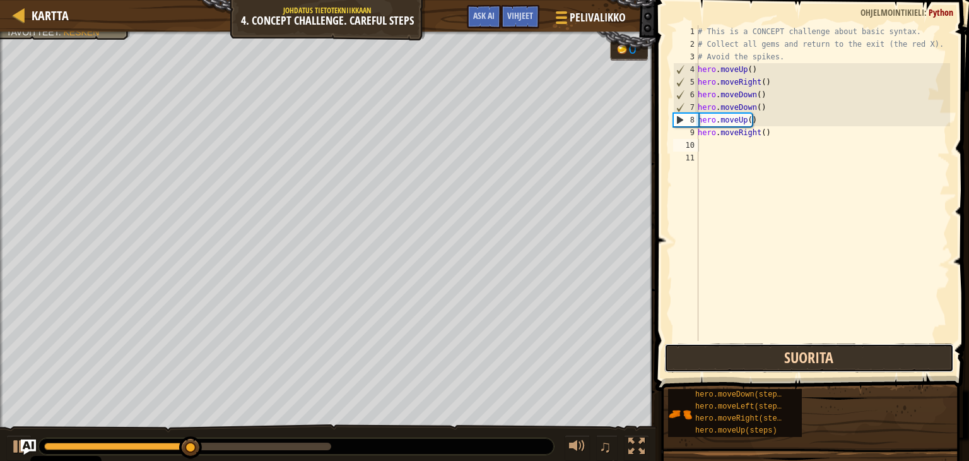
click at [755, 360] on button "Suorita" at bounding box center [810, 357] width 290 height 29
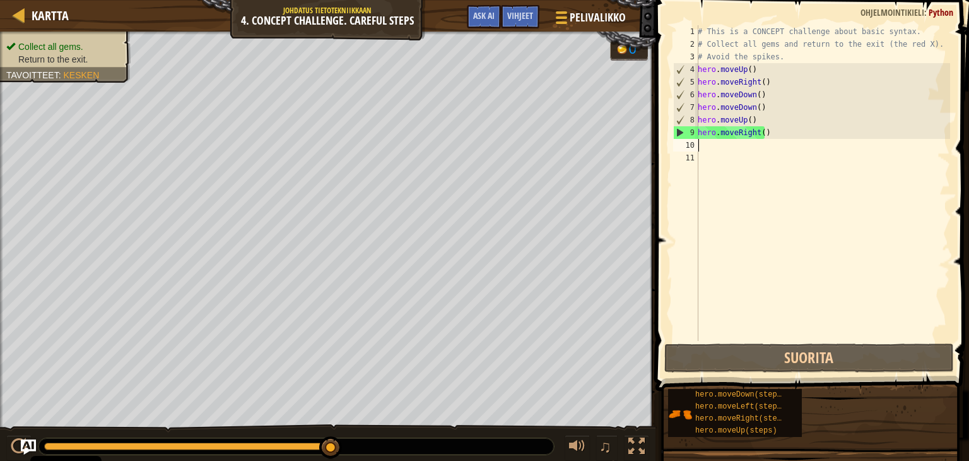
click at [704, 165] on div "# This is a CONCEPT challenge about basic syntax. # Collect all gems and return…" at bounding box center [823, 195] width 255 height 341
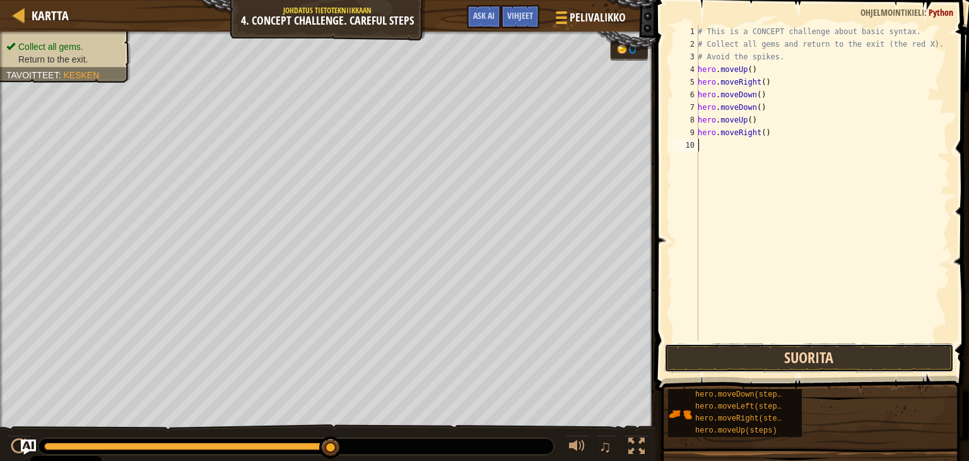
click at [772, 356] on button "Suorita" at bounding box center [810, 357] width 290 height 29
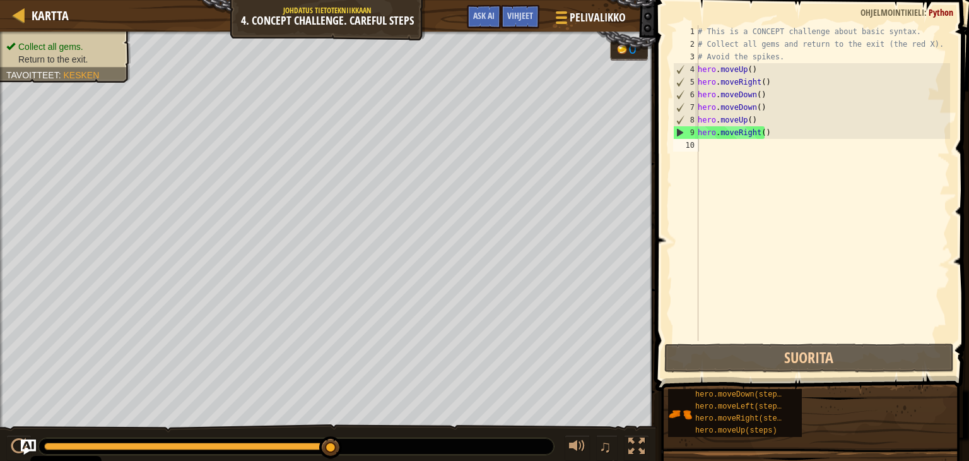
click at [83, 72] on span "Kesken" at bounding box center [82, 75] width 36 height 10
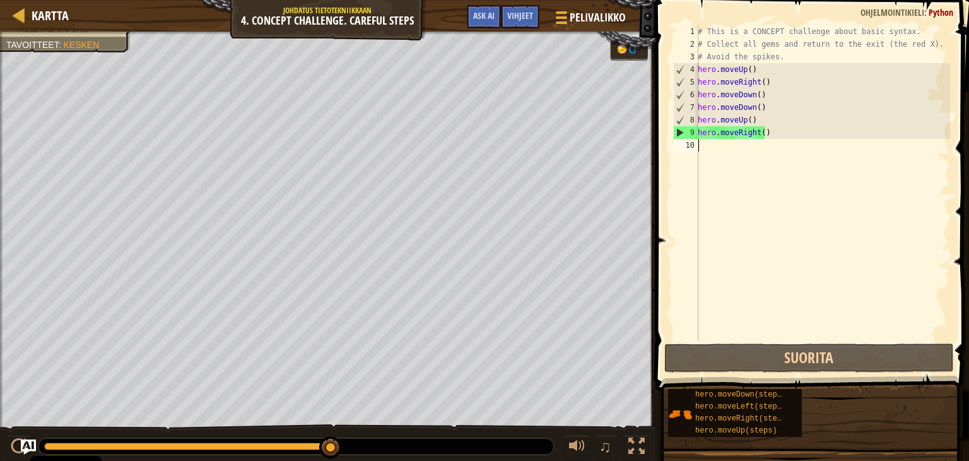
click at [707, 143] on div "# This is a CONCEPT challenge about basic syntax. # Collect all gems and return…" at bounding box center [823, 195] width 255 height 341
type textarea "he"
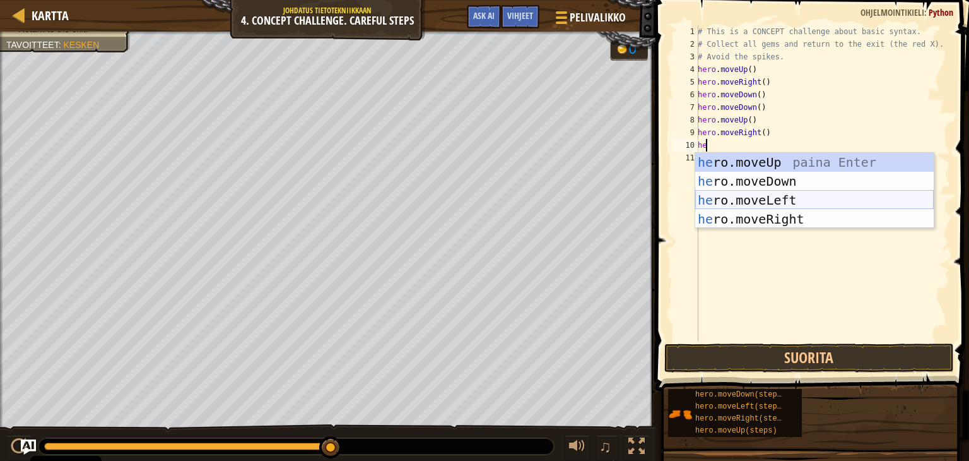
click at [764, 198] on div "he ro.moveUp paina Enter he ro.moveDown paina Enter he ro.moveLeft paina Enter …" at bounding box center [815, 210] width 239 height 114
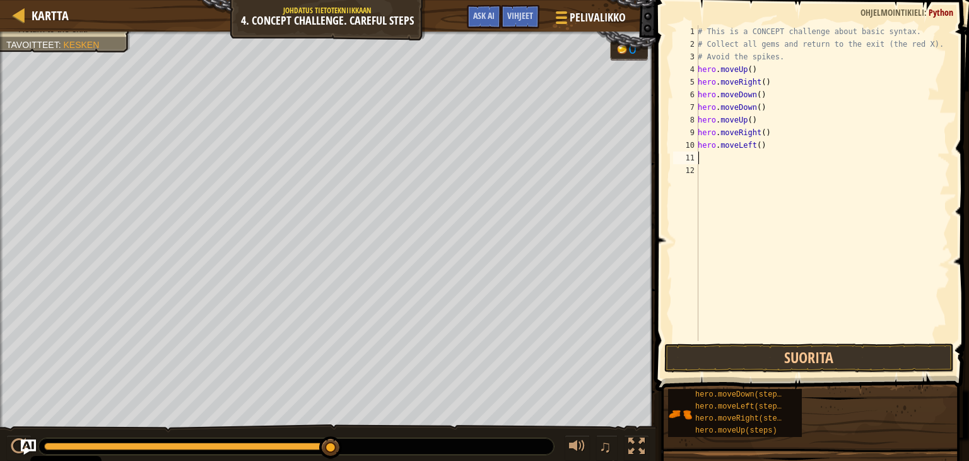
type textarea "he"
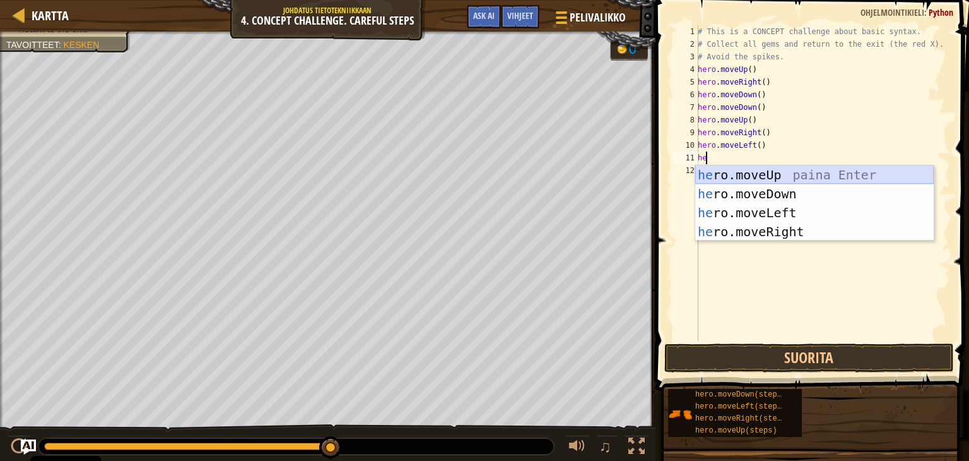
click at [768, 168] on div "he ro.moveUp paina Enter he ro.moveDown paina Enter he ro.moveLeft paina Enter …" at bounding box center [815, 222] width 239 height 114
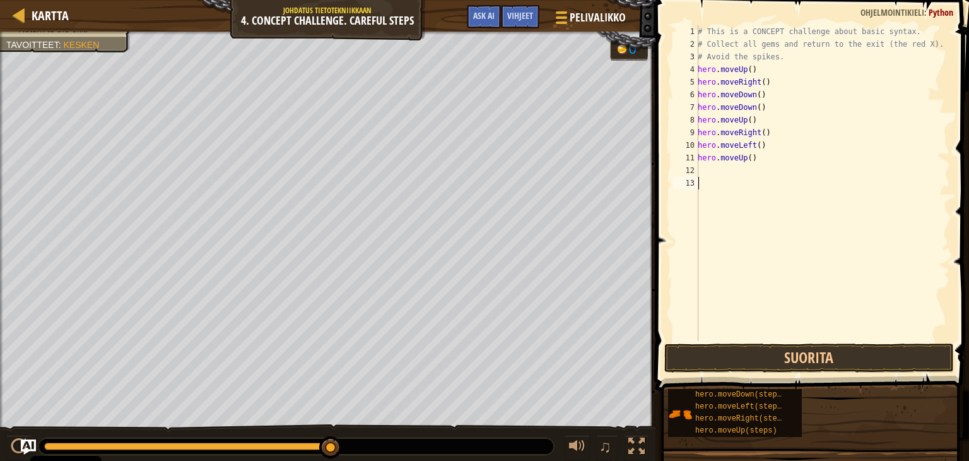
click at [713, 186] on div "# This is a CONCEPT challenge about basic syntax. # Collect all gems and return…" at bounding box center [823, 195] width 255 height 341
type textarea "he"
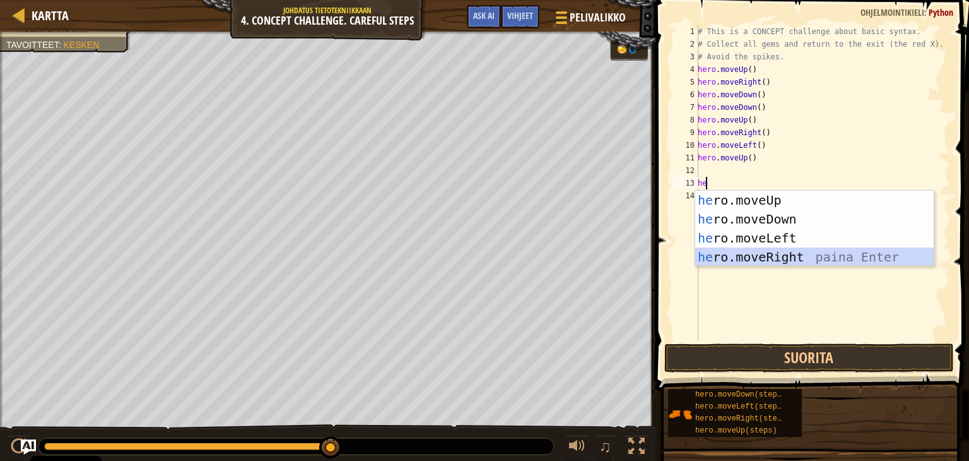
click at [782, 260] on div "he ro.moveUp paina Enter he ro.moveDown paina Enter he ro.moveLeft paina Enter …" at bounding box center [815, 248] width 239 height 114
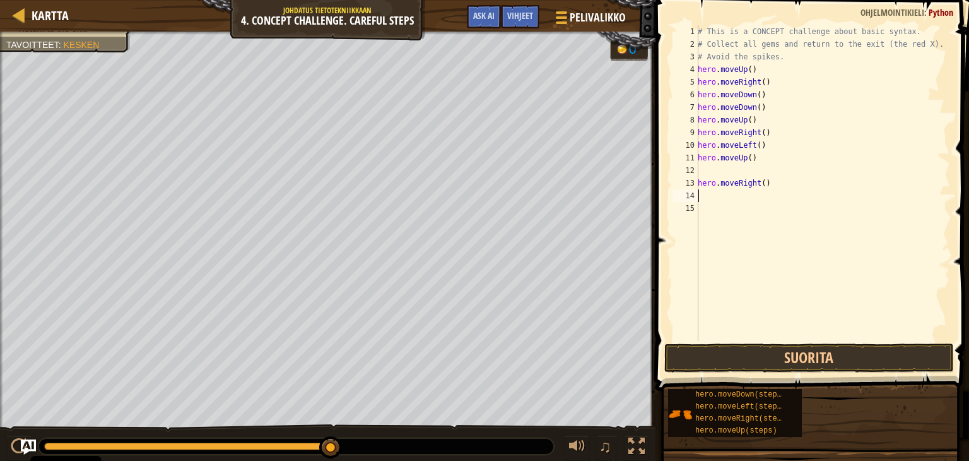
click at [857, 193] on div "# This is a CONCEPT challenge about basic syntax. # Collect all gems and return…" at bounding box center [823, 195] width 255 height 341
click at [829, 187] on div "# This is a CONCEPT challenge about basic syntax. # Collect all gems and return…" at bounding box center [823, 195] width 255 height 341
type textarea "h"
type textarea "hero.moveUp()"
click at [701, 181] on div "# This is a CONCEPT challenge about basic syntax. # Collect all gems and return…" at bounding box center [823, 195] width 255 height 341
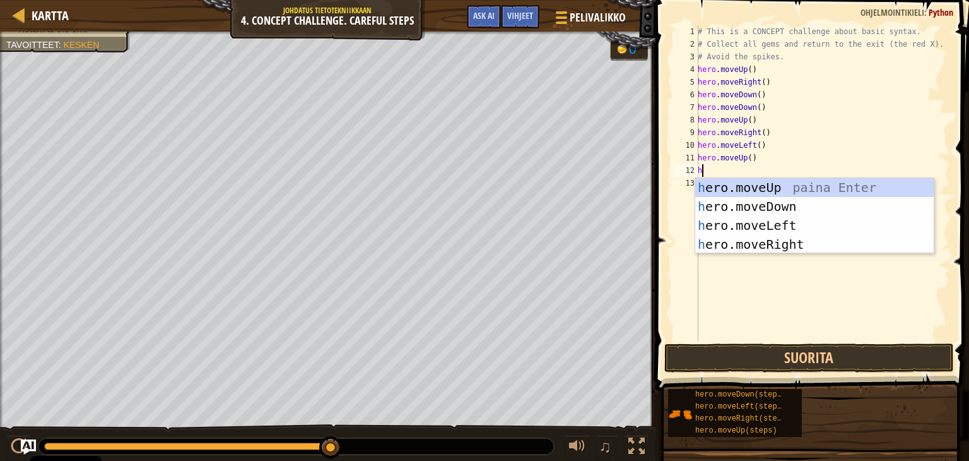
type textarea "he"
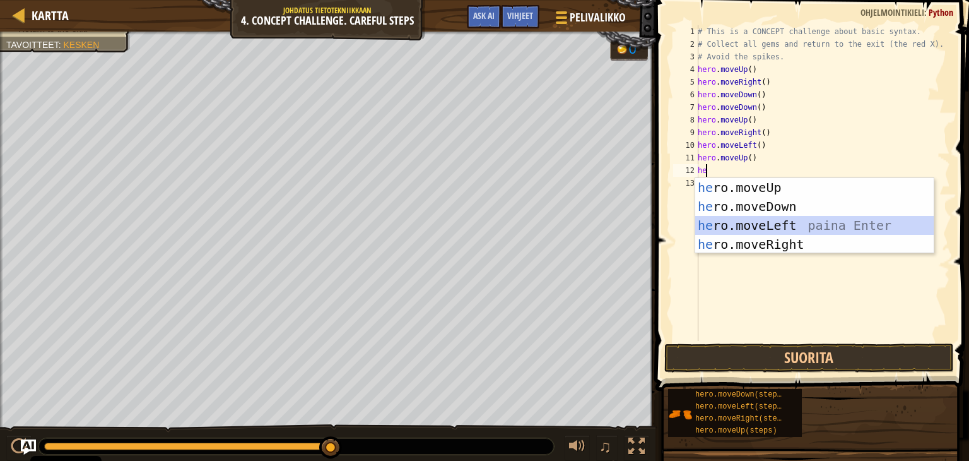
click at [757, 233] on div "he ro.moveUp paina Enter he ro.moveDown paina Enter he ro.moveLeft paina Enter …" at bounding box center [815, 235] width 239 height 114
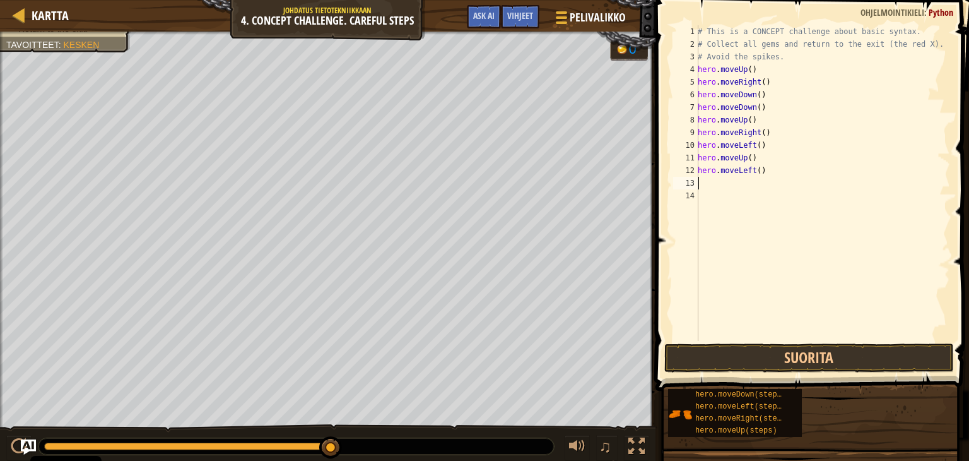
type textarea "h"
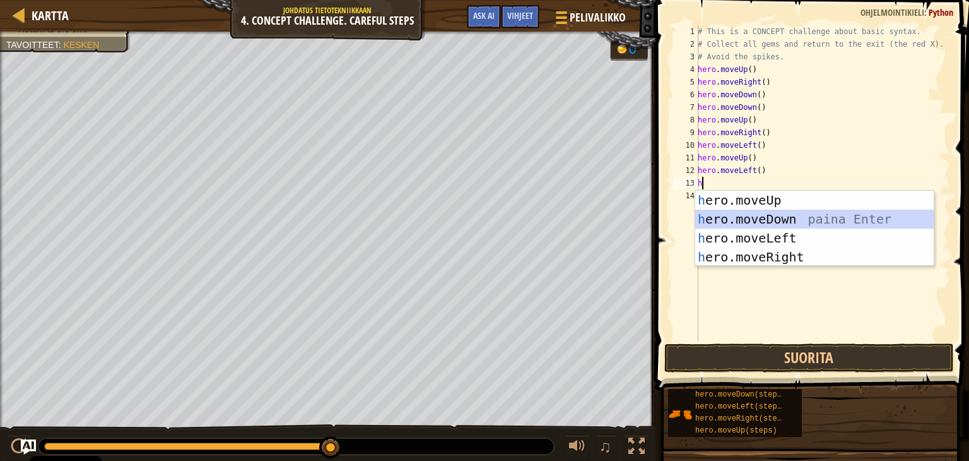
click at [770, 226] on div "h ero.moveUp paina Enter h ero.moveDown paina Enter h ero.moveLeft paina Enter …" at bounding box center [815, 248] width 239 height 114
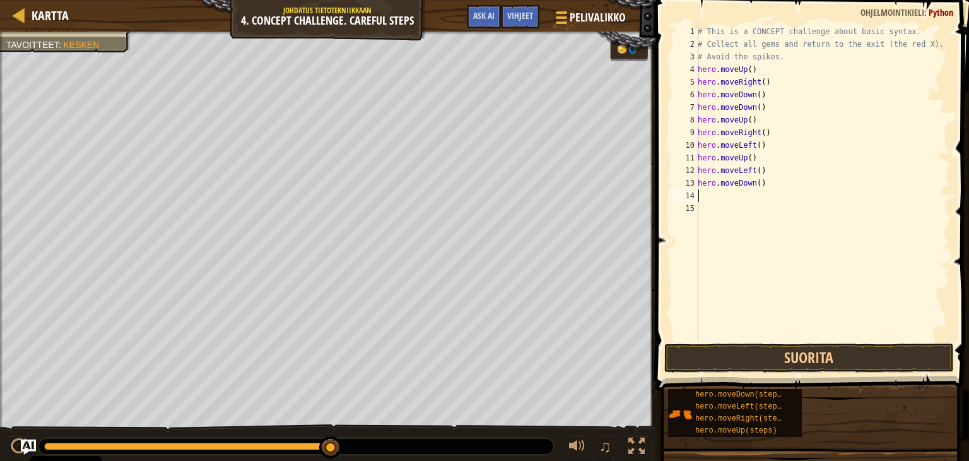
type textarea "h"
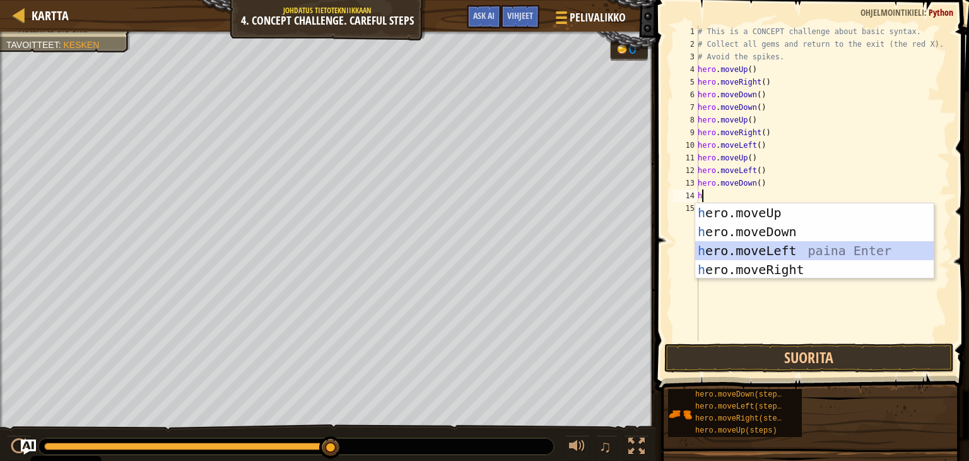
click at [738, 258] on div "h ero.moveUp paina Enter h ero.moveDown paina Enter h ero.moveLeft paina Enter …" at bounding box center [815, 260] width 239 height 114
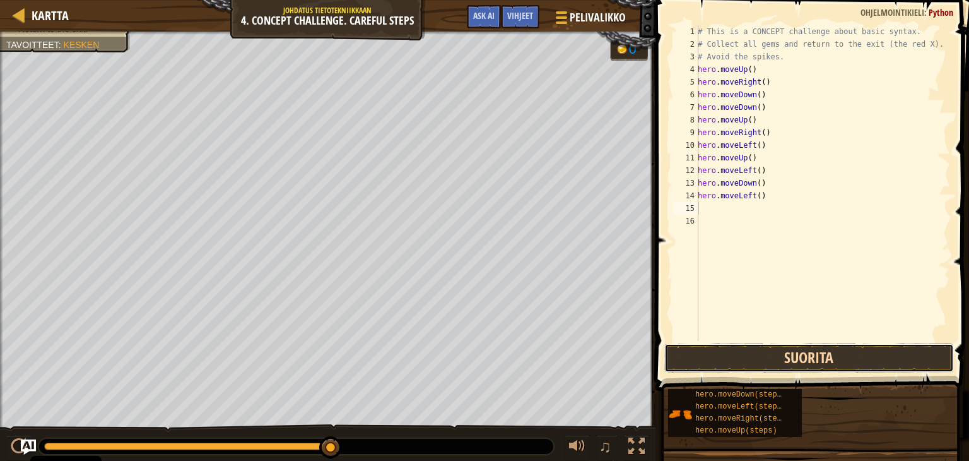
click at [782, 360] on button "Suorita" at bounding box center [810, 357] width 290 height 29
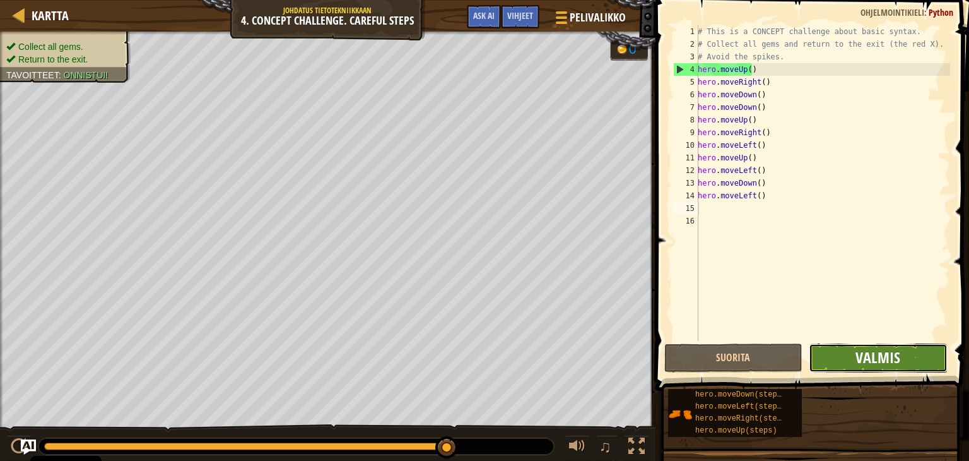
click at [873, 364] on span "Valmis" at bounding box center [878, 357] width 45 height 20
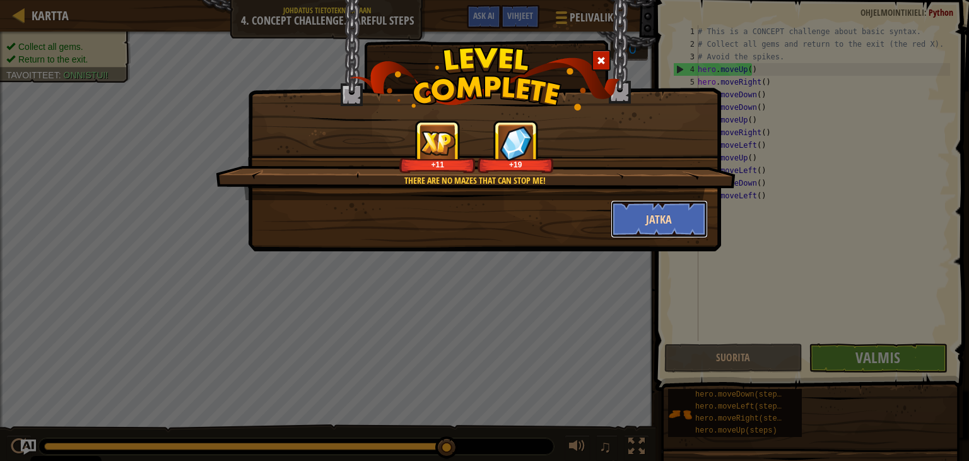
click at [630, 204] on button "Jatka" at bounding box center [660, 219] width 98 height 38
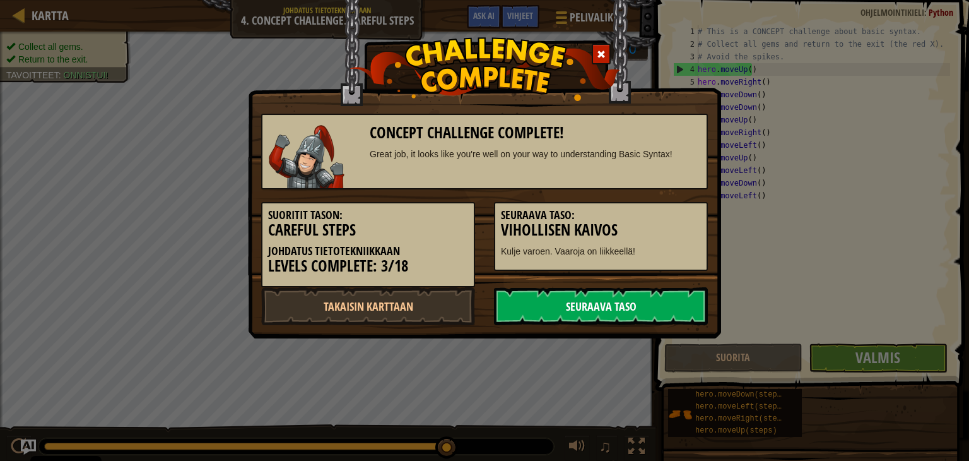
click at [600, 307] on link "Seuraava taso" at bounding box center [601, 306] width 214 height 38
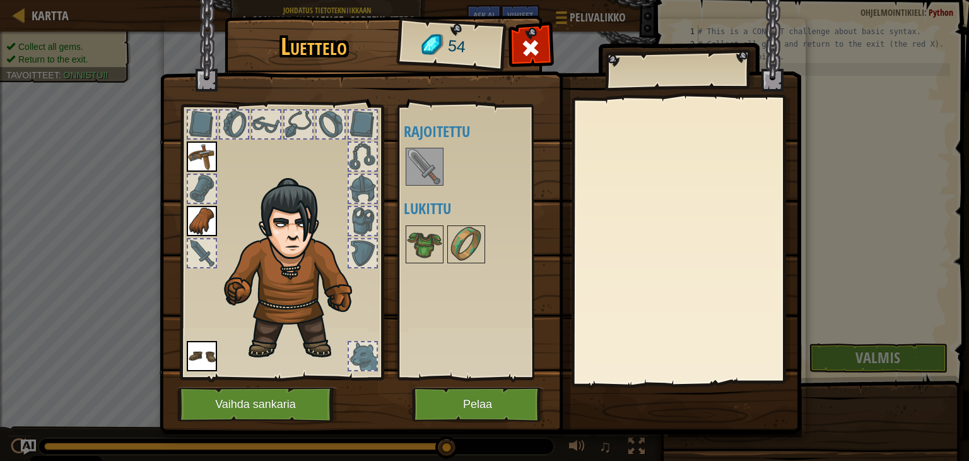
click at [362, 356] on div at bounding box center [363, 356] width 28 height 28
click at [480, 400] on button "Pelaa" at bounding box center [478, 404] width 132 height 35
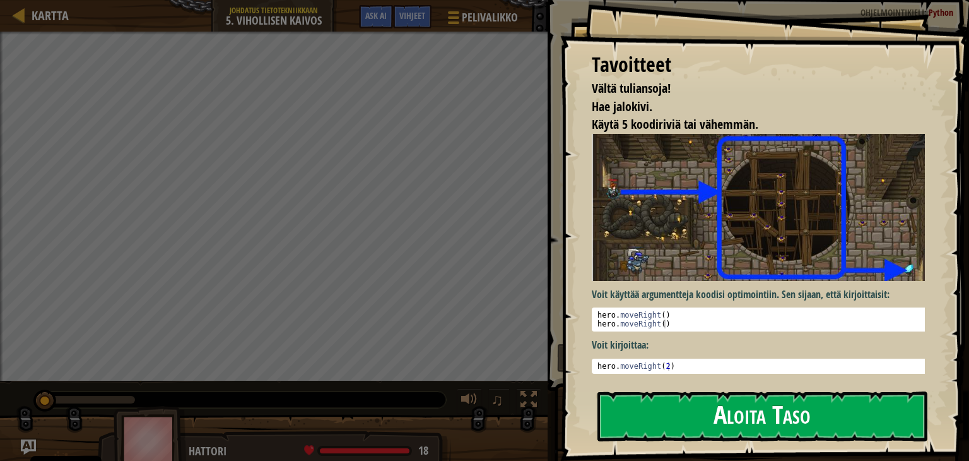
click at [688, 420] on button "Aloita Taso" at bounding box center [763, 416] width 330 height 50
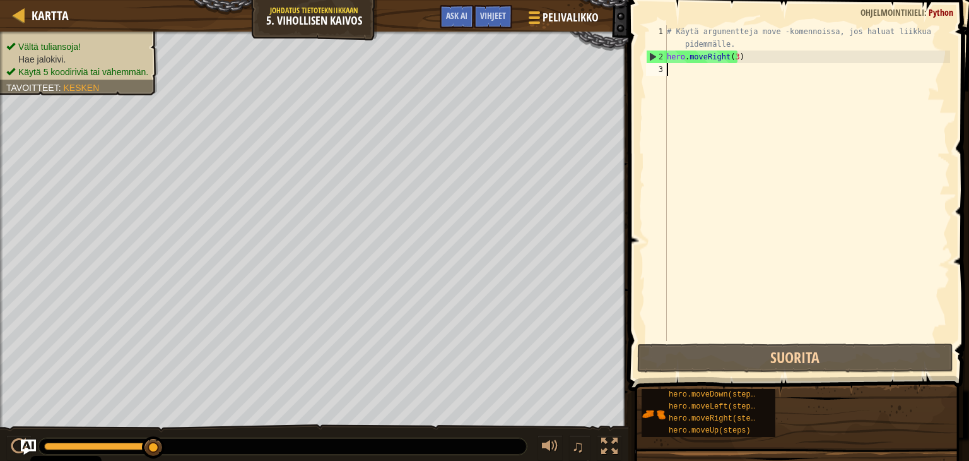
type textarea "h"
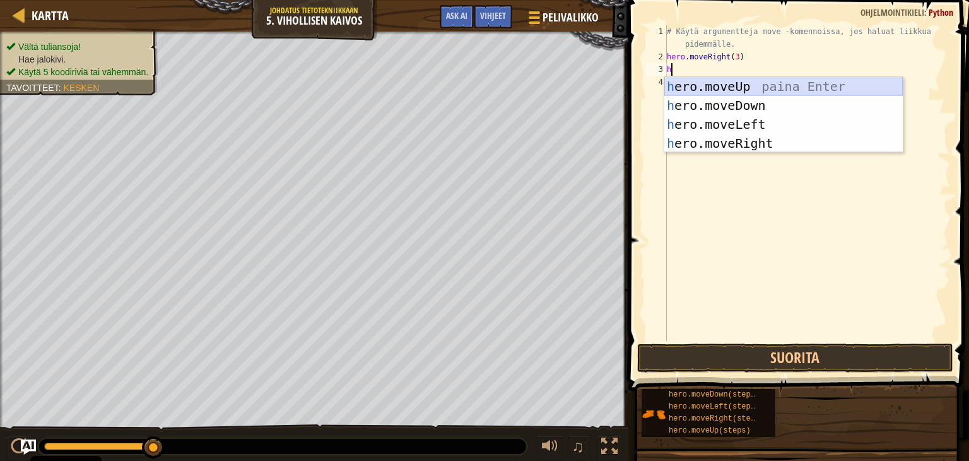
click at [741, 86] on div "h ero.moveUp paina Enter h ero.moveDown paina Enter h ero.moveLeft paina Enter …" at bounding box center [784, 134] width 239 height 114
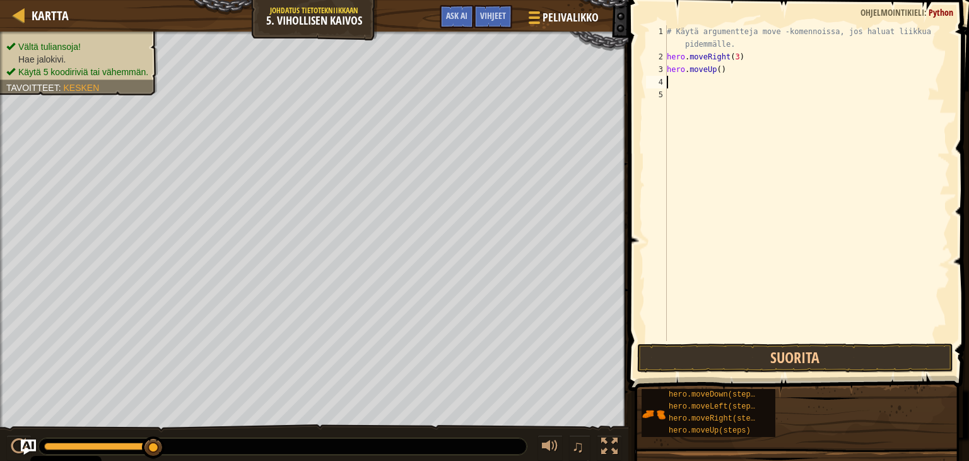
type textarea "h"
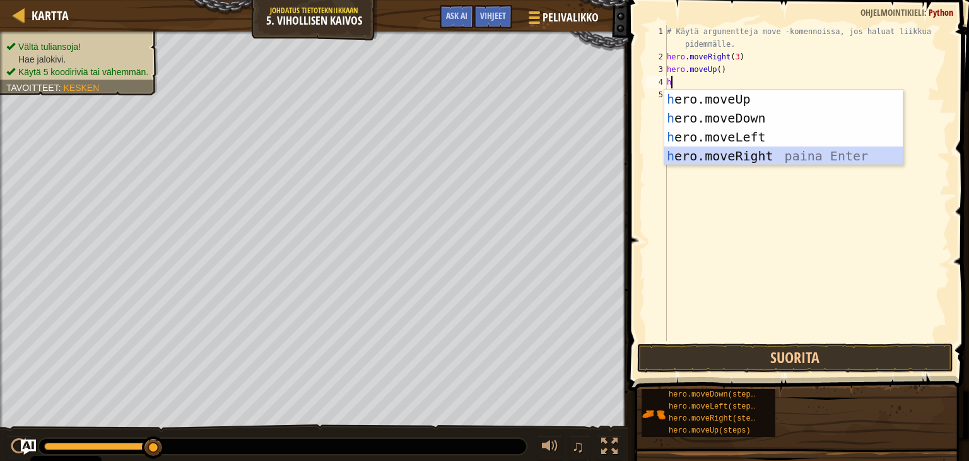
click at [737, 159] on div "h ero.moveUp paina Enter h ero.moveDown paina Enter h ero.moveLeft paina Enter …" at bounding box center [784, 147] width 239 height 114
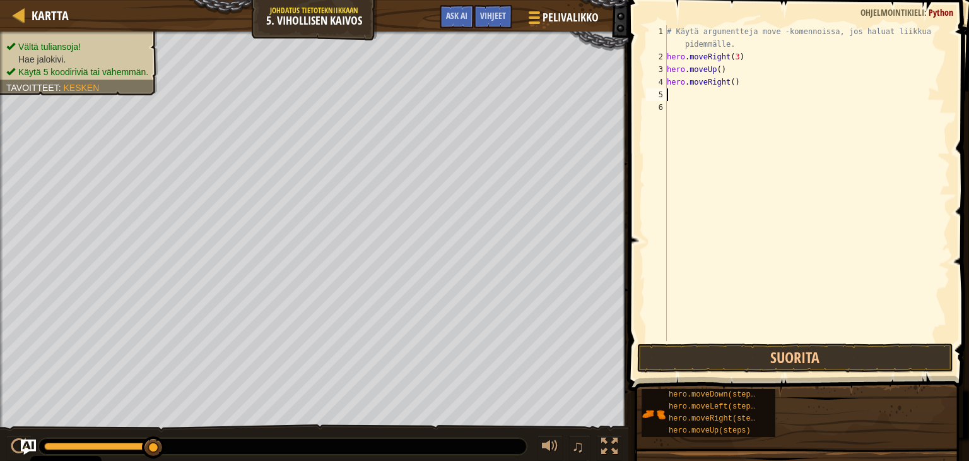
type textarea "h"
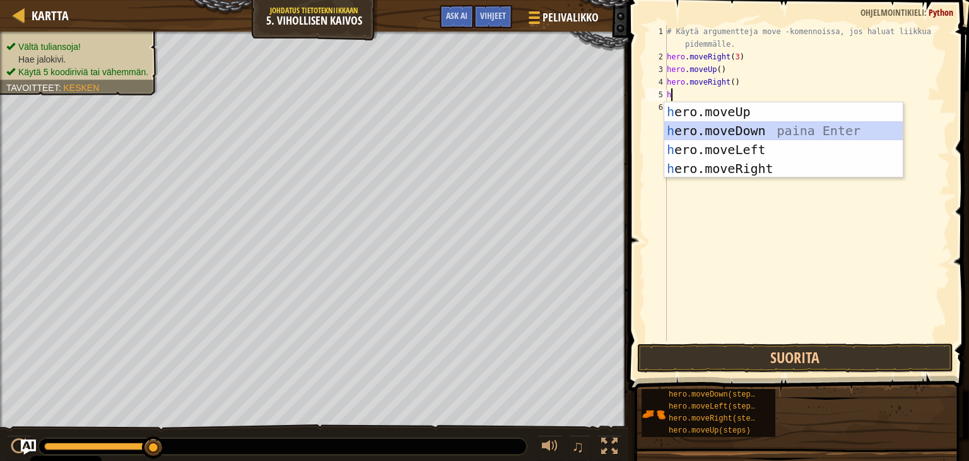
click at [727, 128] on div "h ero.moveUp paina Enter h ero.moveDown paina Enter h ero.moveLeft paina Enter …" at bounding box center [784, 159] width 239 height 114
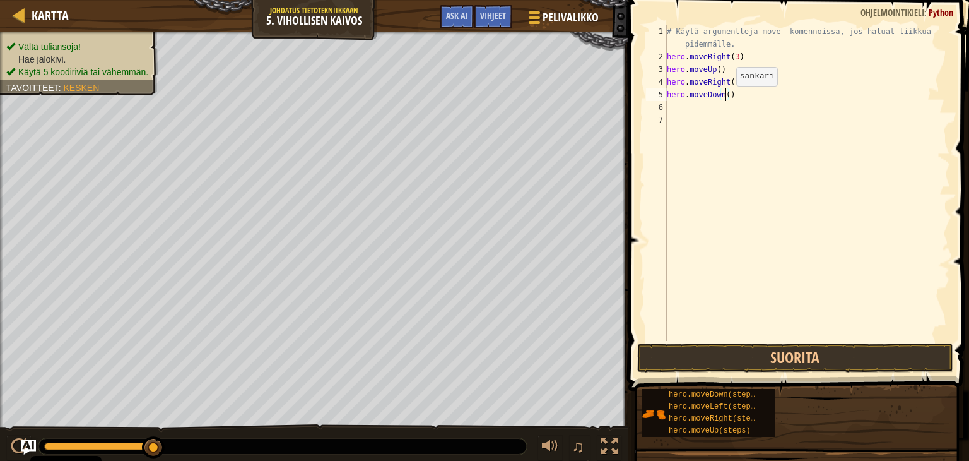
click at [725, 98] on div "# Käytä argumentteja move -komennoissa, jos haluat liikkua pidemmälle. hero . m…" at bounding box center [808, 201] width 286 height 353
type textarea "hero.moveDown(3)"
click at [669, 108] on div "# Käytä argumentteja move -komennoissa, jos haluat liikkua pidemmälle. hero . m…" at bounding box center [808, 201] width 286 height 353
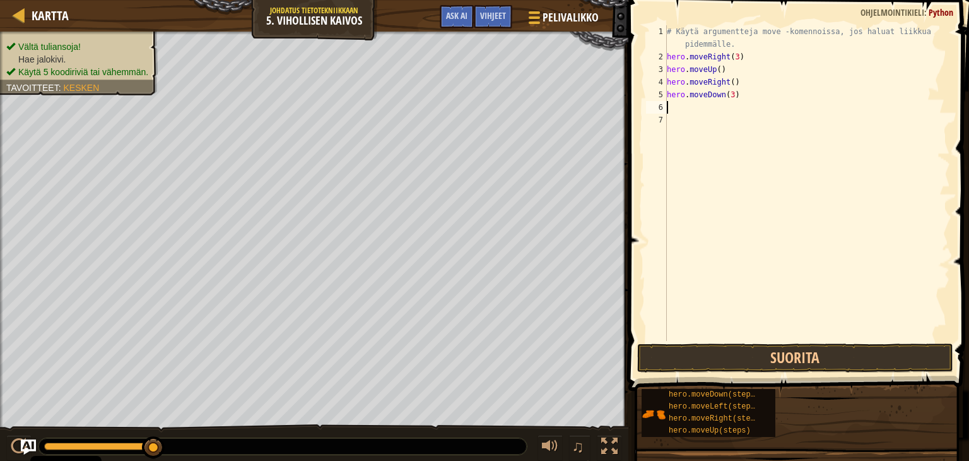
type textarea "m"
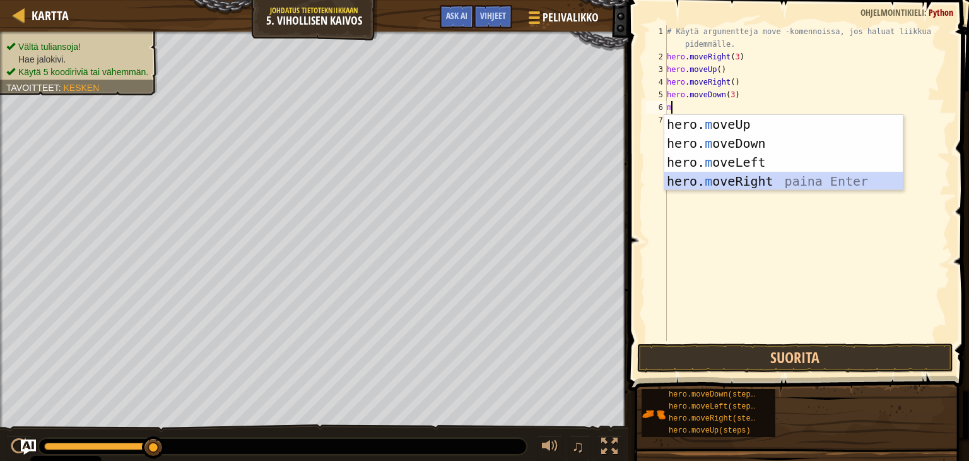
click at [696, 181] on div "hero. m oveUp paina Enter hero. m oveDown paina Enter hero. m oveLeft paina Ent…" at bounding box center [784, 172] width 239 height 114
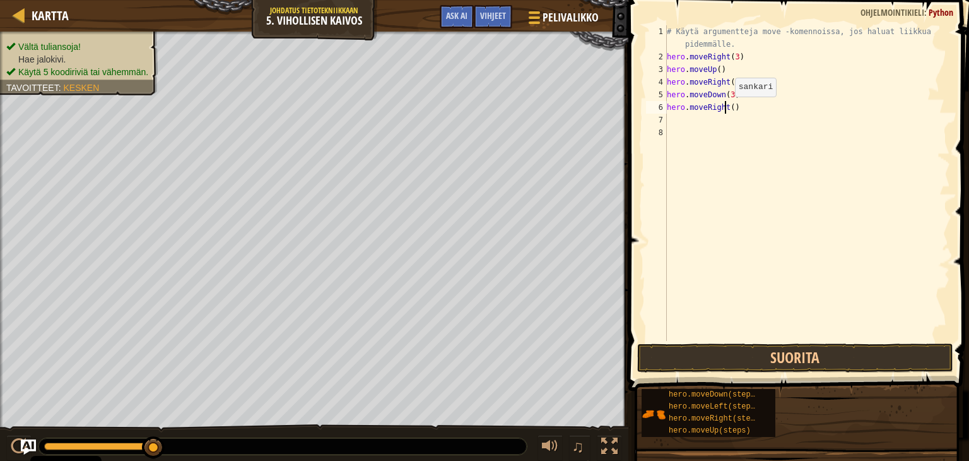
click at [725, 109] on div "# Käytä argumentteja move -komennoissa, jos haluat liikkua pidemmälle. hero . m…" at bounding box center [808, 201] width 286 height 353
click at [728, 109] on div "# Käytä argumentteja move -komennoissa, jos haluat liikkua pidemmälle. hero . m…" at bounding box center [808, 201] width 286 height 353
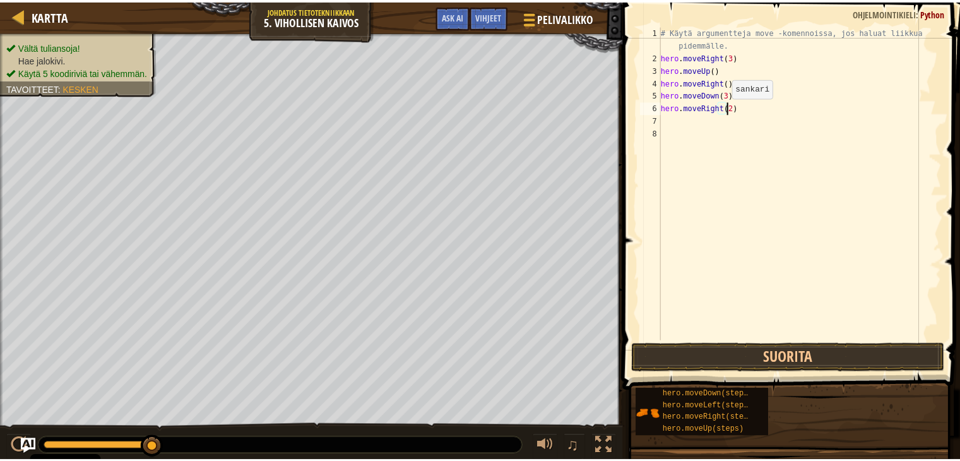
scroll to position [6, 5]
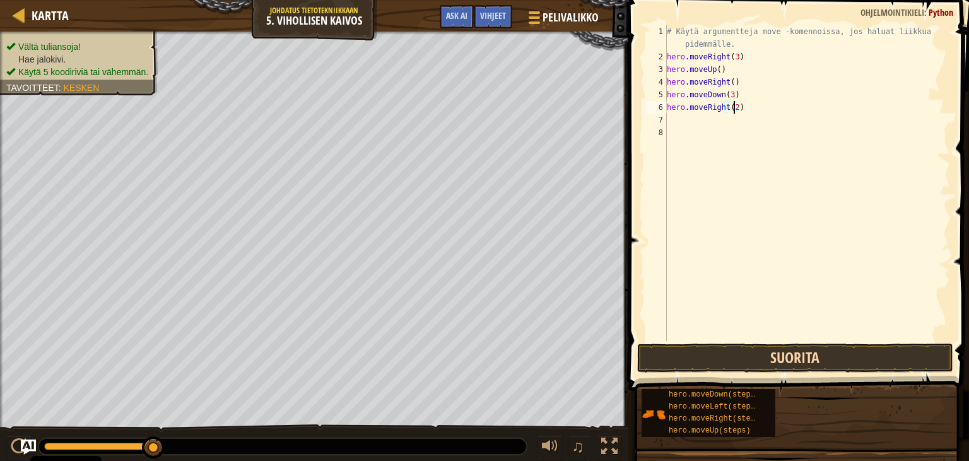
type textarea "hero.moveRight(2)"
click at [796, 357] on button "Suorita" at bounding box center [795, 357] width 316 height 29
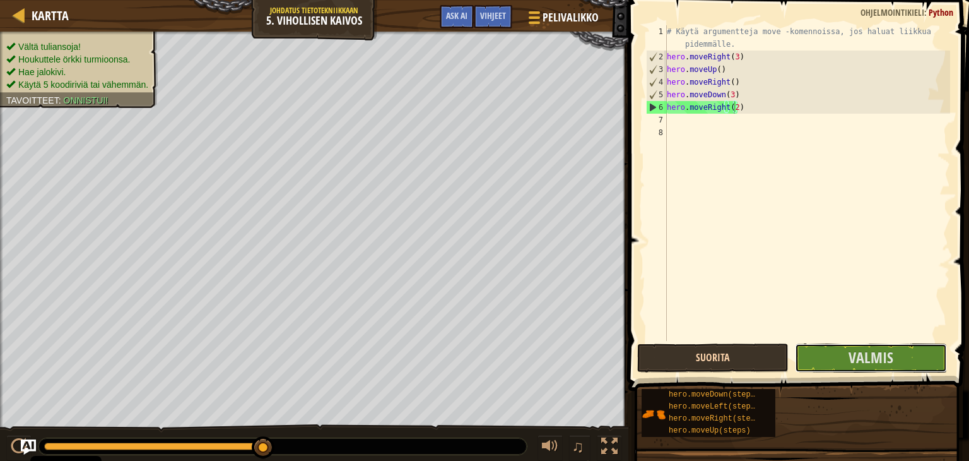
click at [796, 357] on button "Valmis" at bounding box center [870, 357] width 151 height 29
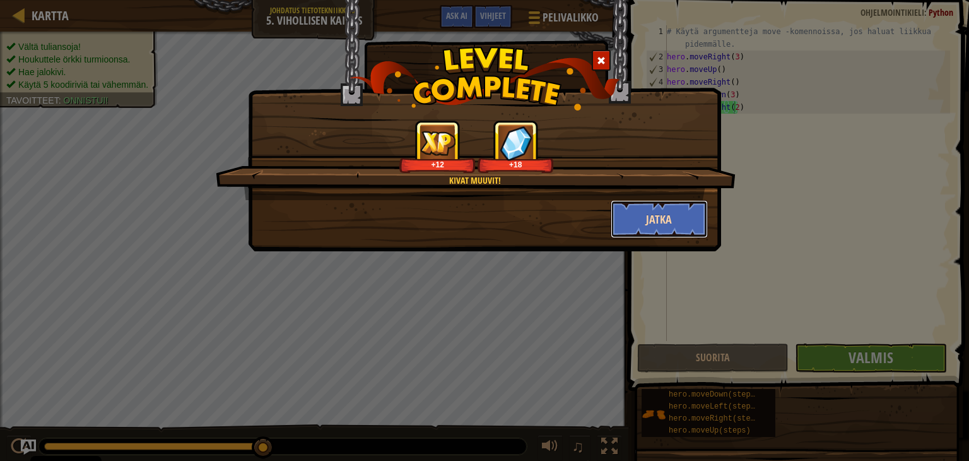
click at [646, 220] on button "Jatka" at bounding box center [660, 219] width 98 height 38
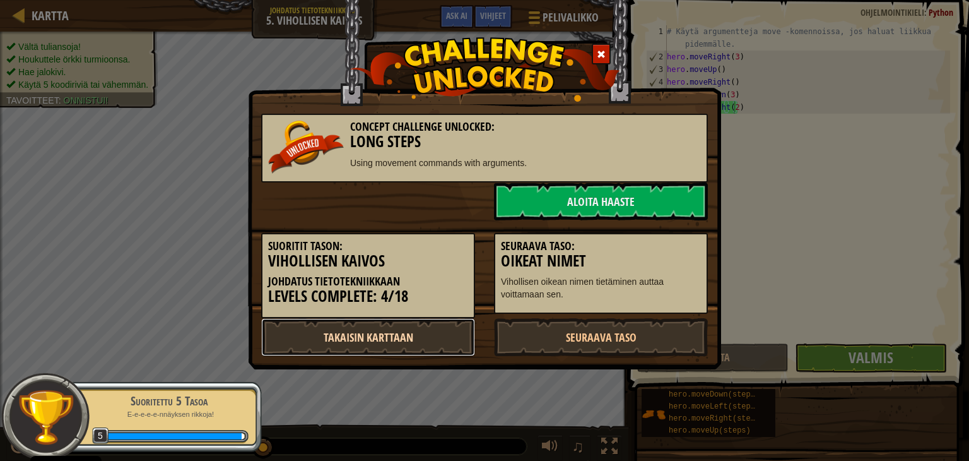
click at [373, 342] on link "Takaisin karttaan" at bounding box center [368, 337] width 214 height 38
select select "fi"
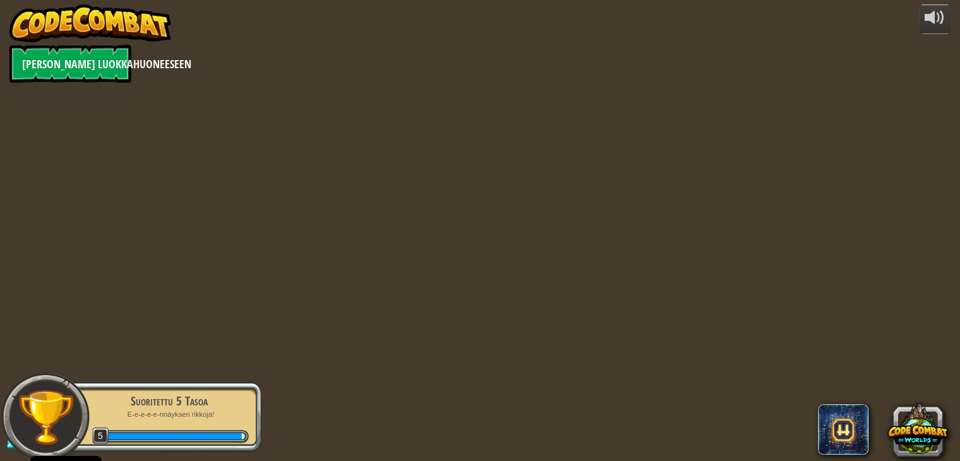
select select "fi"
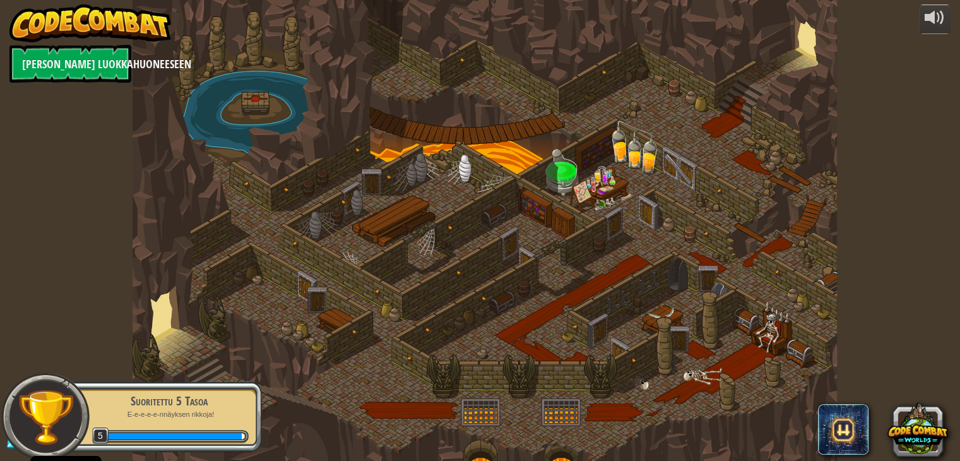
select select "fi"
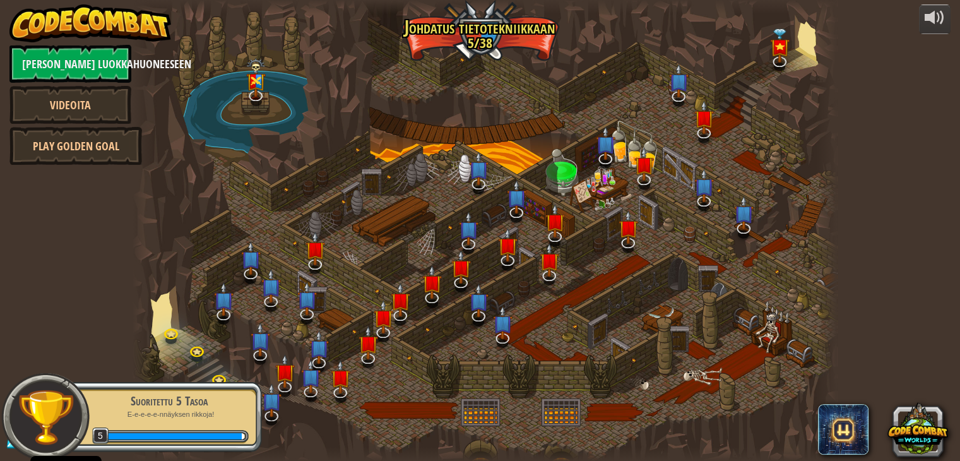
select select "fi"
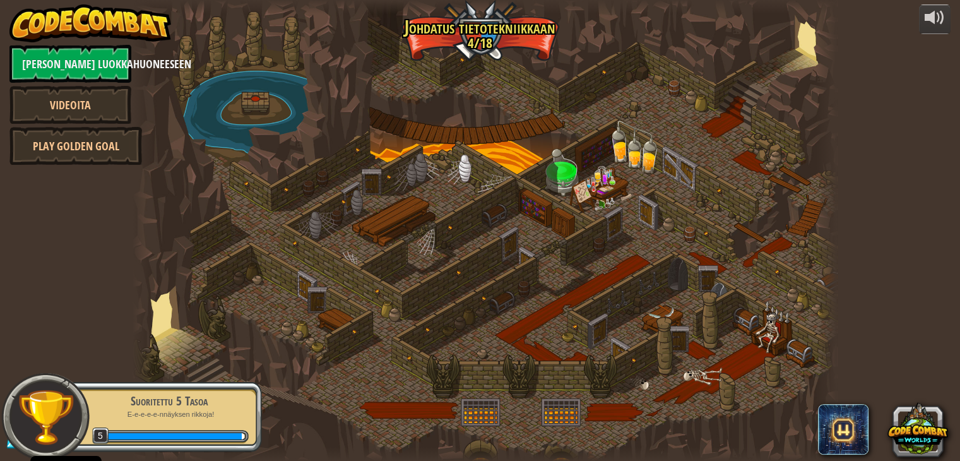
select select "fi"
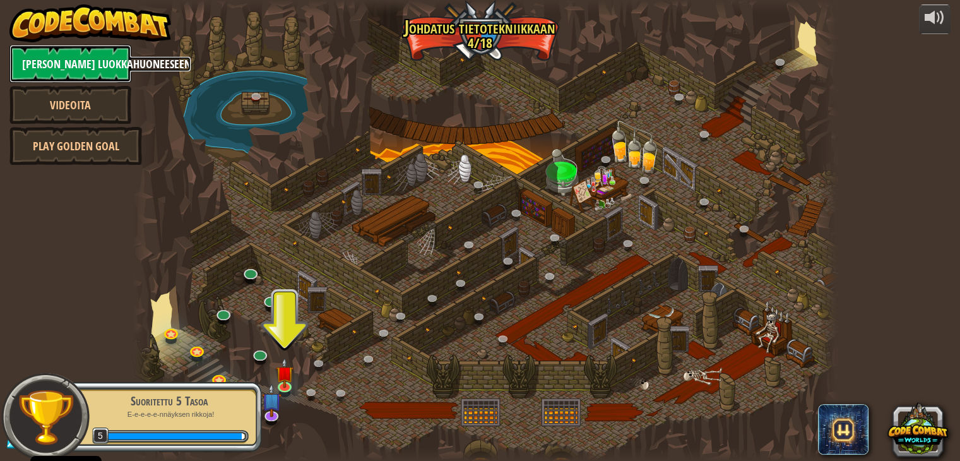
click at [93, 54] on link "[PERSON_NAME] luokkahuoneeseen" at bounding box center [70, 64] width 122 height 38
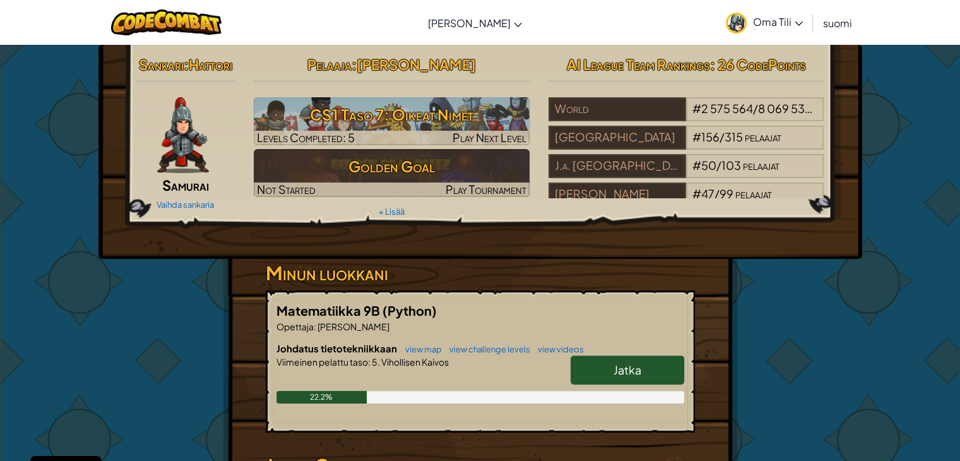
click at [786, 18] on span "Oma Tili" at bounding box center [778, 21] width 50 height 13
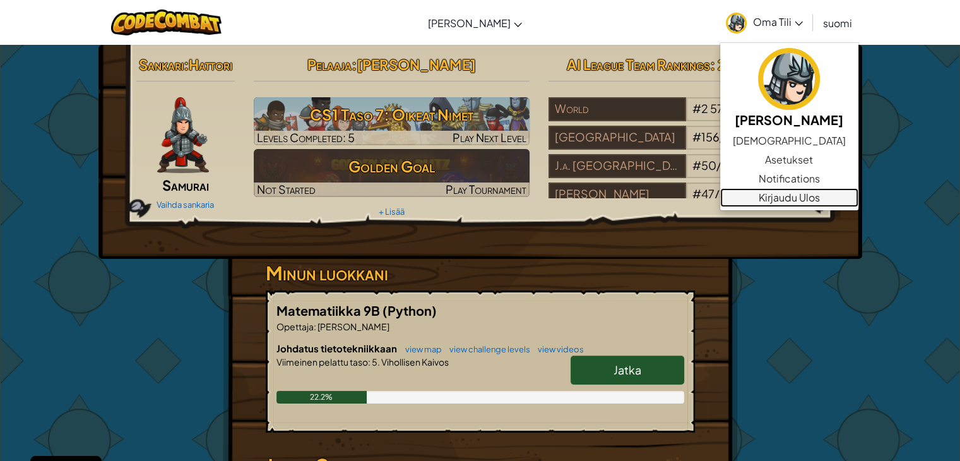
click at [778, 199] on link "Kirjaudu Ulos" at bounding box center [789, 197] width 138 height 19
